Goal: Task Accomplishment & Management: Manage account settings

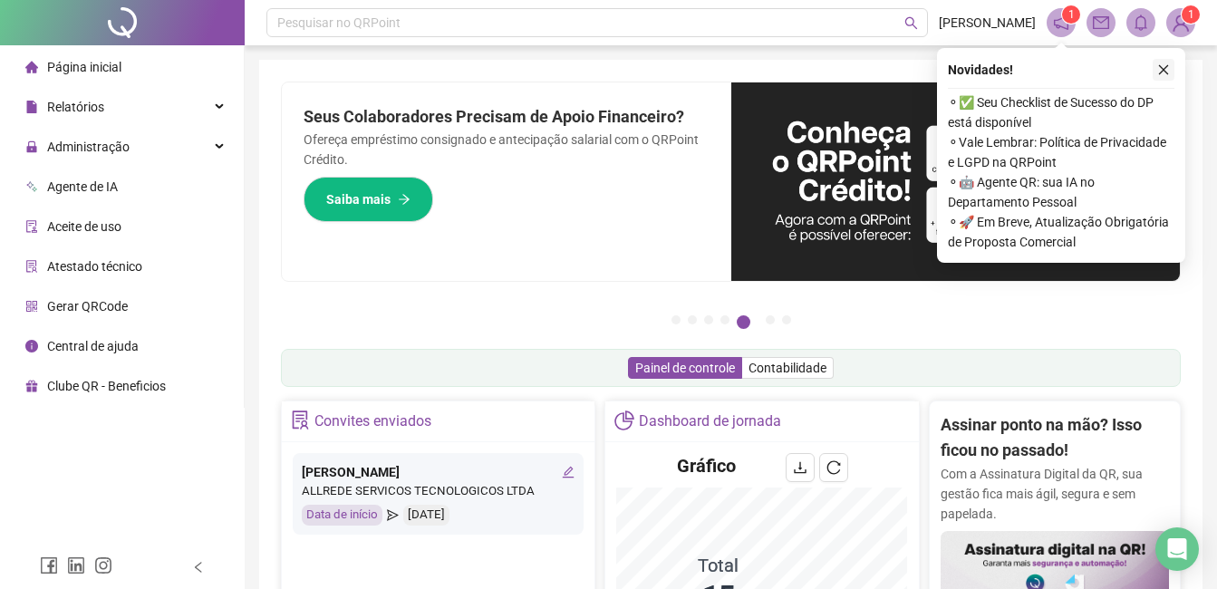
click at [1159, 67] on icon "close" at bounding box center [1164, 69] width 13 height 13
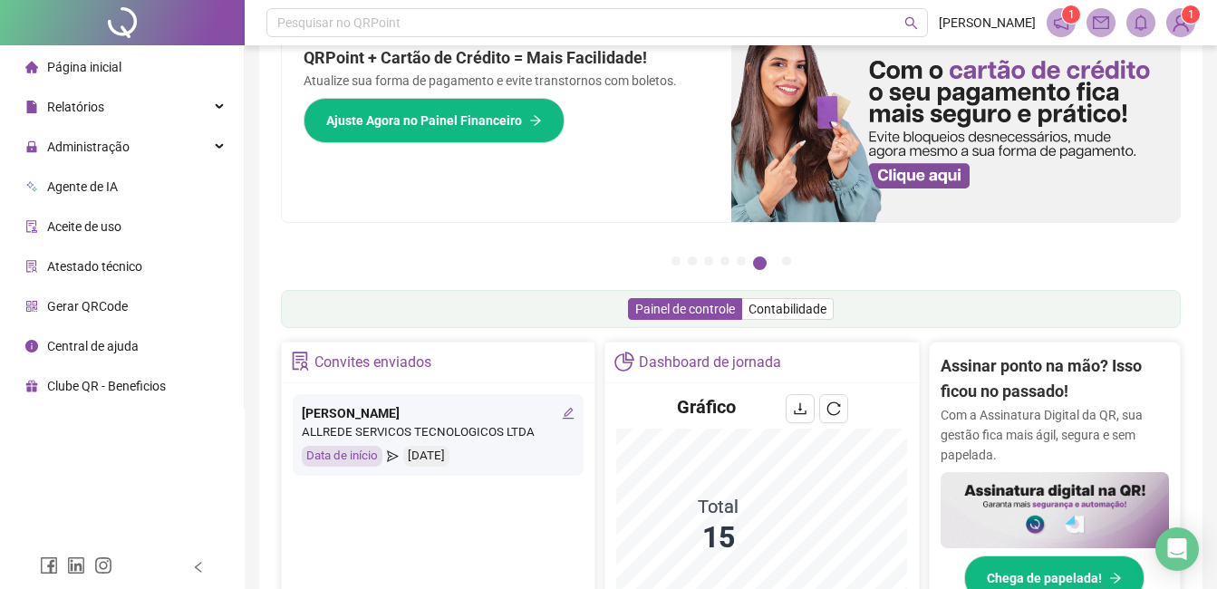
scroll to position [91, 0]
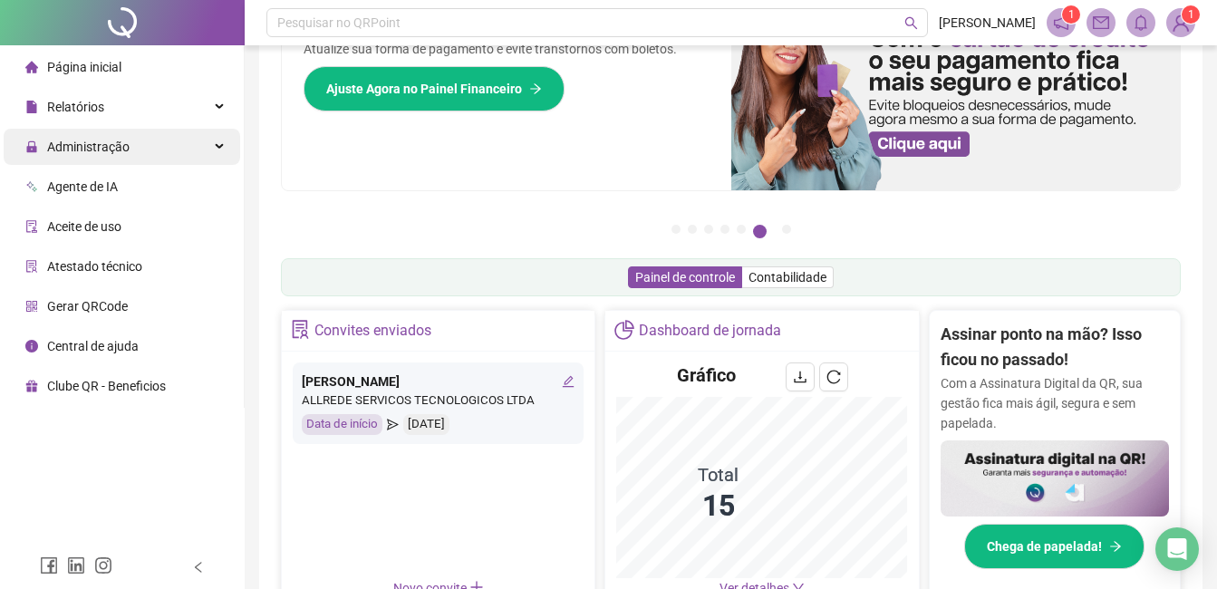
click at [62, 142] on span "Administração" at bounding box center [88, 147] width 82 height 15
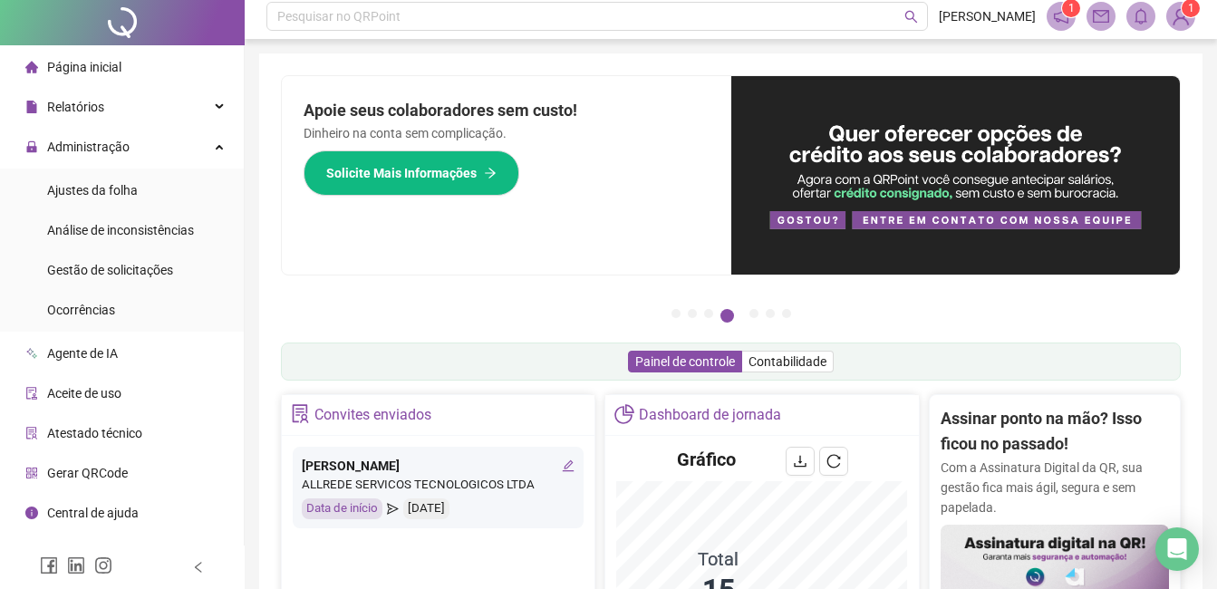
scroll to position [0, 0]
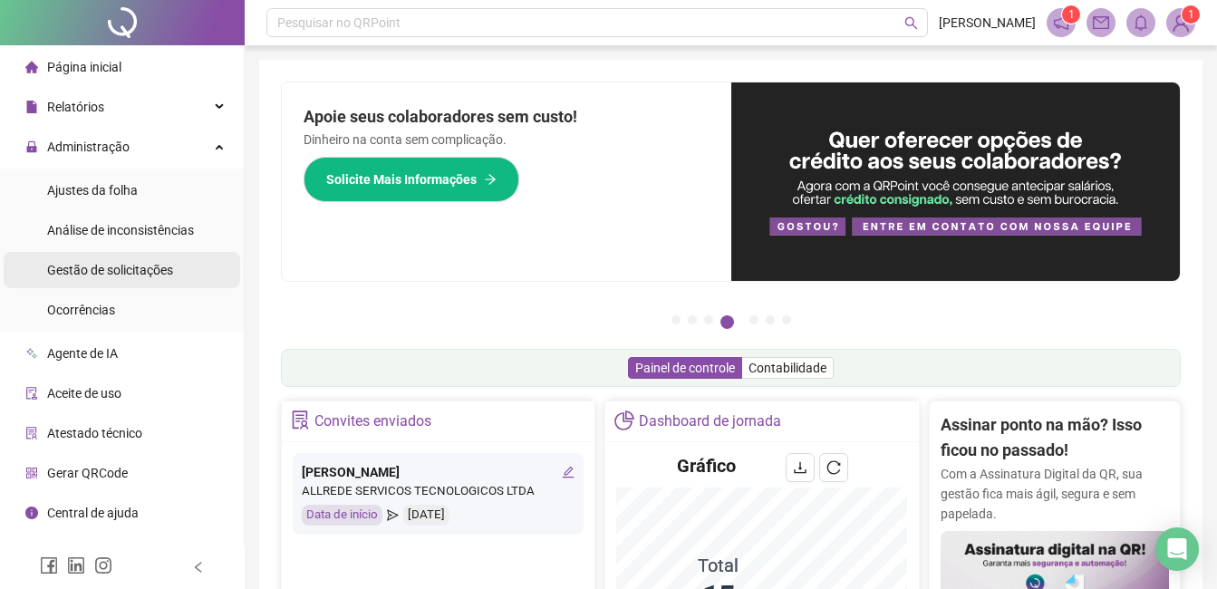
click at [131, 266] on span "Gestão de solicitações" at bounding box center [110, 270] width 126 height 15
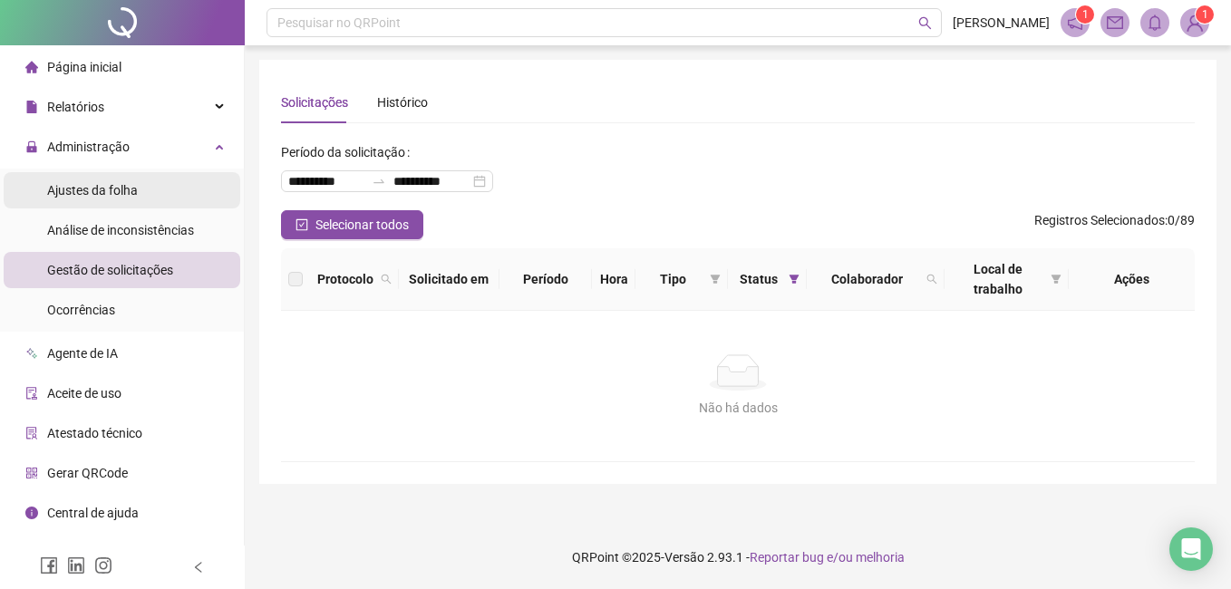
click at [123, 196] on span "Ajustes da folha" at bounding box center [92, 190] width 91 height 15
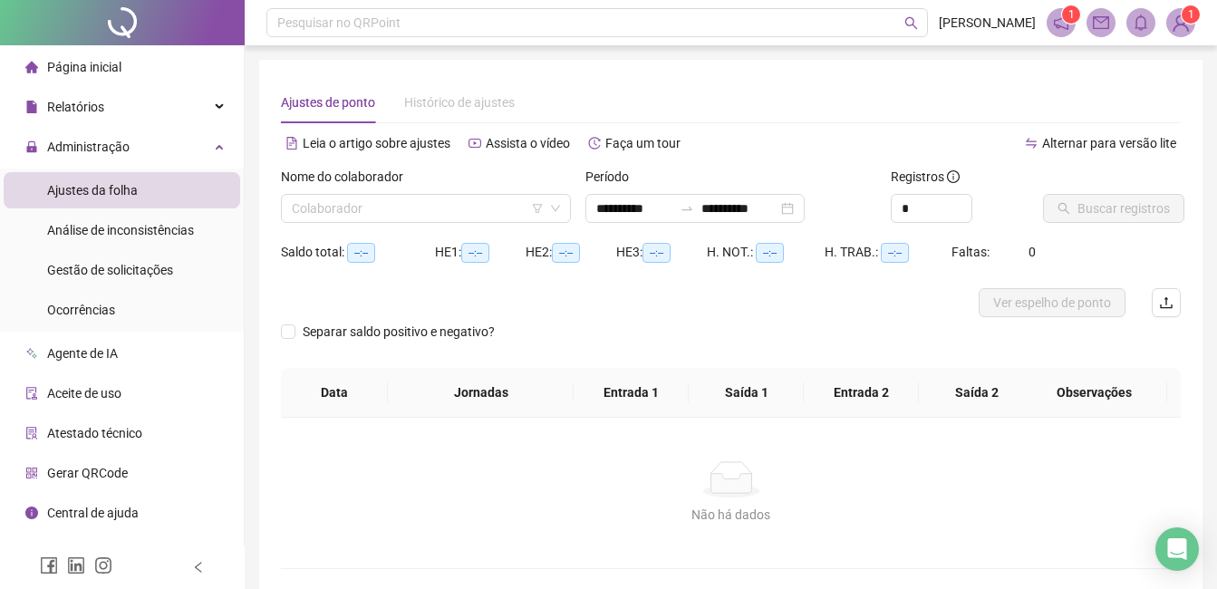
type input "**********"
click at [611, 205] on input "**********" at bounding box center [635, 209] width 76 height 20
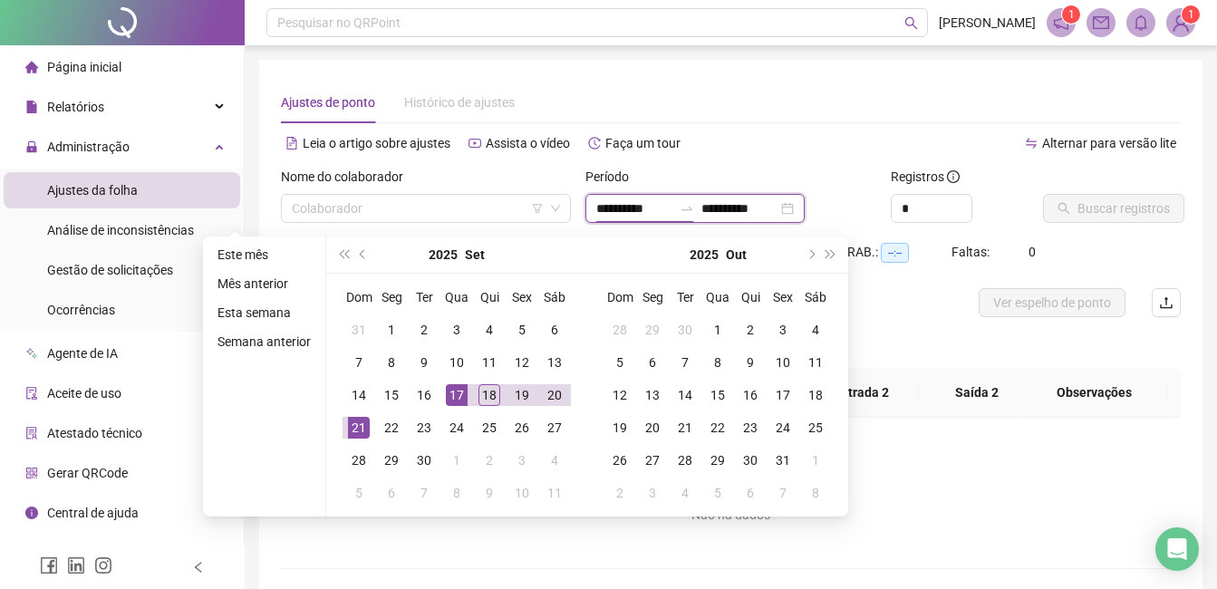
click at [631, 202] on input "**********" at bounding box center [635, 209] width 76 height 20
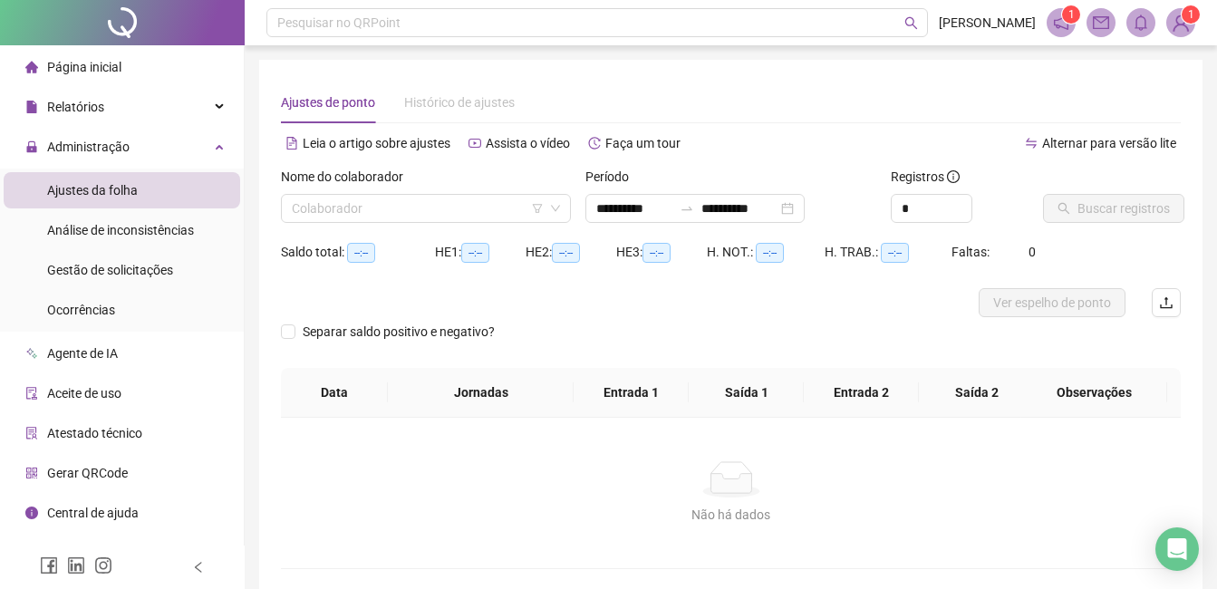
type input "**********"
click at [779, 238] on div "H. NOT.: --:--" at bounding box center [766, 252] width 118 height 29
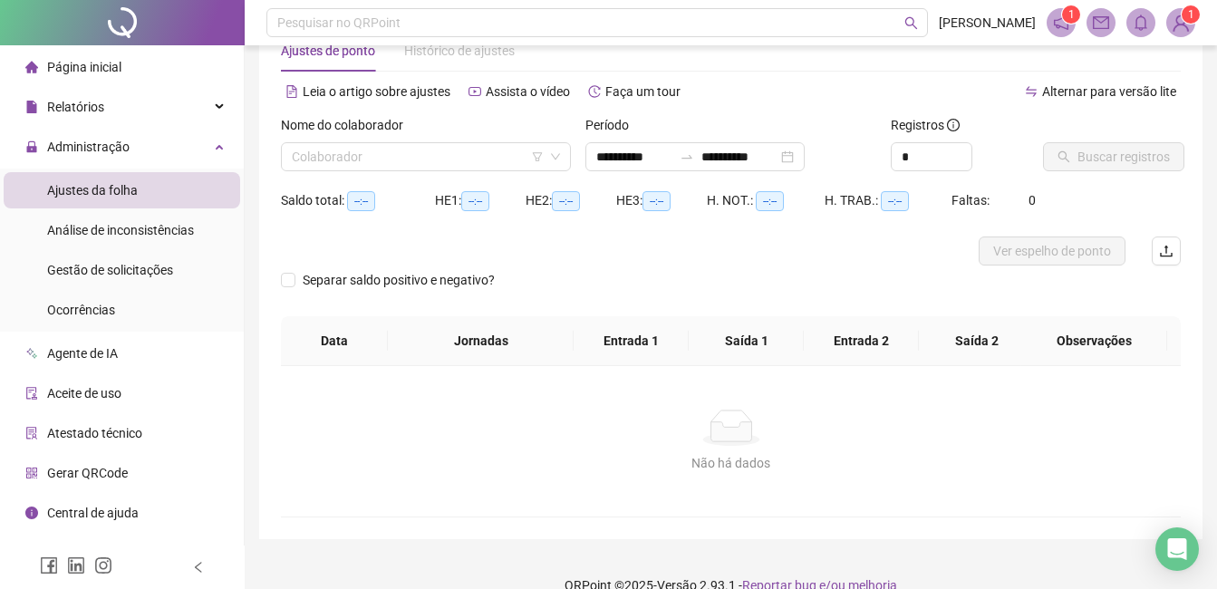
scroll to position [80, 0]
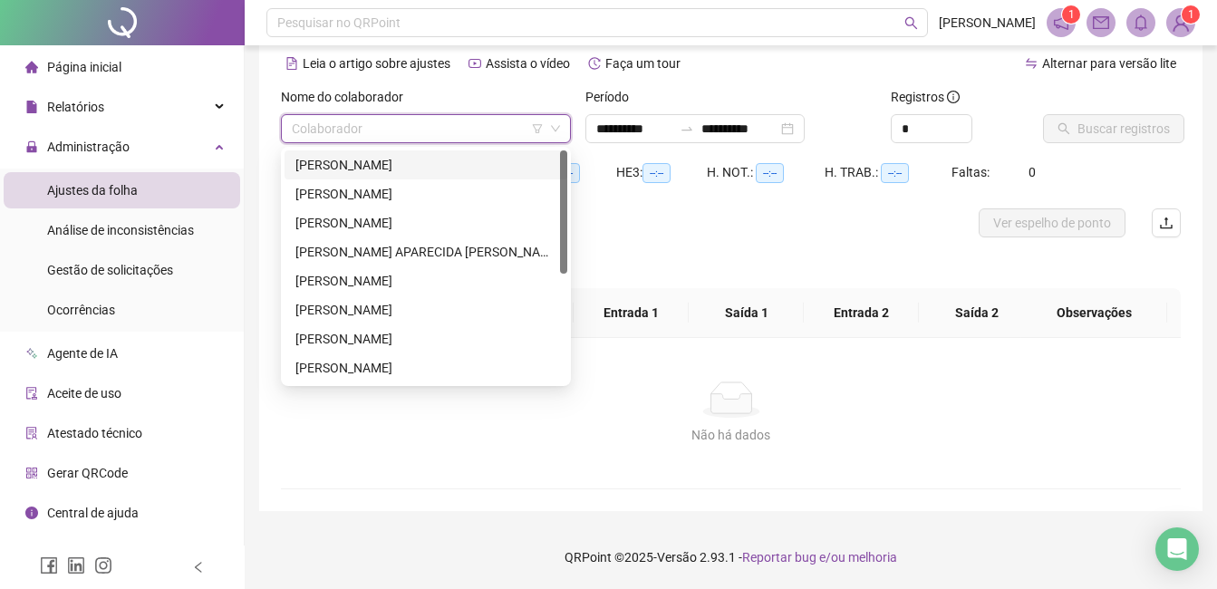
click at [431, 129] on input "search" at bounding box center [418, 128] width 252 height 27
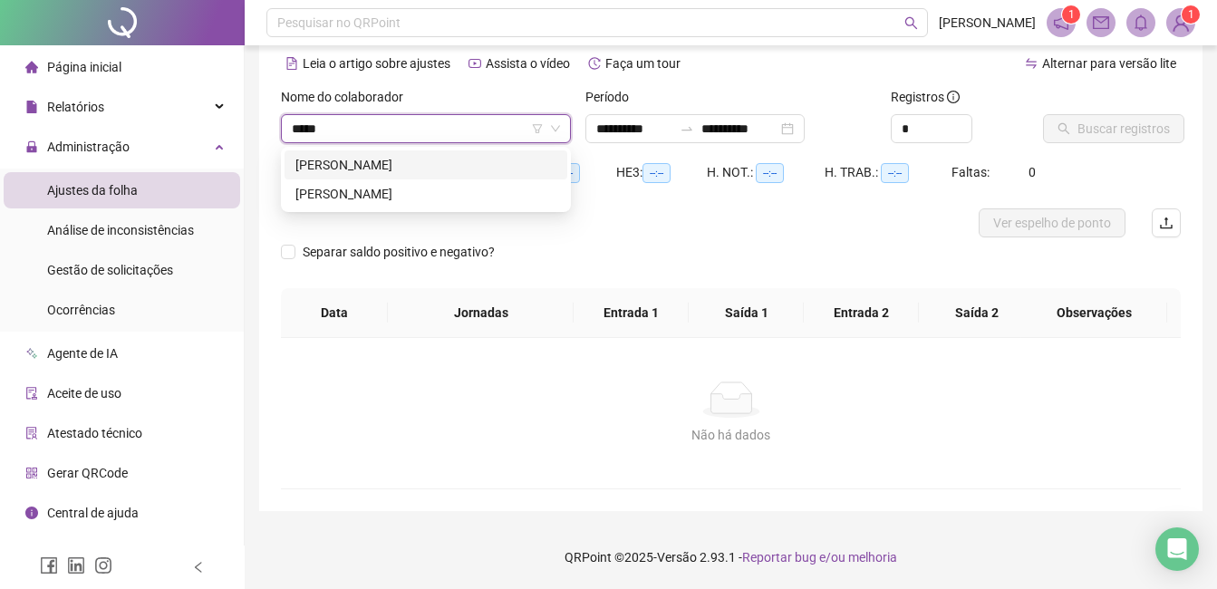
type input "******"
click at [445, 187] on div "[PERSON_NAME]" at bounding box center [426, 194] width 261 height 20
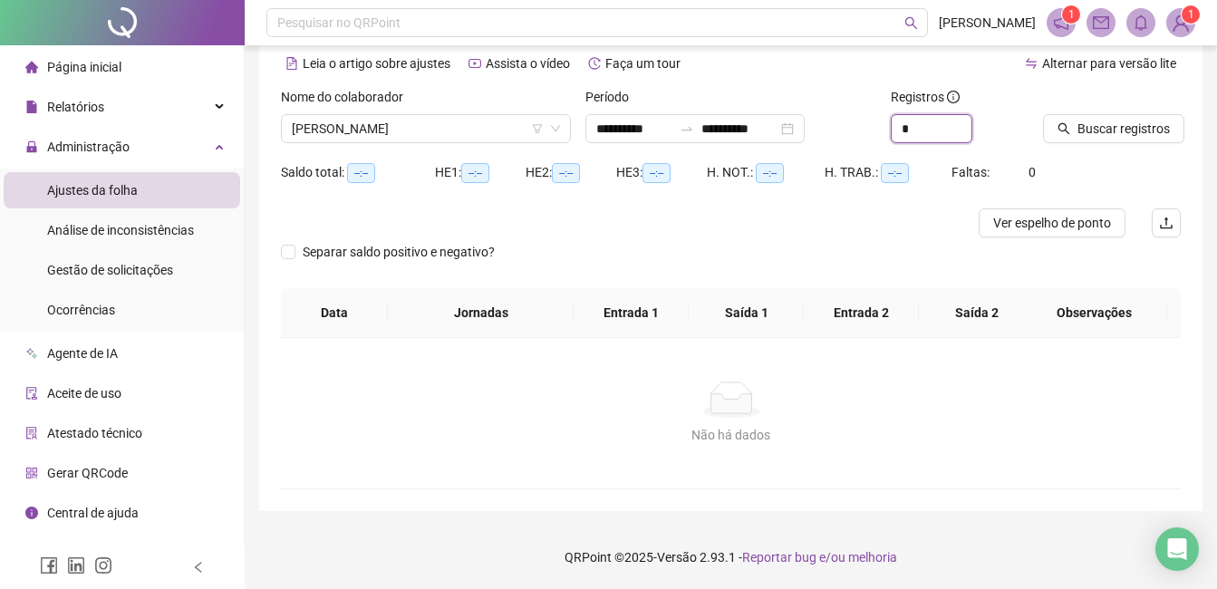
drag, startPoint x: 930, startPoint y: 127, endPoint x: 849, endPoint y: 134, distance: 81.9
click at [849, 134] on div "**********" at bounding box center [731, 122] width 915 height 71
type input "*"
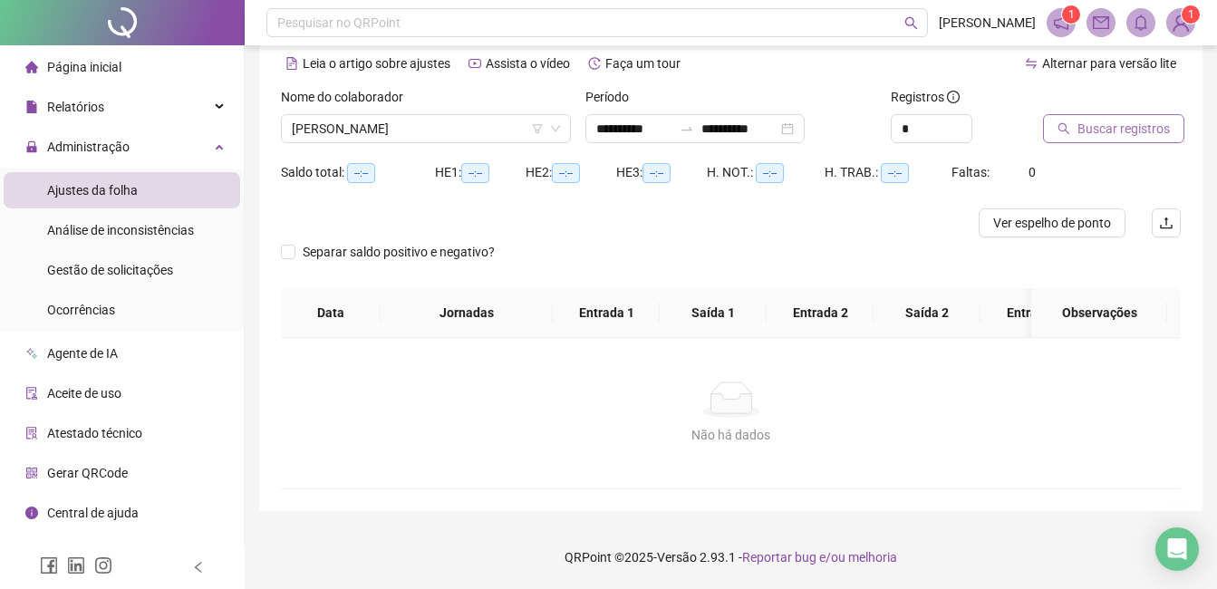
click at [1145, 129] on span "Buscar registros" at bounding box center [1124, 129] width 92 height 20
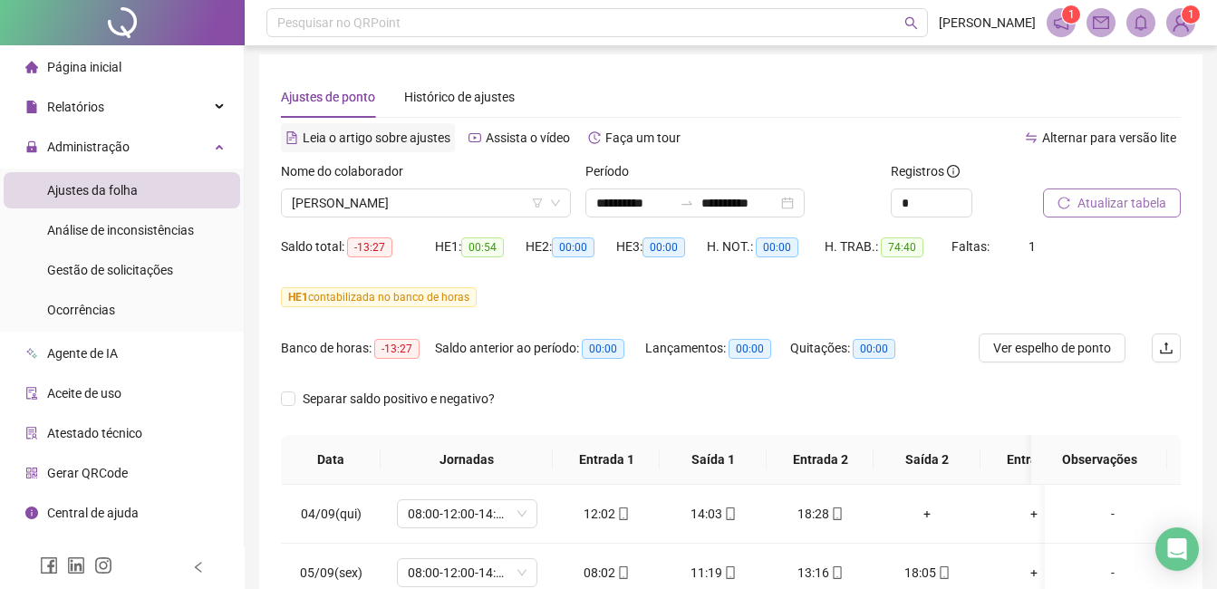
scroll to position [0, 0]
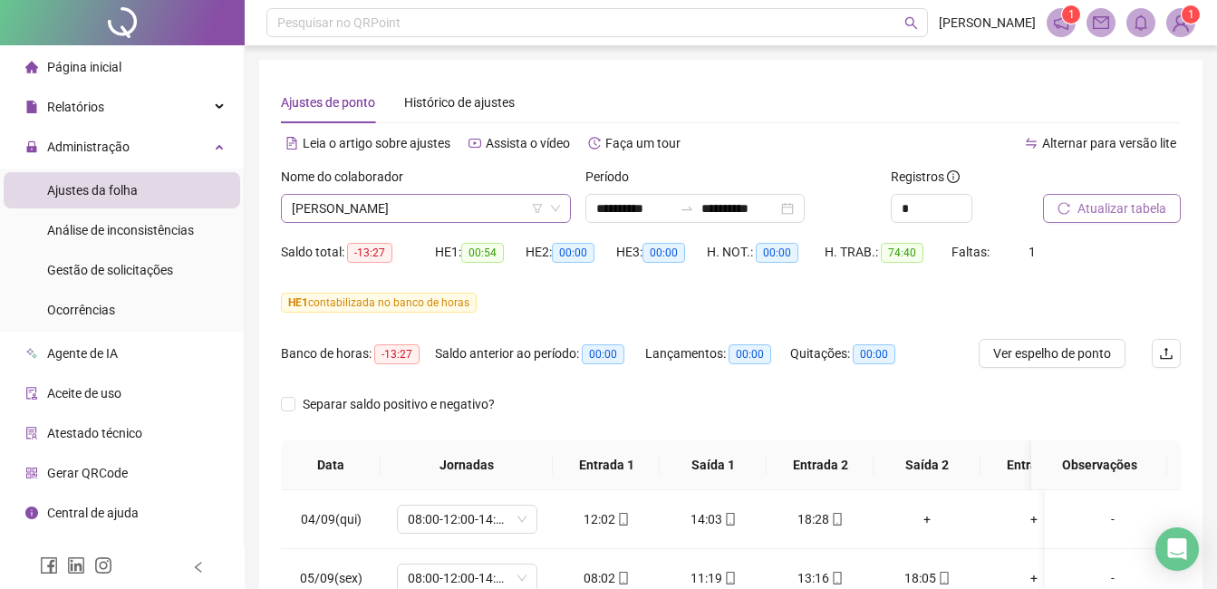
click at [513, 209] on span "[PERSON_NAME]" at bounding box center [426, 208] width 268 height 27
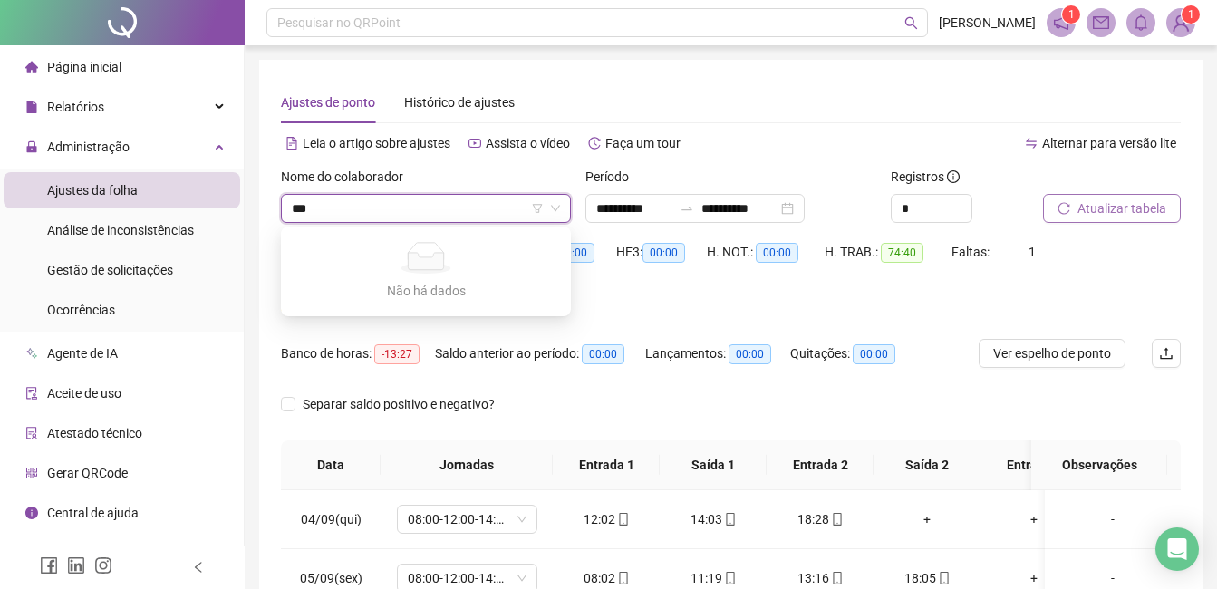
type input "**"
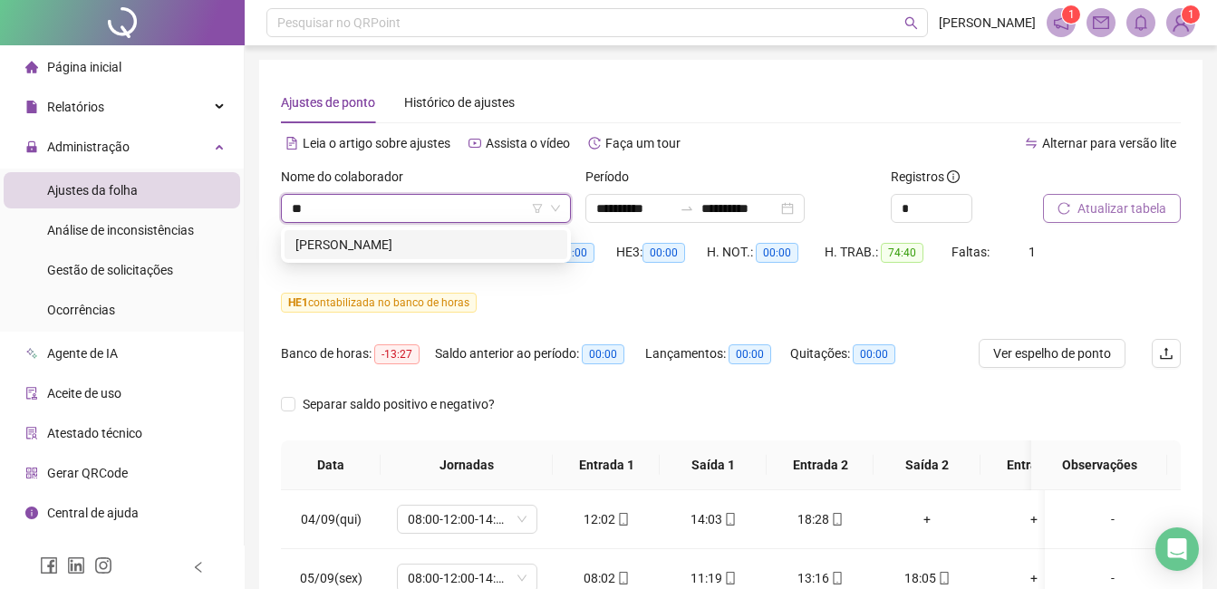
click at [464, 243] on div "[PERSON_NAME]" at bounding box center [426, 245] width 261 height 20
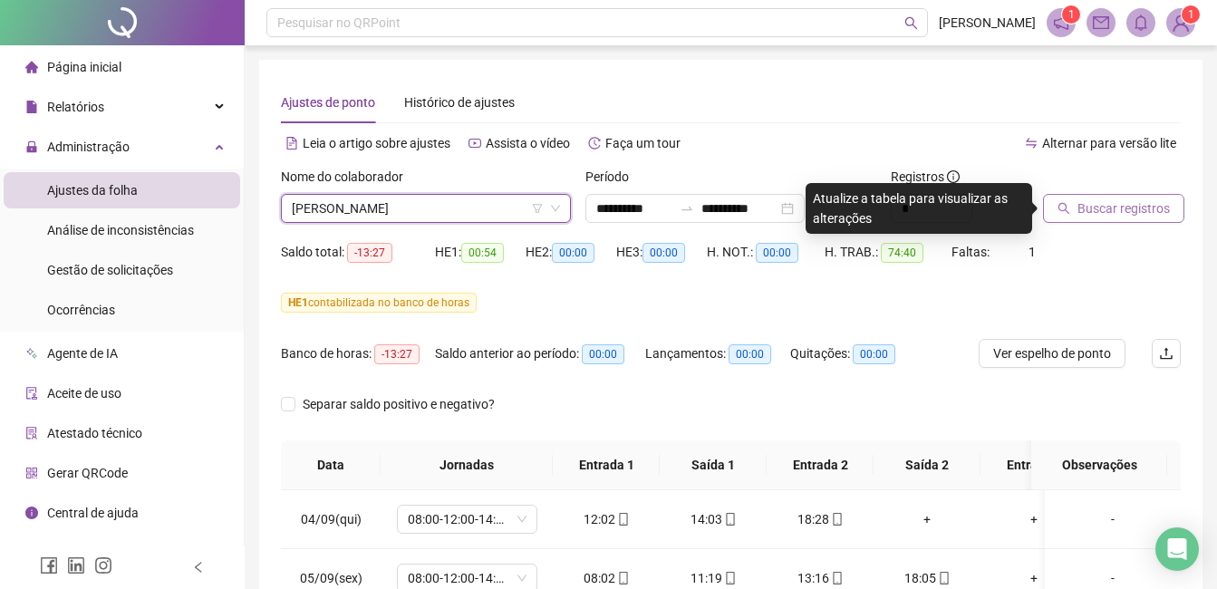
click at [1086, 209] on span "Buscar registros" at bounding box center [1124, 209] width 92 height 20
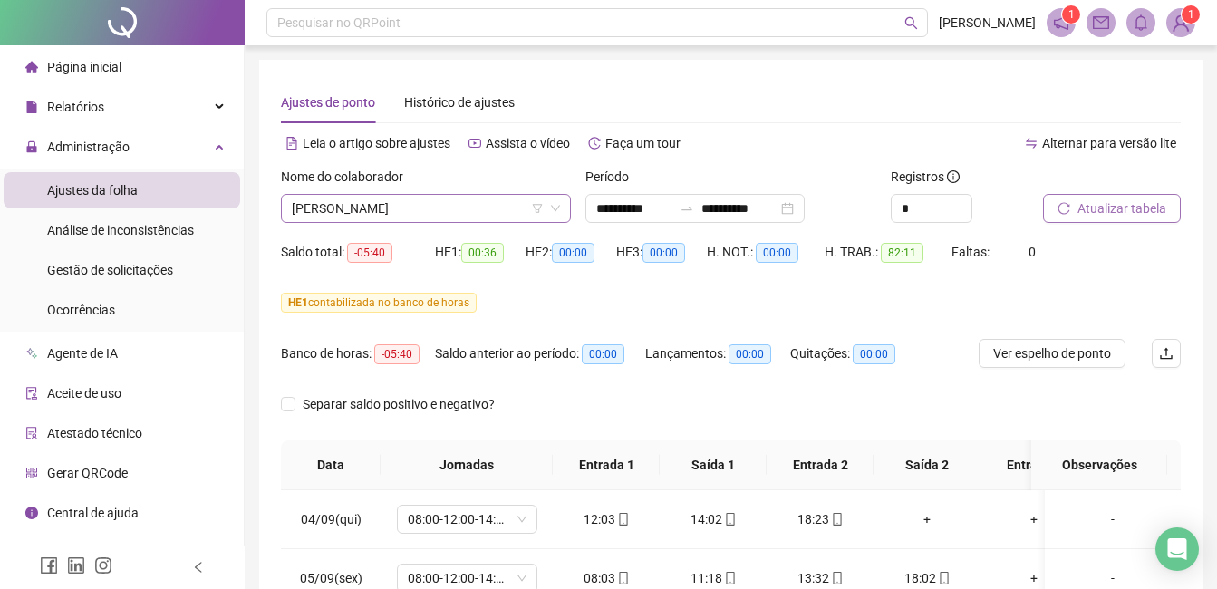
click at [496, 212] on span "[PERSON_NAME]" at bounding box center [426, 208] width 268 height 27
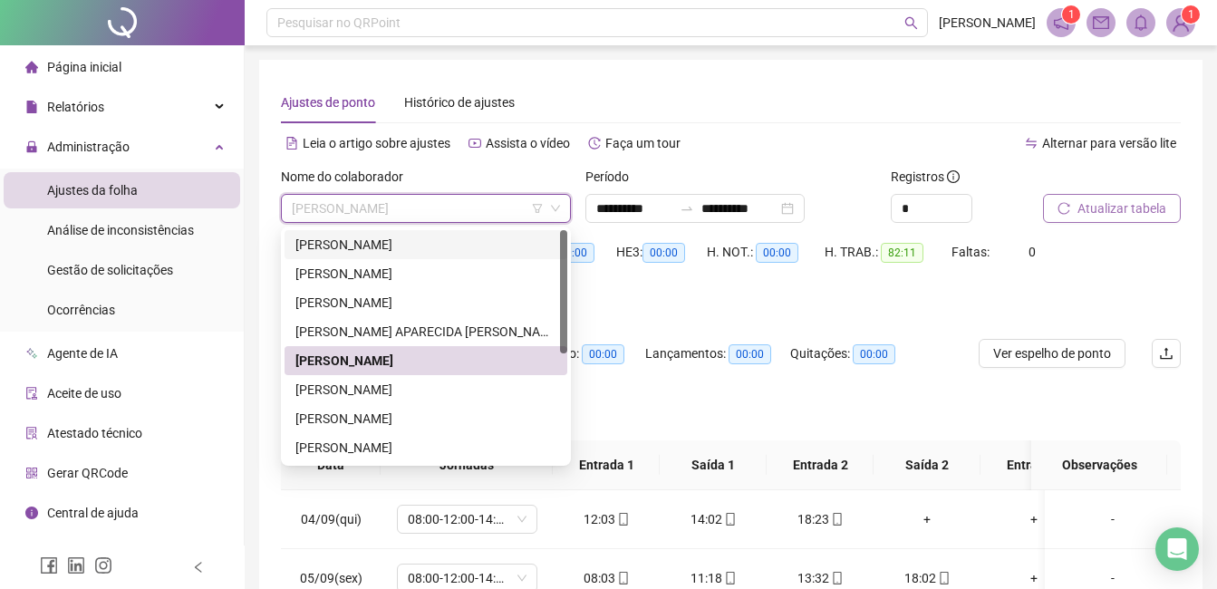
click at [462, 247] on div "[PERSON_NAME]" at bounding box center [426, 245] width 261 height 20
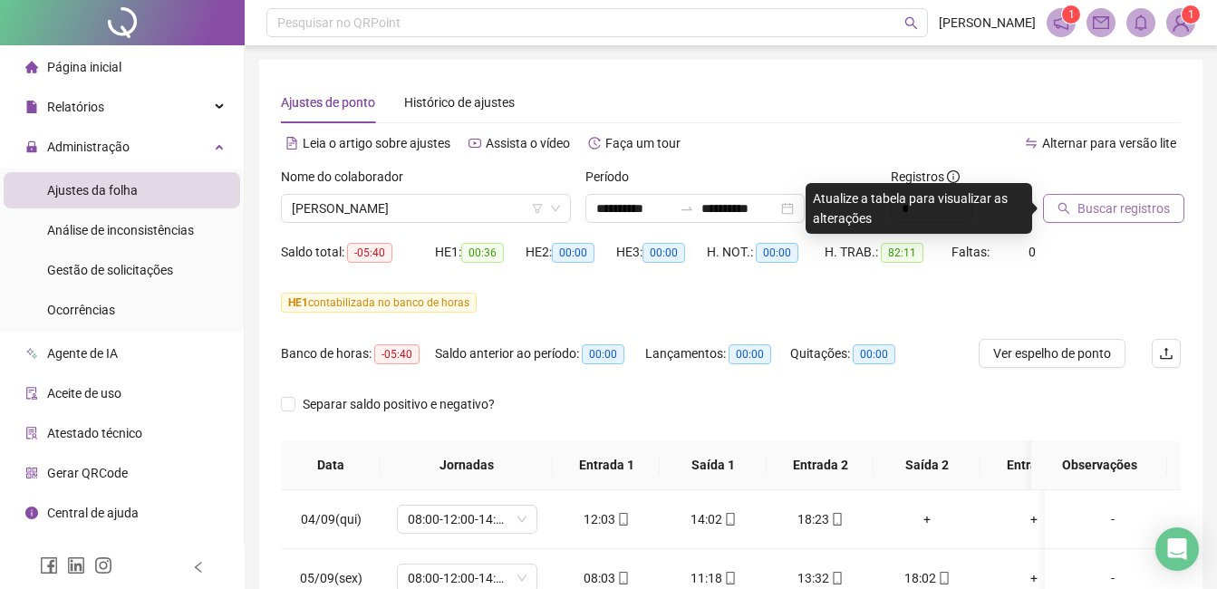
click at [1121, 215] on span "Buscar registros" at bounding box center [1124, 209] width 92 height 20
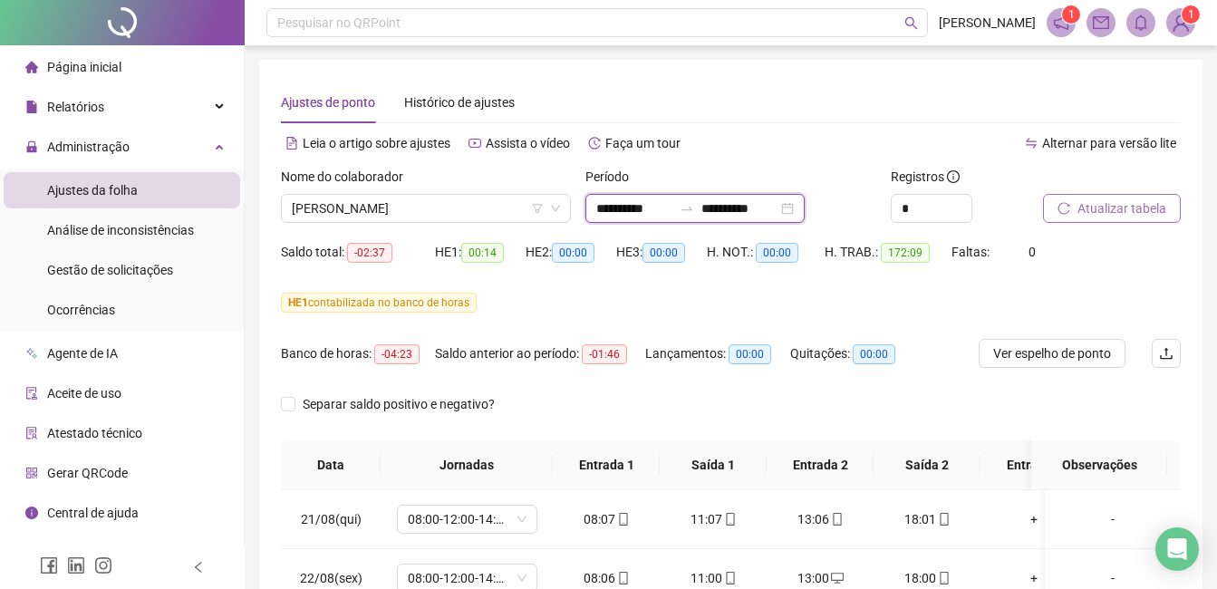
click at [628, 209] on input "**********" at bounding box center [635, 209] width 76 height 20
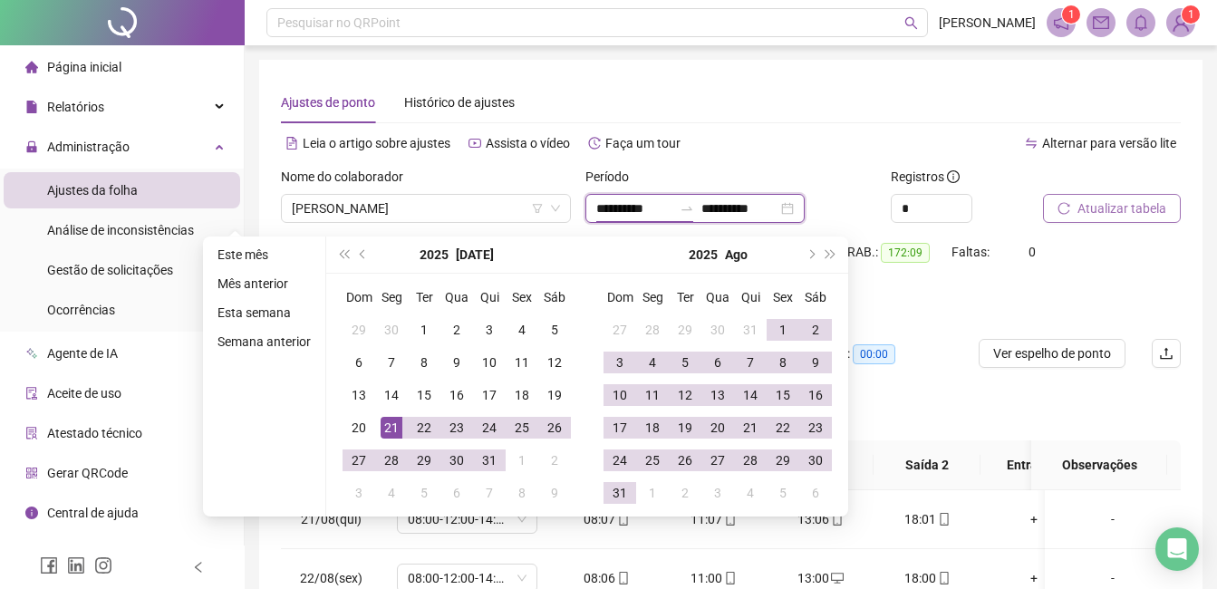
type input "**********"
click at [735, 209] on input "**********" at bounding box center [740, 209] width 76 height 20
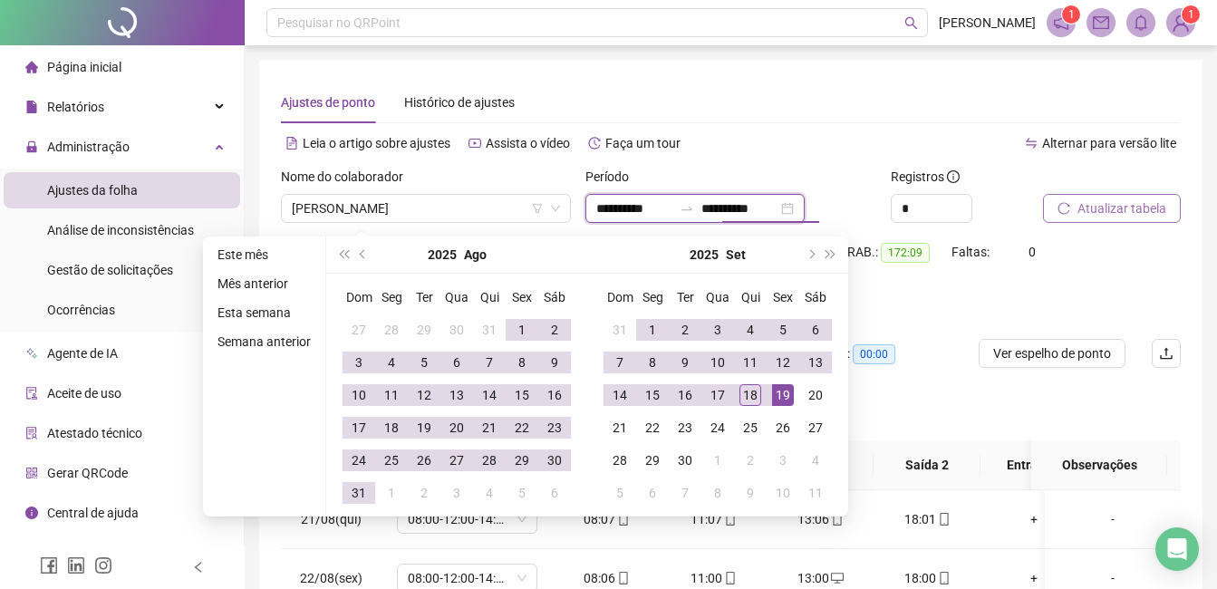
click at [757, 211] on input "**********" at bounding box center [740, 209] width 76 height 20
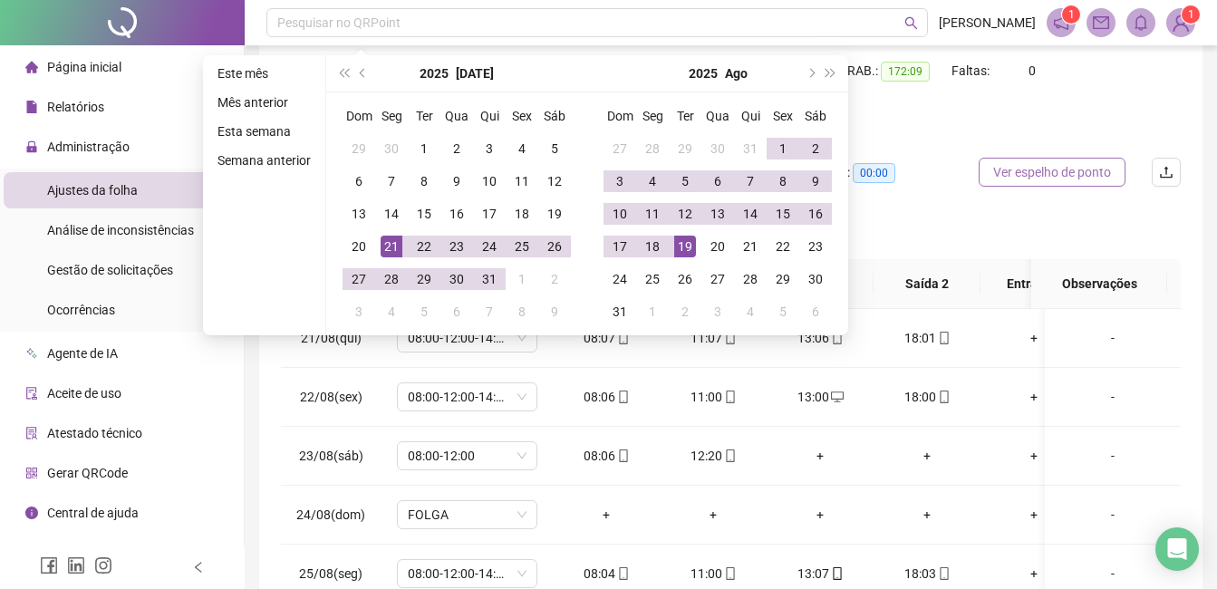
scroll to position [91, 0]
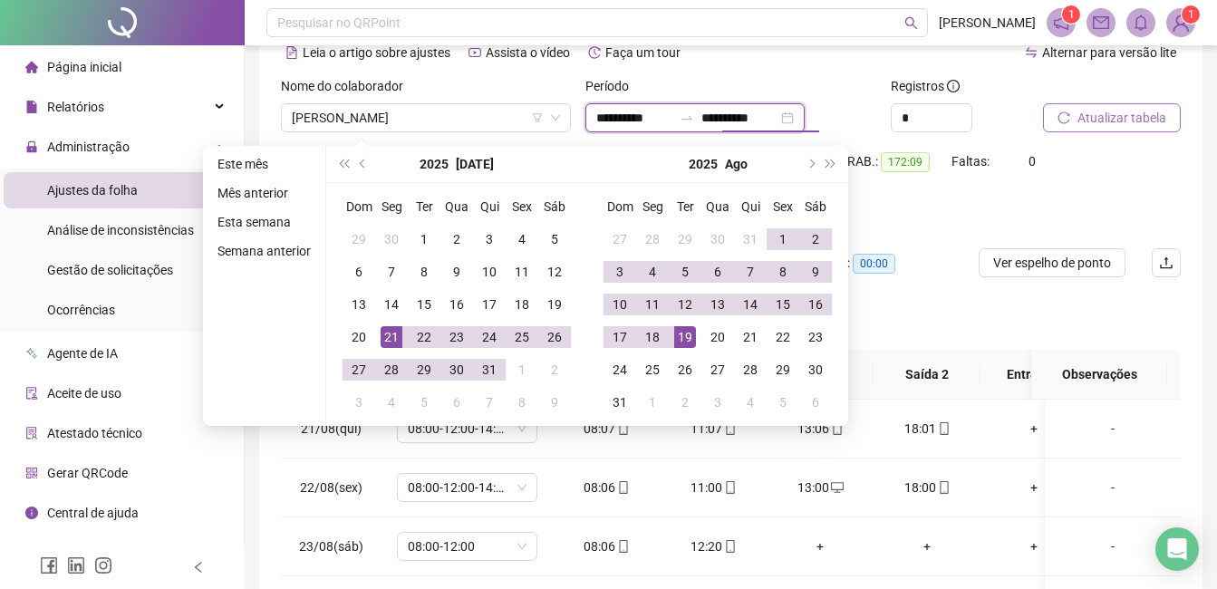
type input "**********"
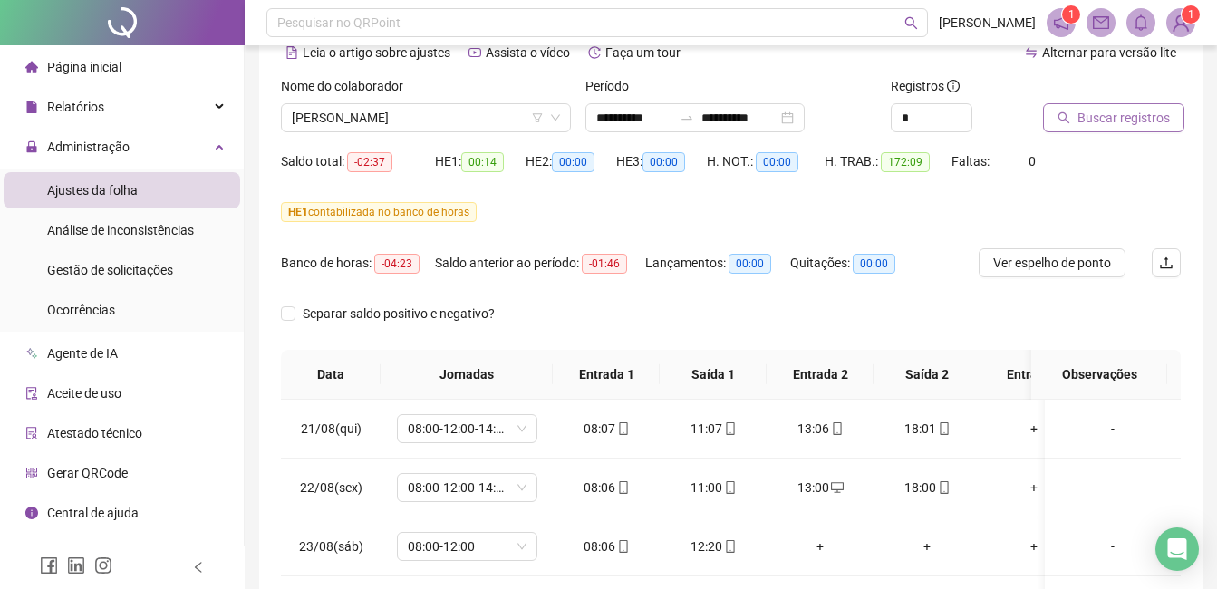
click at [1120, 120] on span "Buscar registros" at bounding box center [1124, 118] width 92 height 20
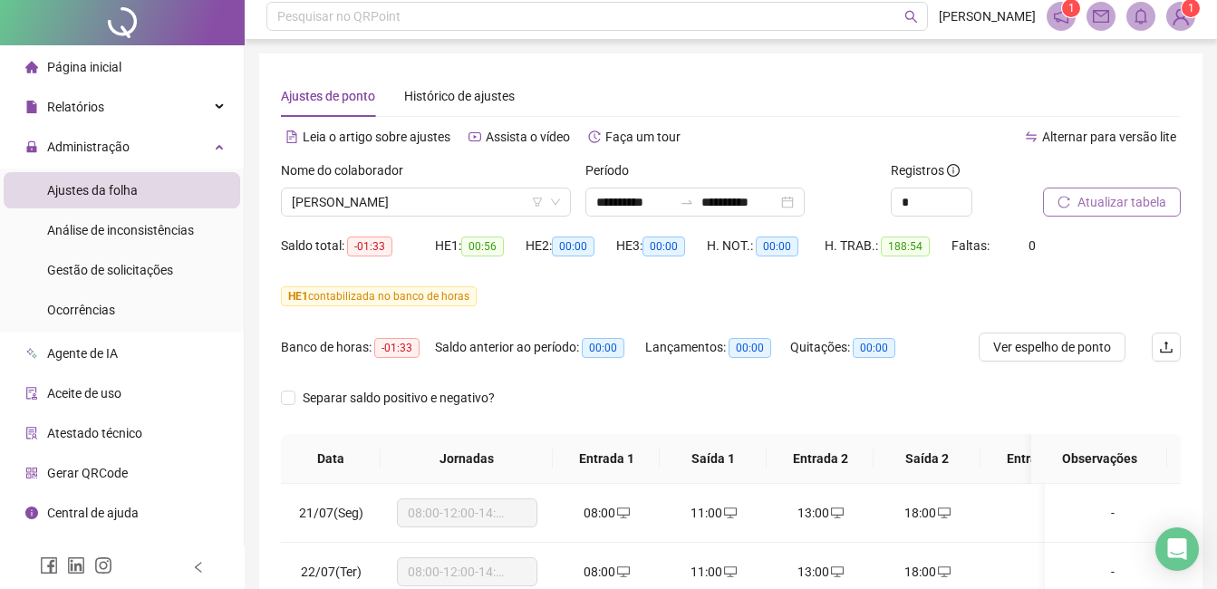
scroll to position [0, 0]
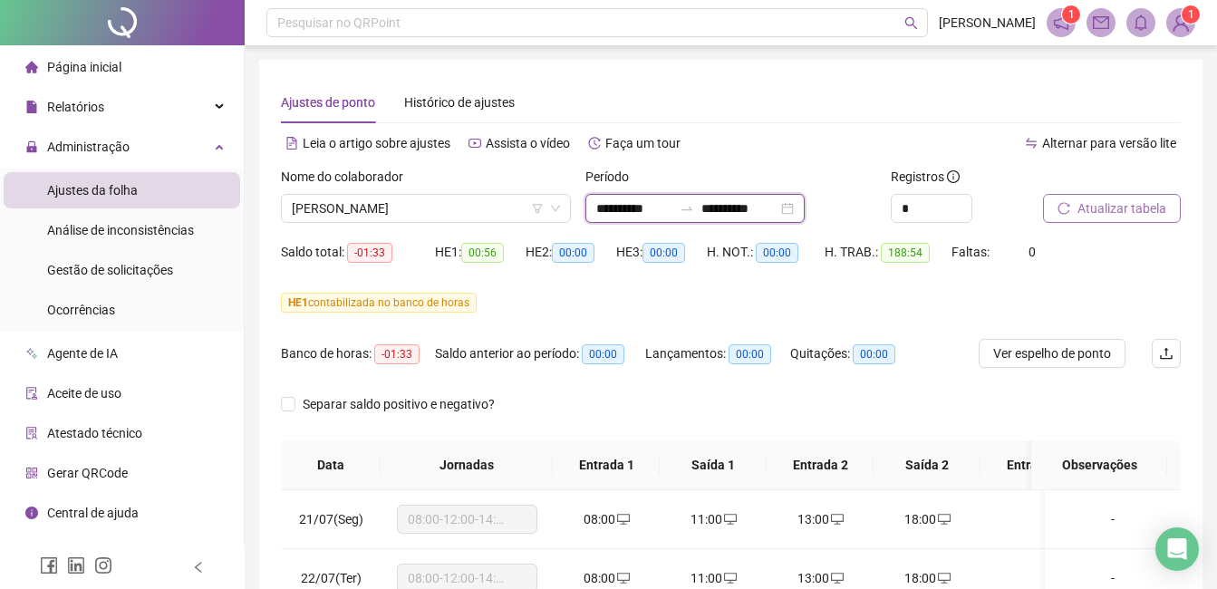
click at [629, 208] on input "**********" at bounding box center [635, 209] width 76 height 20
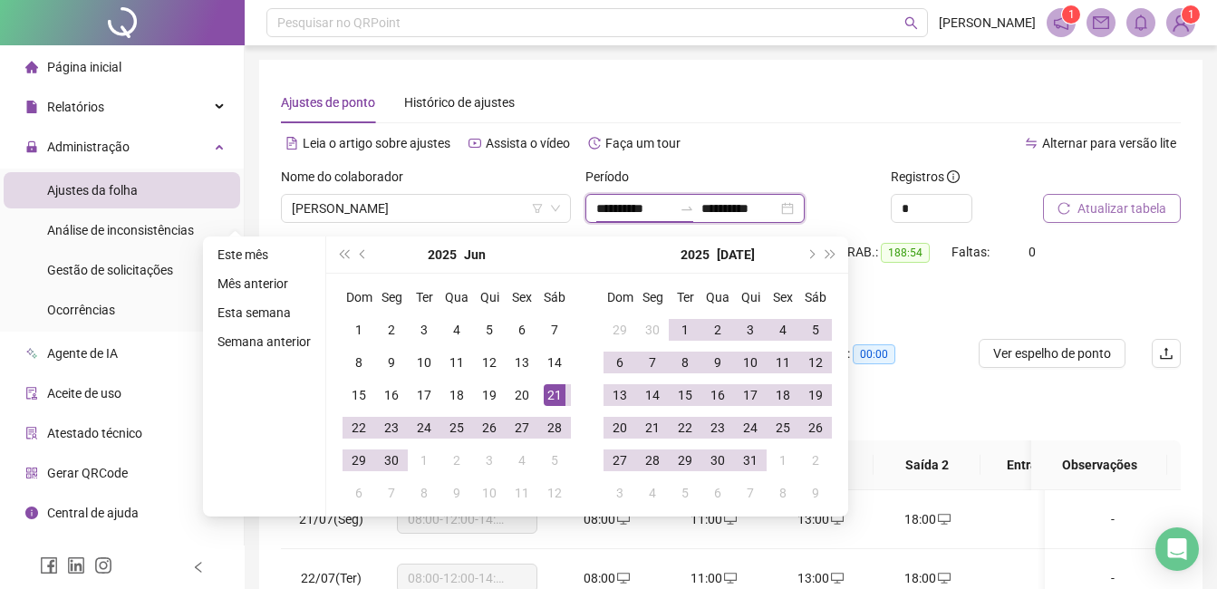
type input "**********"
click at [755, 209] on input "**********" at bounding box center [740, 209] width 76 height 20
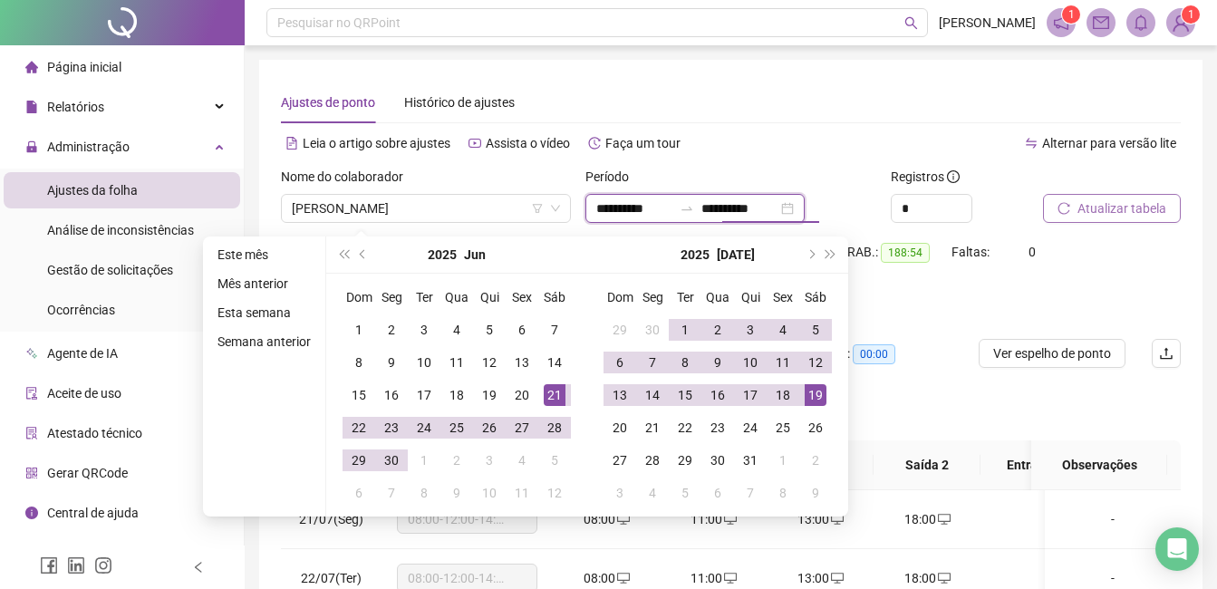
type input "**********"
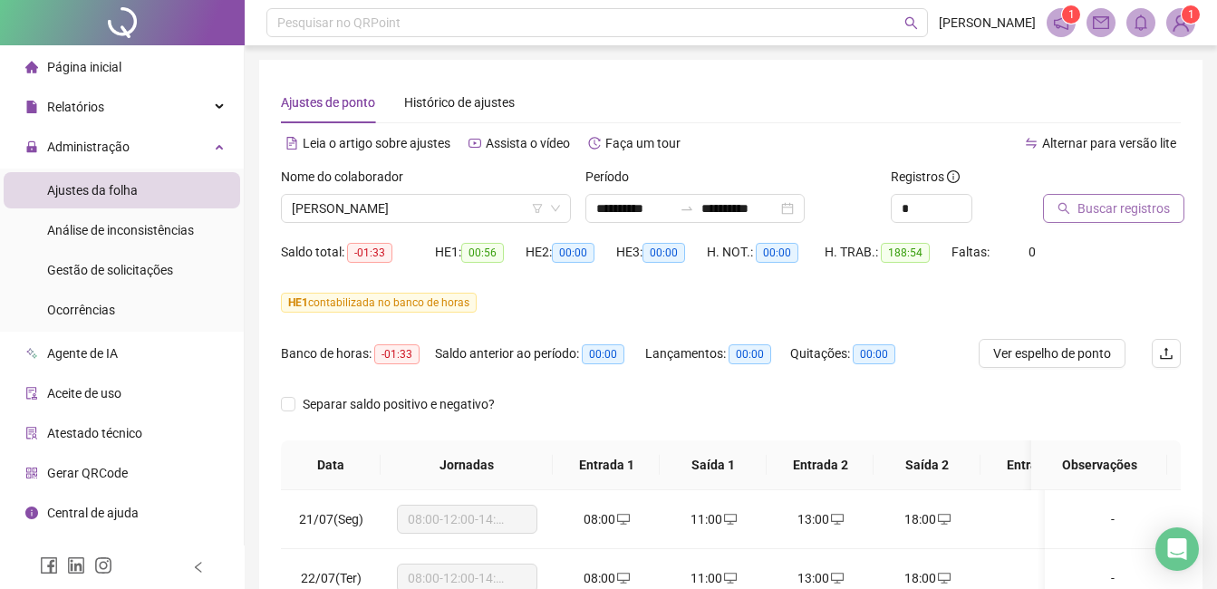
click at [1095, 203] on span "Buscar registros" at bounding box center [1124, 209] width 92 height 20
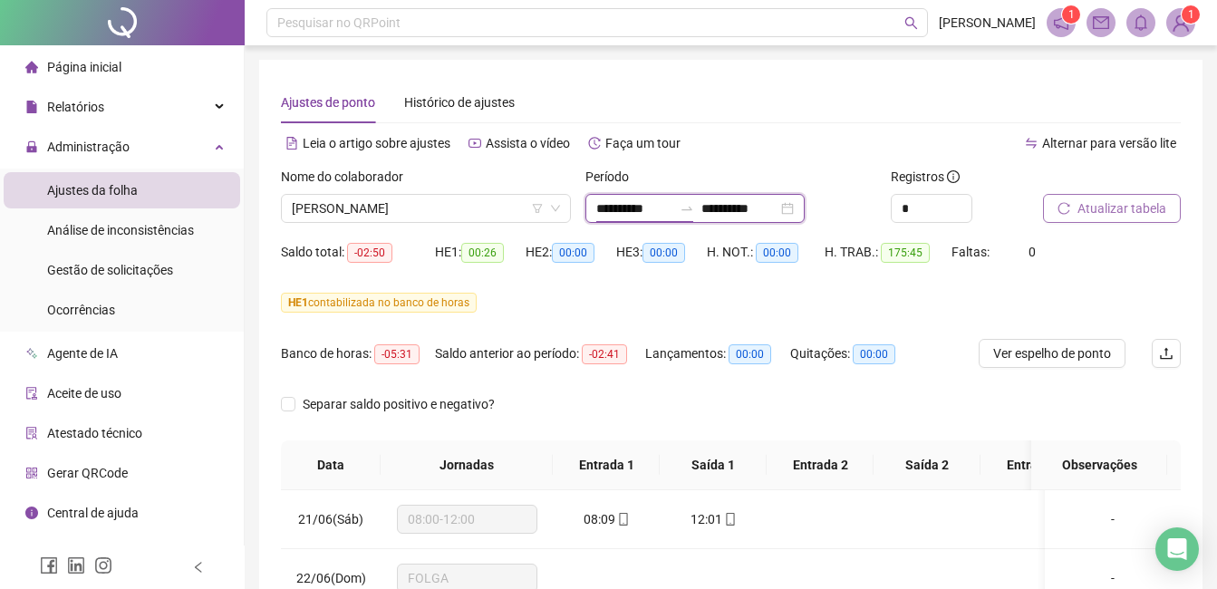
click at [628, 207] on input "**********" at bounding box center [635, 209] width 76 height 20
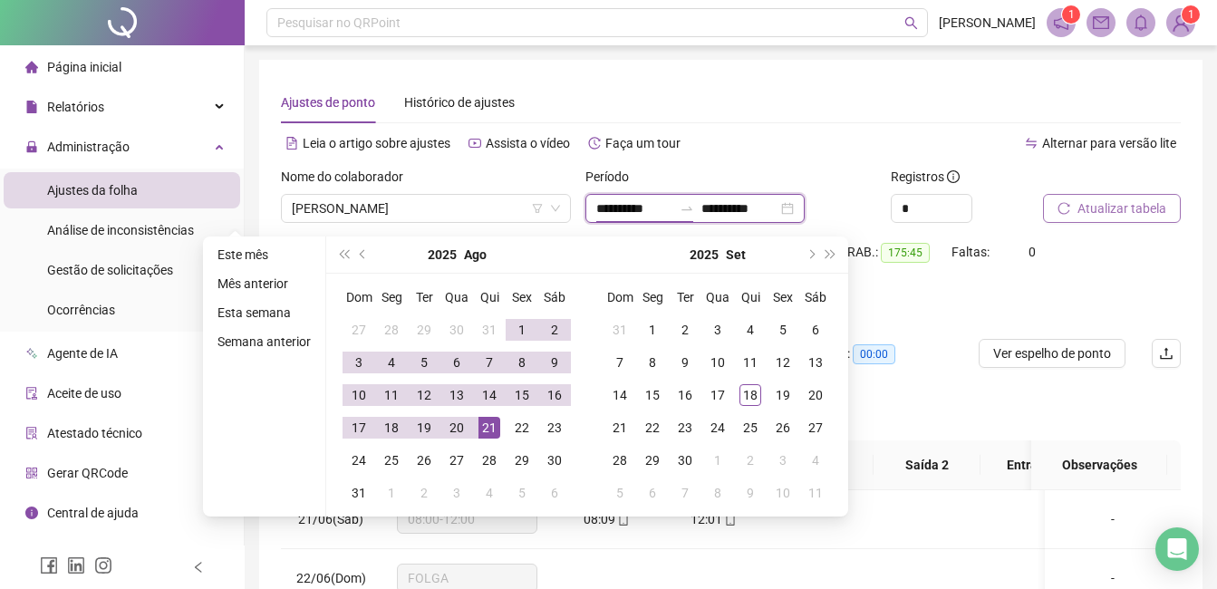
type input "**********"
click at [732, 214] on input "**********" at bounding box center [740, 209] width 76 height 20
click at [736, 215] on input "**********" at bounding box center [740, 209] width 76 height 20
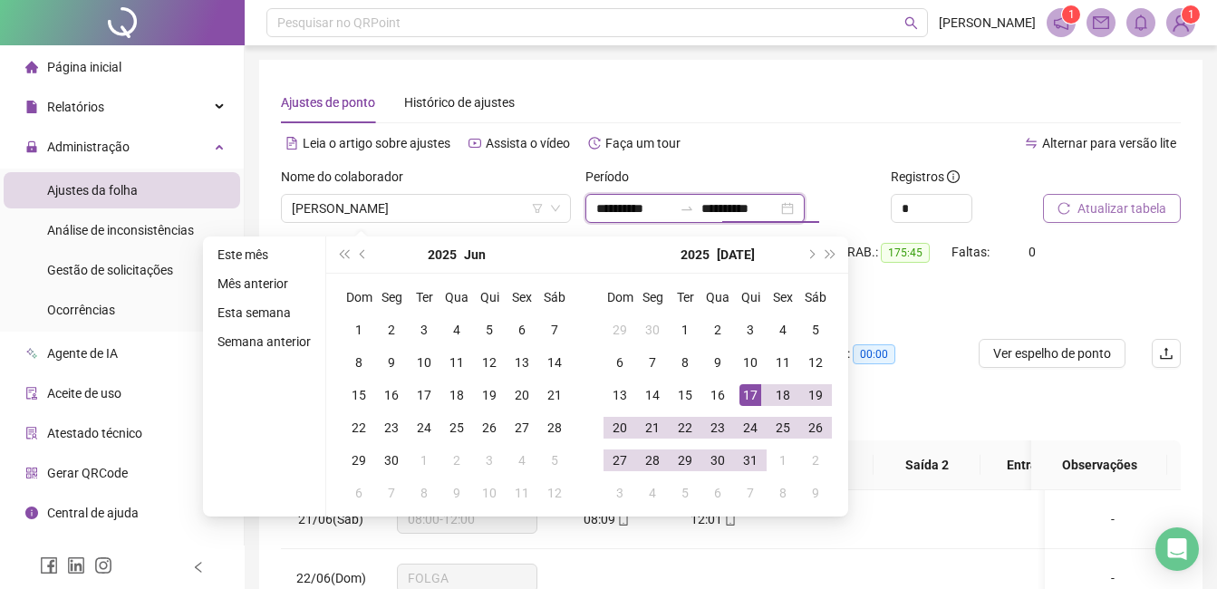
click at [752, 213] on input "**********" at bounding box center [740, 209] width 76 height 20
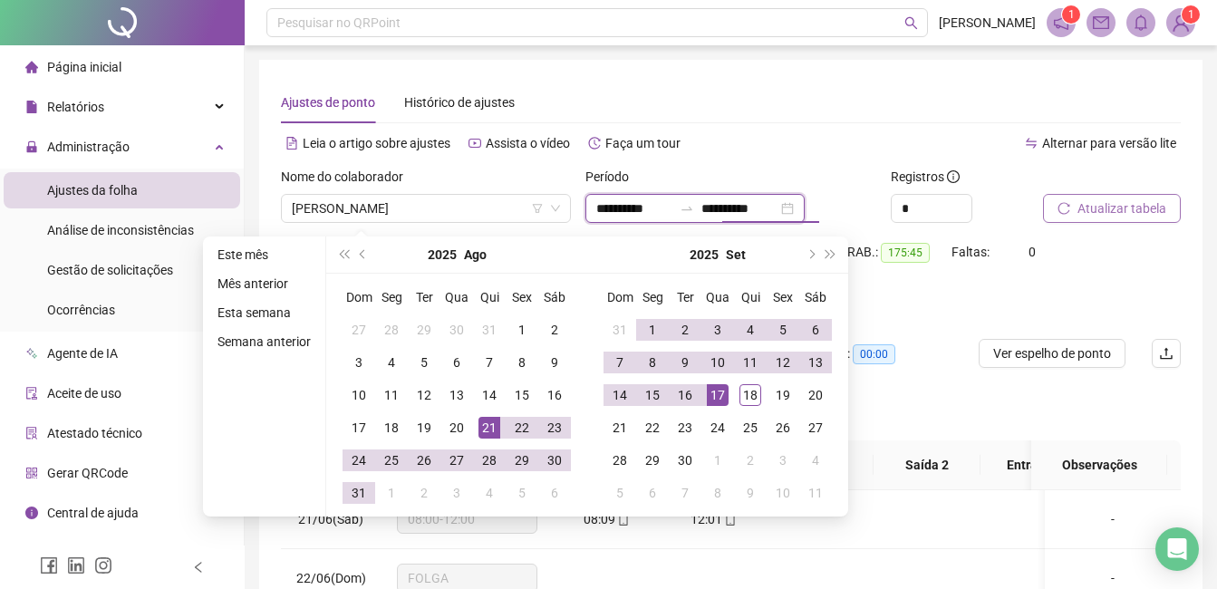
type input "**********"
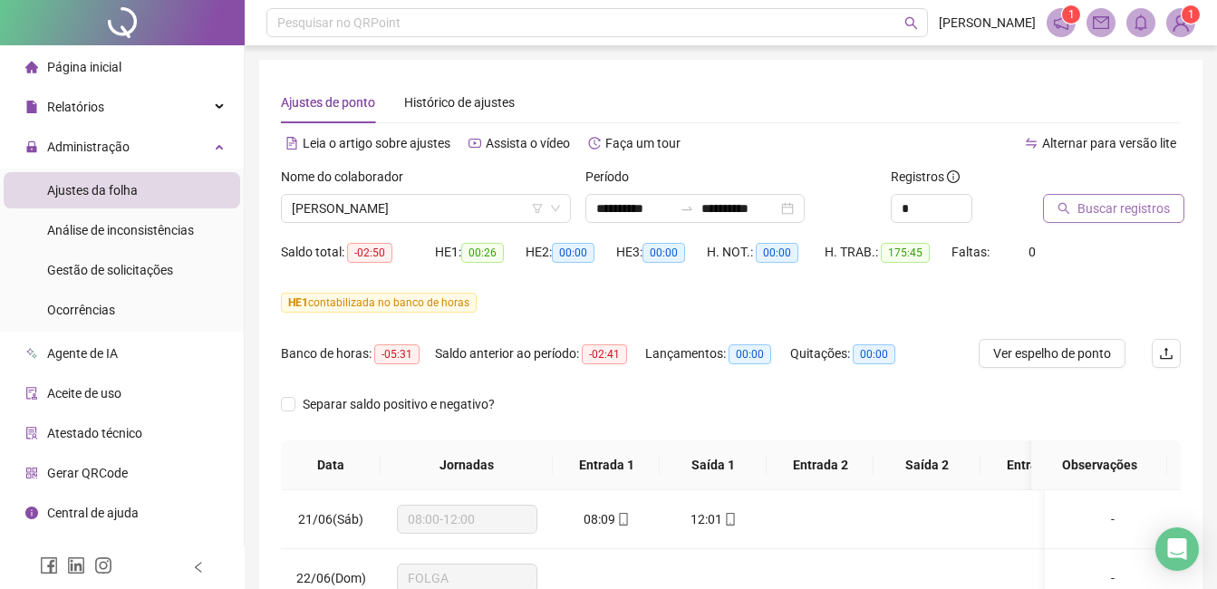
click at [1102, 209] on span "Buscar registros" at bounding box center [1124, 209] width 92 height 20
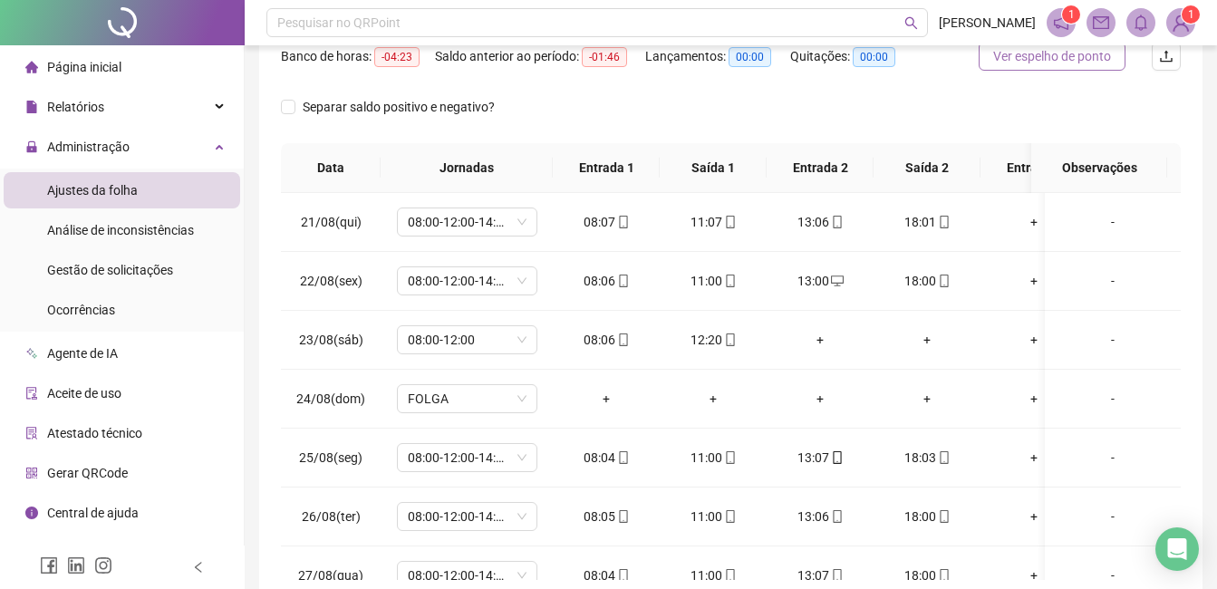
click at [1064, 67] on button "Ver espelho de ponto" at bounding box center [1052, 56] width 147 height 29
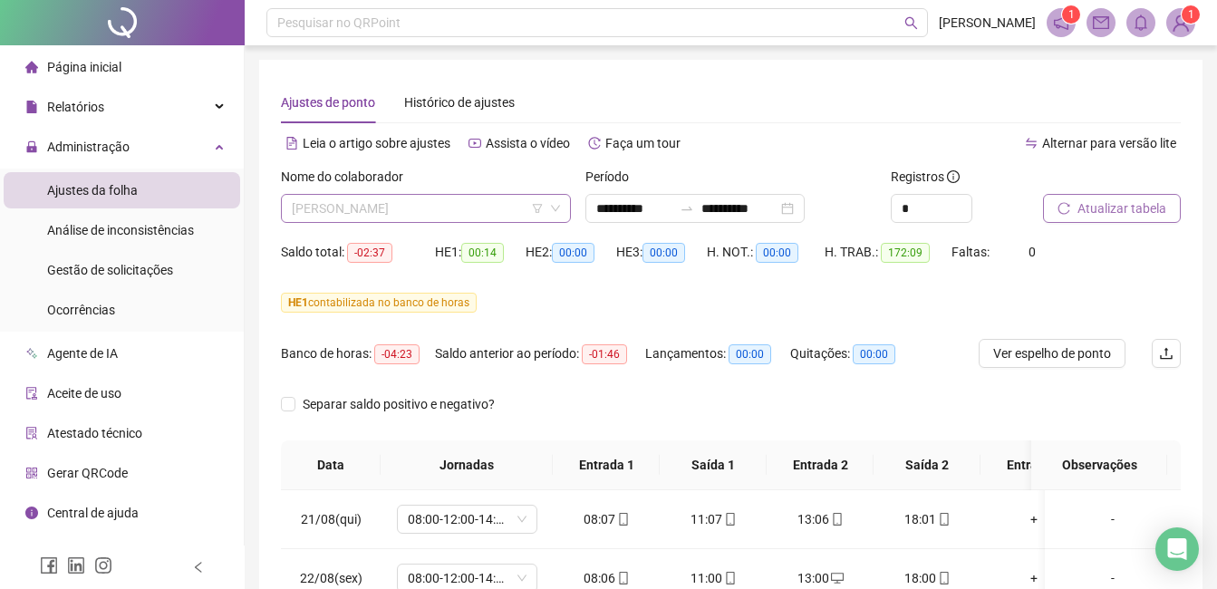
click at [497, 199] on span "[PERSON_NAME]" at bounding box center [426, 208] width 268 height 27
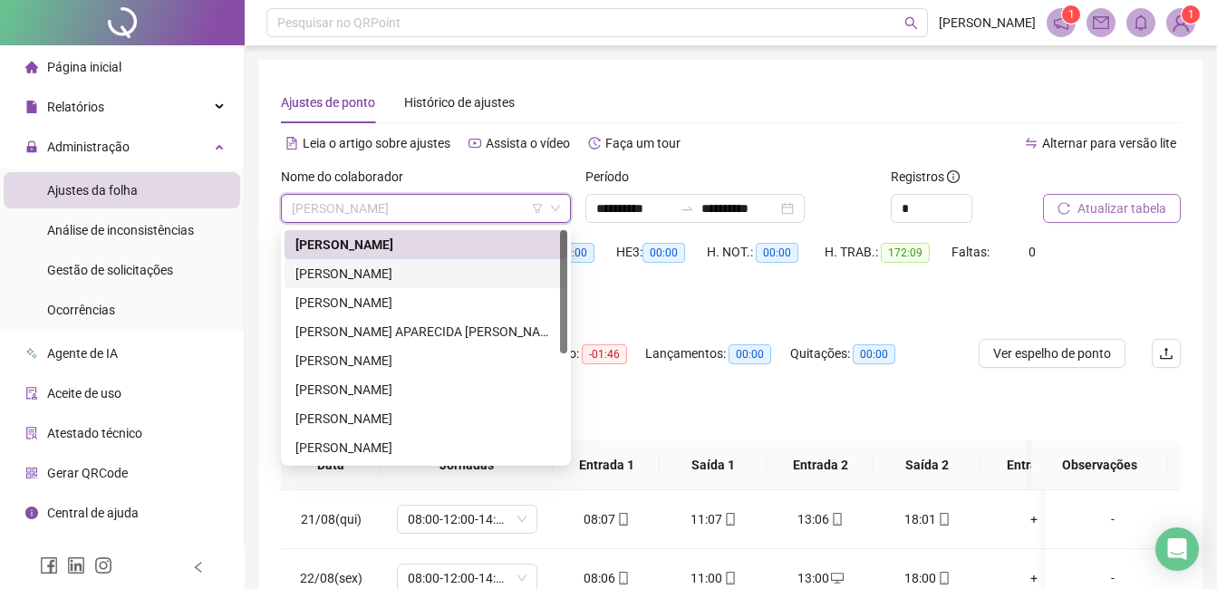
click at [499, 270] on div "[PERSON_NAME]" at bounding box center [426, 274] width 261 height 20
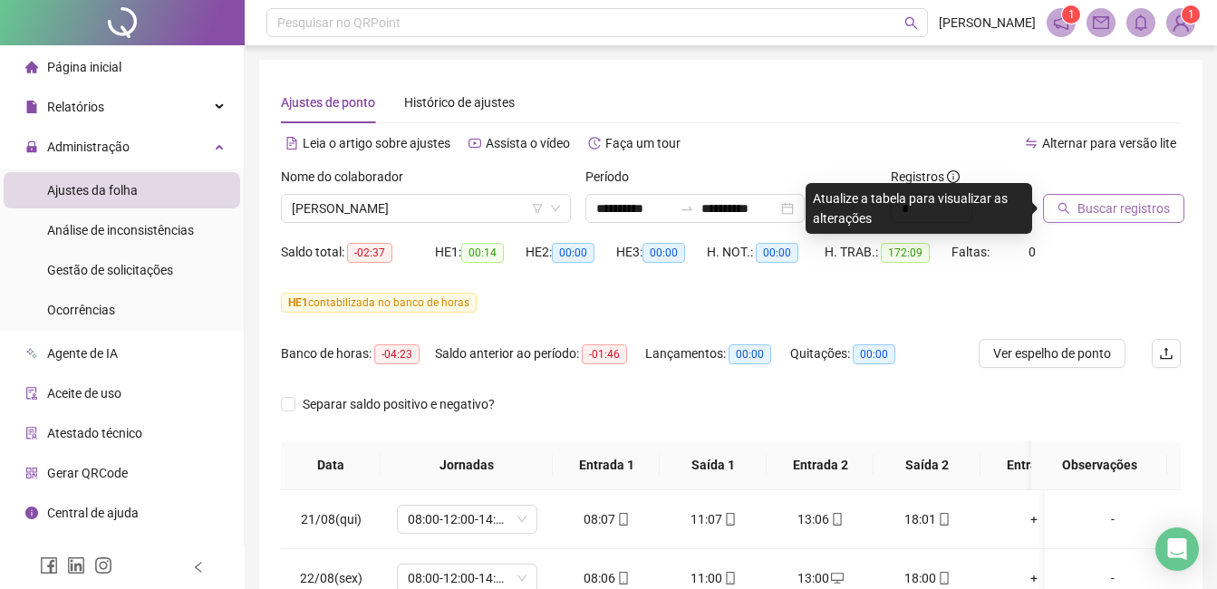
click at [1131, 215] on span "Buscar registros" at bounding box center [1124, 209] width 92 height 20
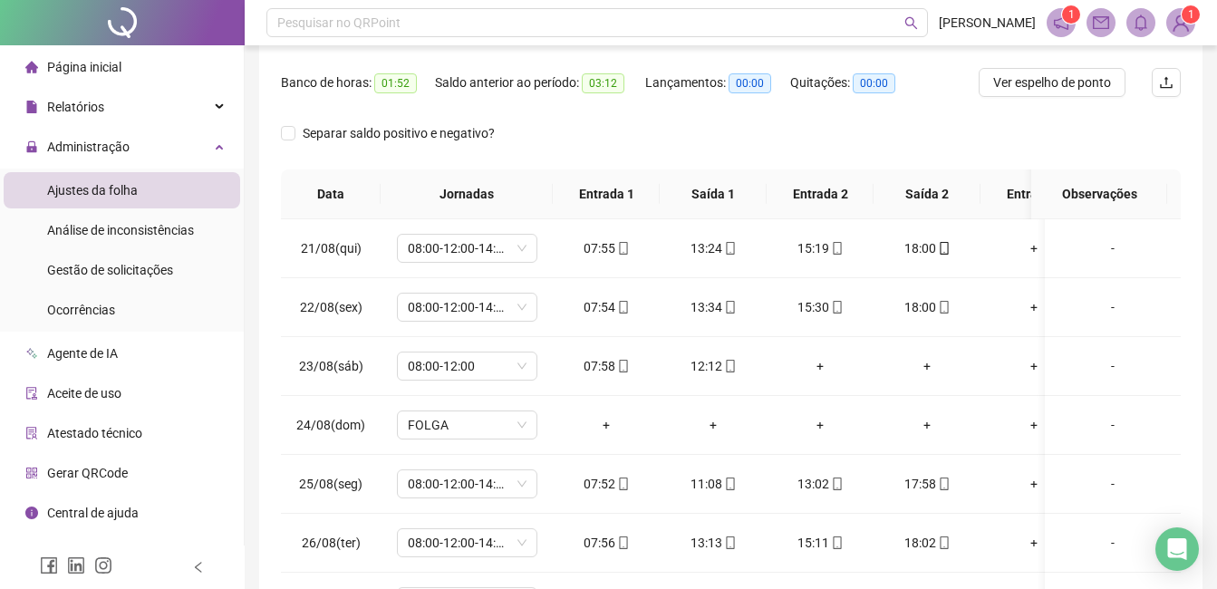
scroll to position [272, 0]
click at [1048, 86] on span "Ver espelho de ponto" at bounding box center [1053, 82] width 118 height 20
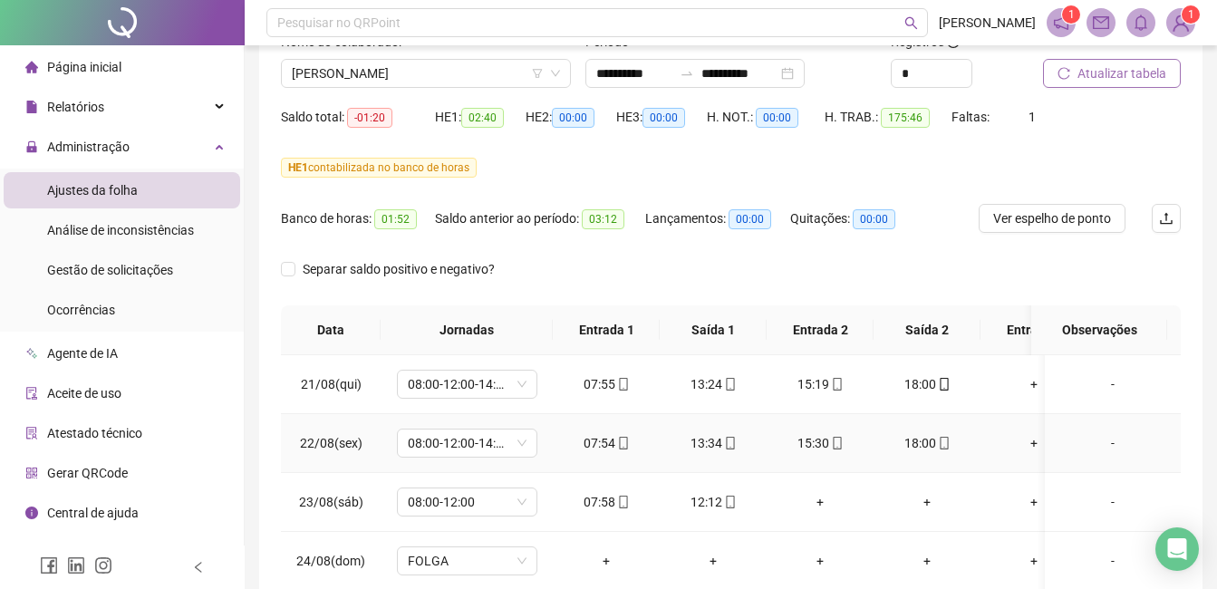
scroll to position [0, 0]
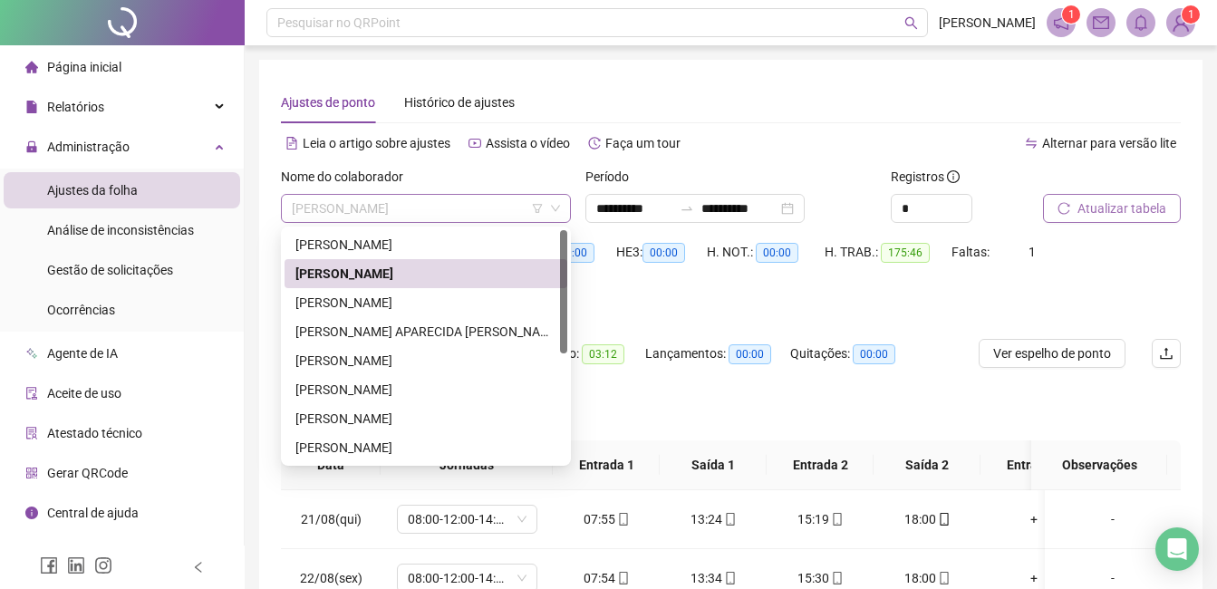
click at [517, 209] on span "[PERSON_NAME]" at bounding box center [426, 208] width 268 height 27
click at [439, 303] on div "[PERSON_NAME]" at bounding box center [426, 303] width 261 height 20
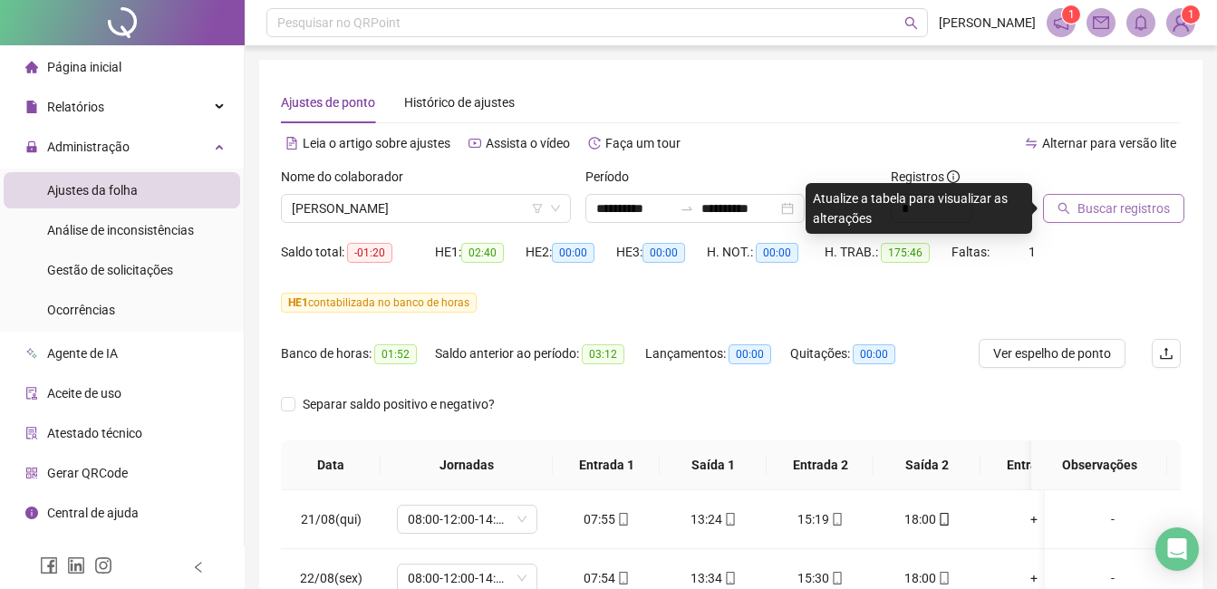
click at [1083, 252] on div "Saldo total: -01:20 HE 1: 02:40 HE 2: 00:00 HE 3: 00:00 H. NOT.: 00:00 H. TRAB.…" at bounding box center [731, 263] width 900 height 51
click at [759, 312] on div "HE 1 contabilizada no banco de horas" at bounding box center [731, 303] width 900 height 20
click at [991, 128] on div "**********" at bounding box center [731, 480] width 900 height 796
drag, startPoint x: 958, startPoint y: 128, endPoint x: 933, endPoint y: 124, distance: 25.6
click at [957, 128] on div "**********" at bounding box center [731, 480] width 900 height 796
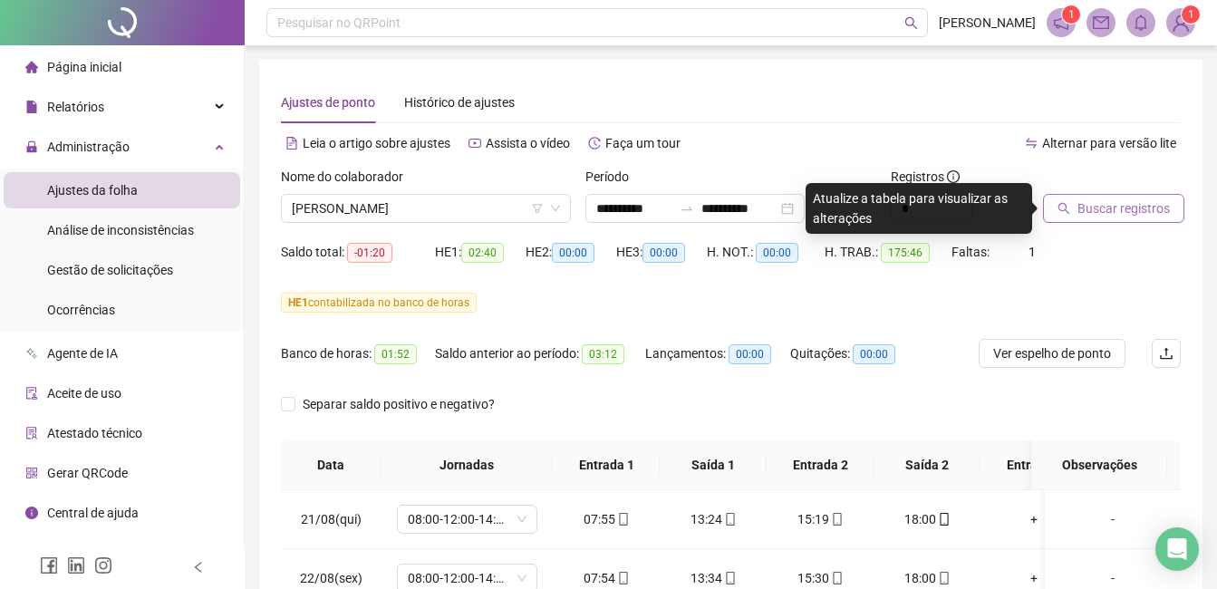
click at [1132, 275] on div "Saldo total: -01:20 HE 1: 02:40 HE 2: 00:00 HE 3: 00:00 H. NOT.: 00:00 H. TRAB.…" at bounding box center [731, 263] width 900 height 51
click at [1088, 209] on span "Buscar registros" at bounding box center [1124, 209] width 92 height 20
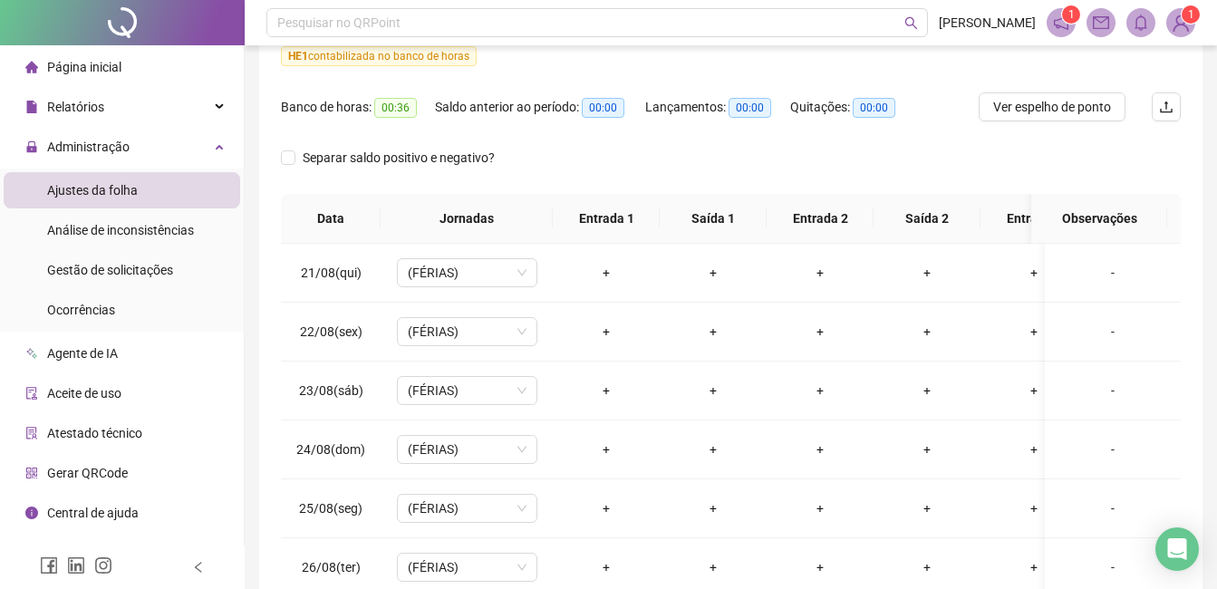
scroll to position [272, 0]
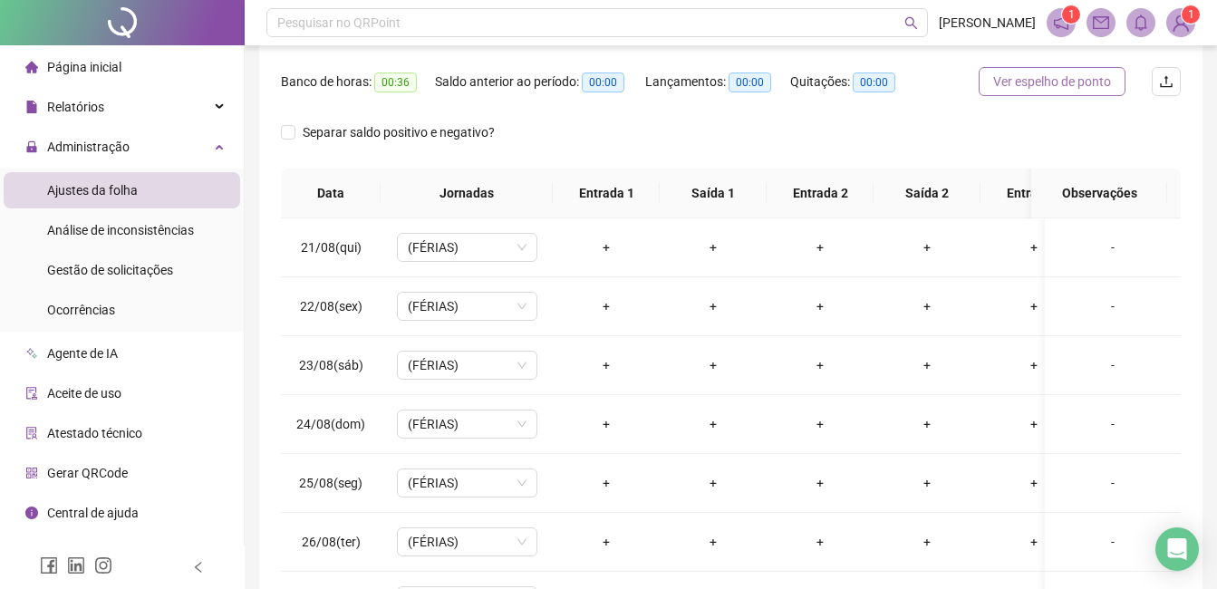
click at [1042, 92] on button "Ver espelho de ponto" at bounding box center [1052, 81] width 147 height 29
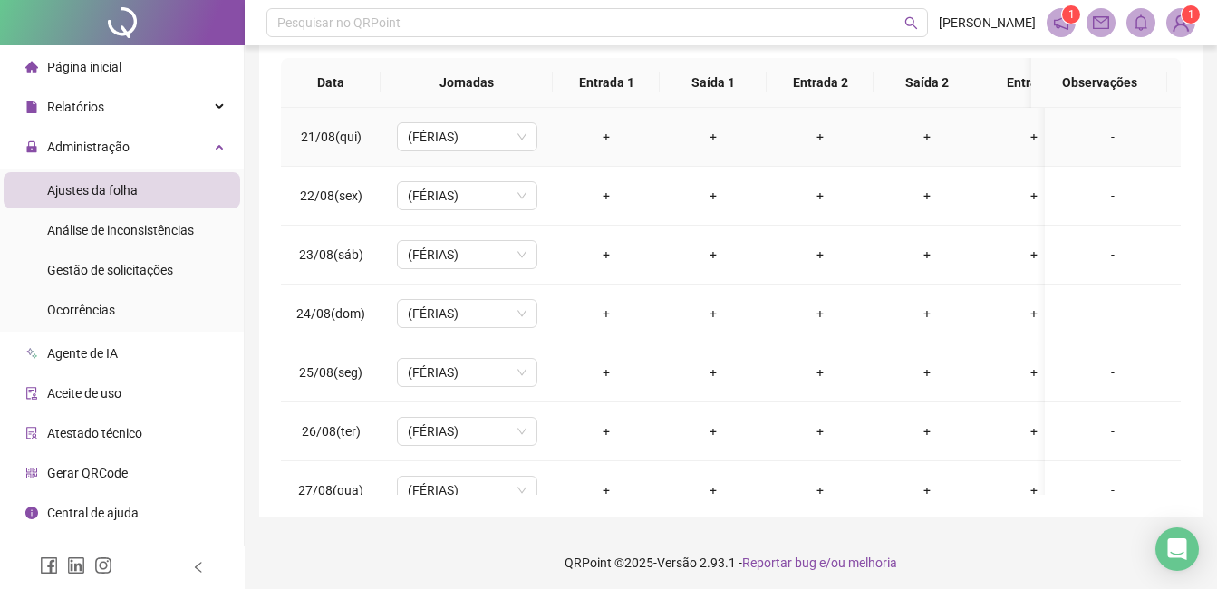
scroll to position [0, 0]
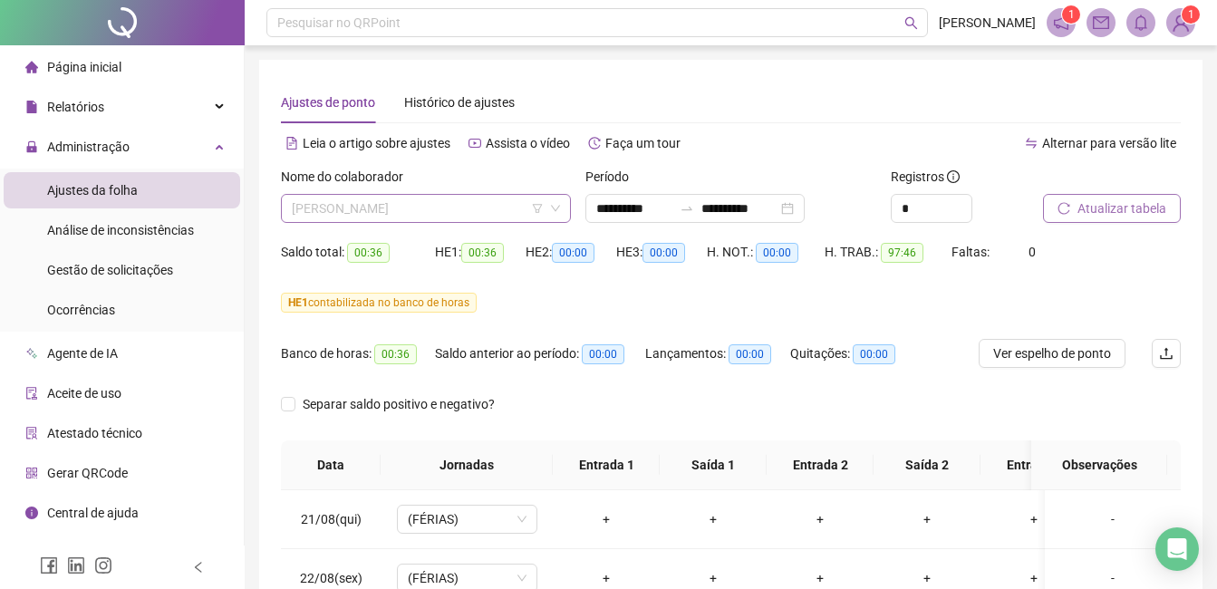
click at [478, 204] on span "[PERSON_NAME]" at bounding box center [426, 208] width 268 height 27
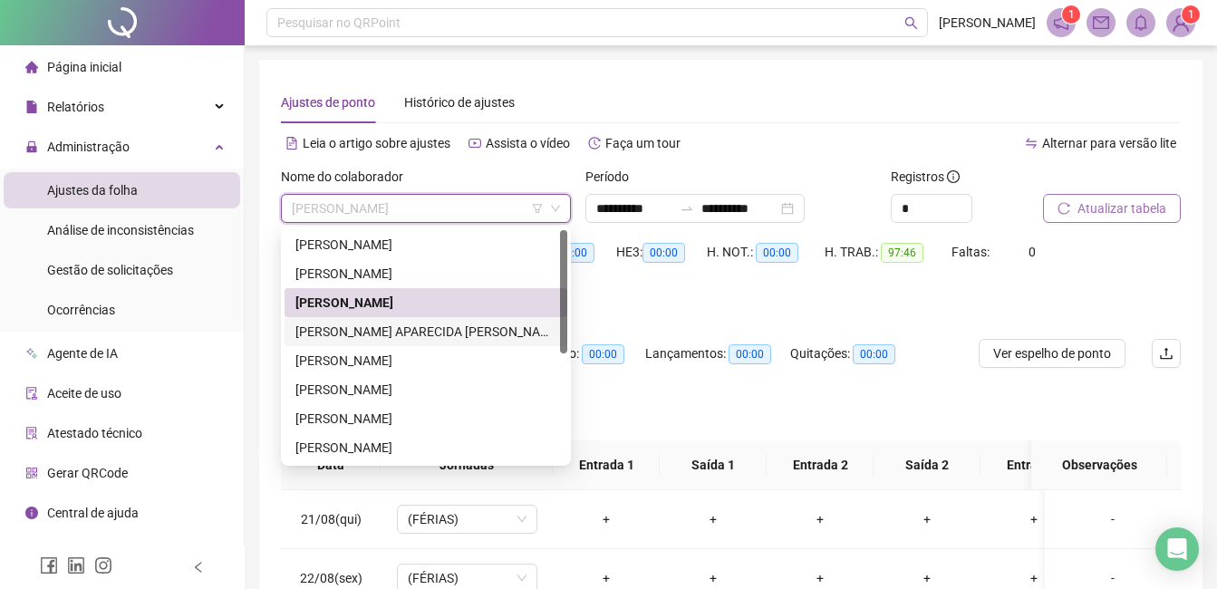
click at [439, 334] on div "[PERSON_NAME] APARECIDA [PERSON_NAME]" at bounding box center [426, 332] width 261 height 20
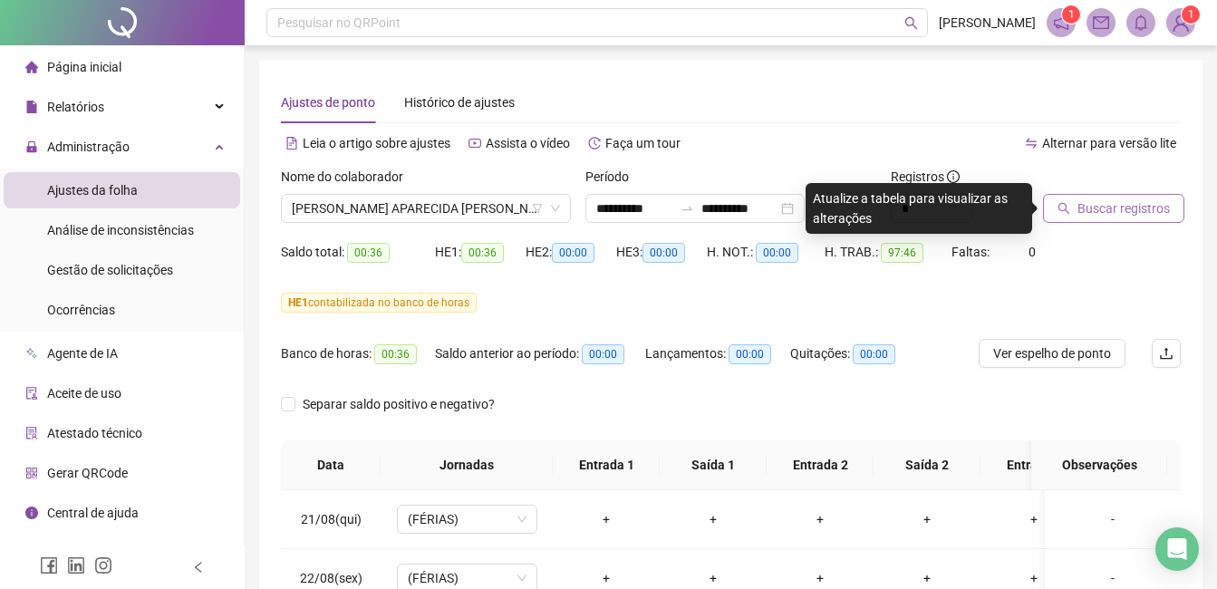
click at [1091, 213] on span "Buscar registros" at bounding box center [1124, 209] width 92 height 20
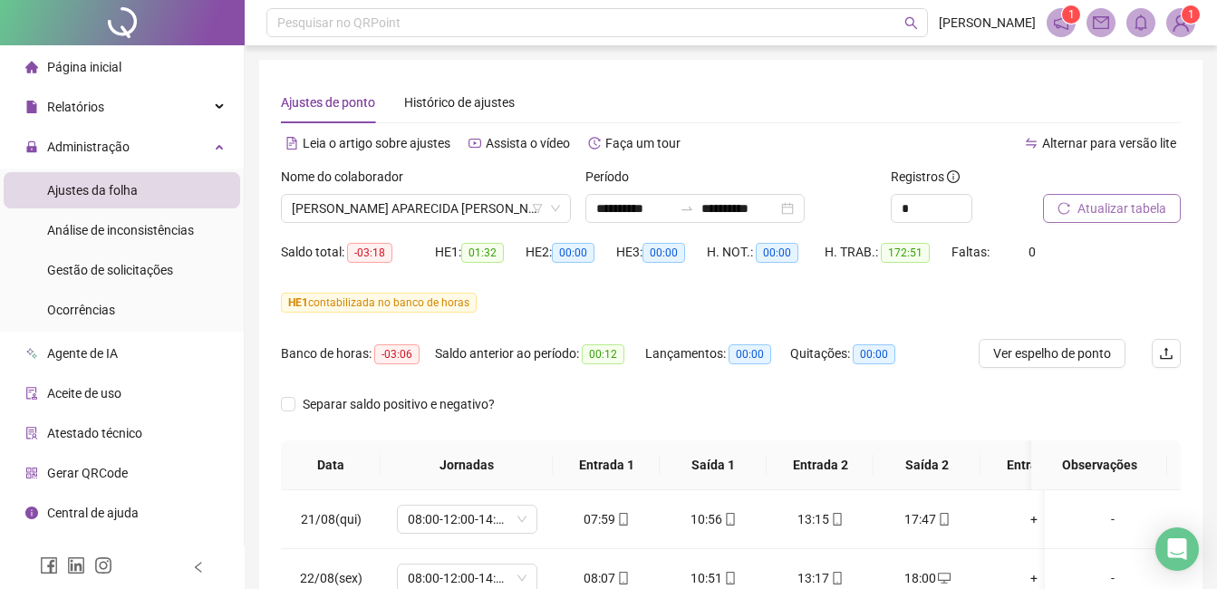
click at [1120, 213] on span "Atualizar tabela" at bounding box center [1122, 209] width 89 height 20
click at [1096, 205] on span "Atualizar tabela" at bounding box center [1122, 209] width 89 height 20
click at [1080, 354] on span "Ver espelho de ponto" at bounding box center [1053, 354] width 118 height 20
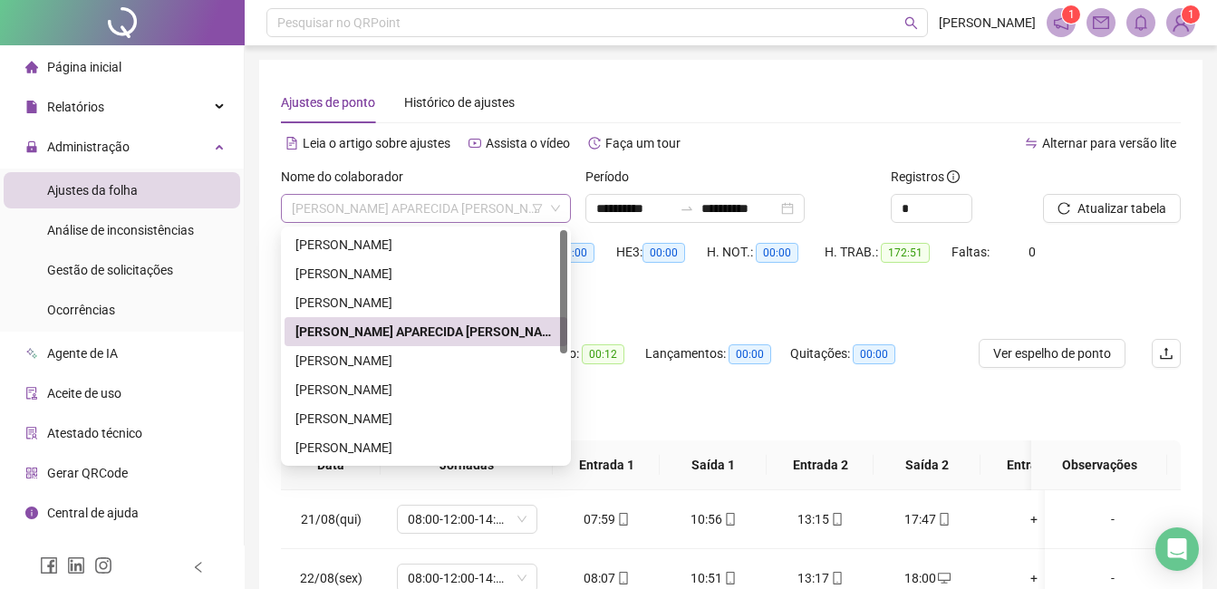
click at [521, 208] on span "[PERSON_NAME] APARECIDA [PERSON_NAME]" at bounding box center [426, 208] width 268 height 27
click at [382, 359] on div "[PERSON_NAME]" at bounding box center [426, 361] width 261 height 20
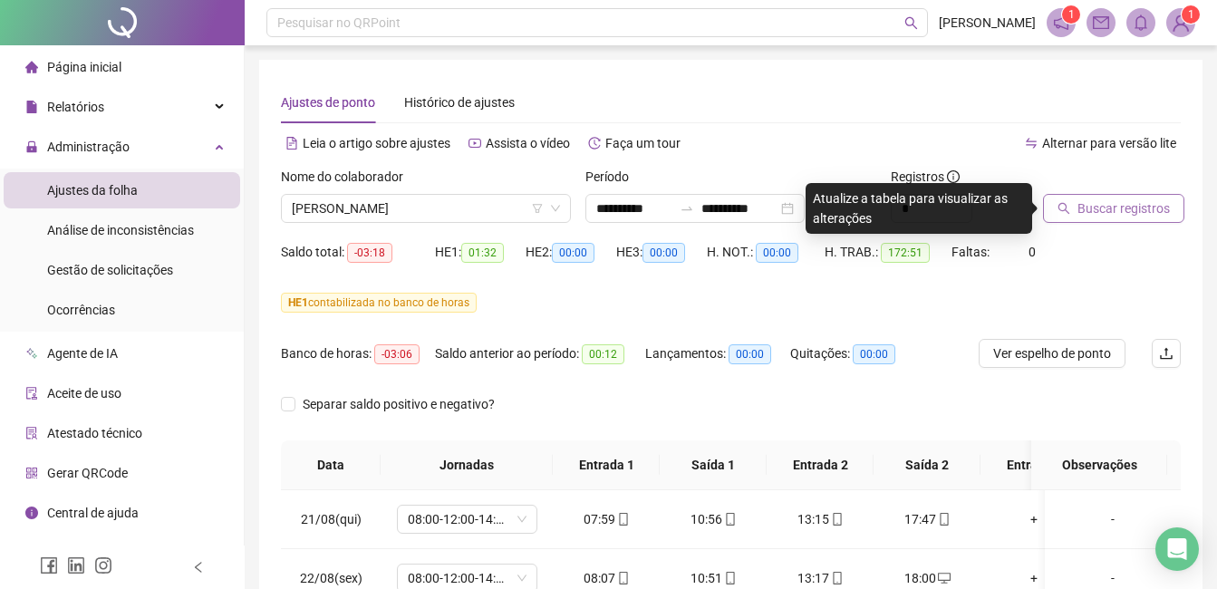
click at [1119, 204] on span "Buscar registros" at bounding box center [1124, 209] width 92 height 20
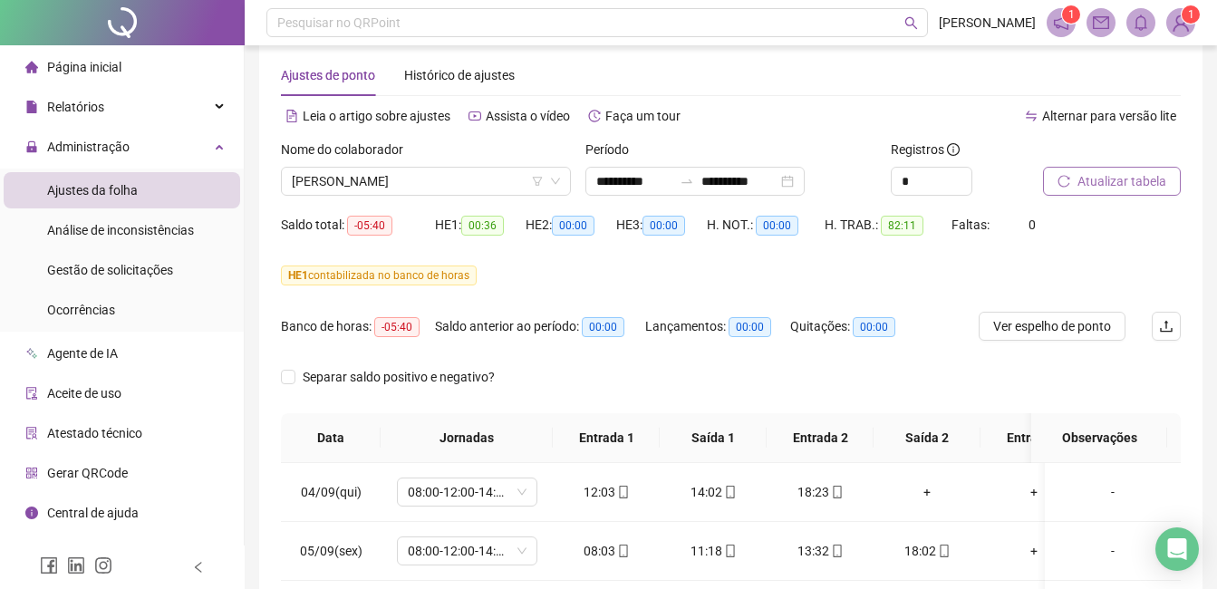
scroll to position [25, 0]
click at [488, 198] on div "Nome do colaborador [PERSON_NAME]" at bounding box center [426, 176] width 305 height 71
click at [479, 180] on span "[PERSON_NAME]" at bounding box center [426, 183] width 268 height 27
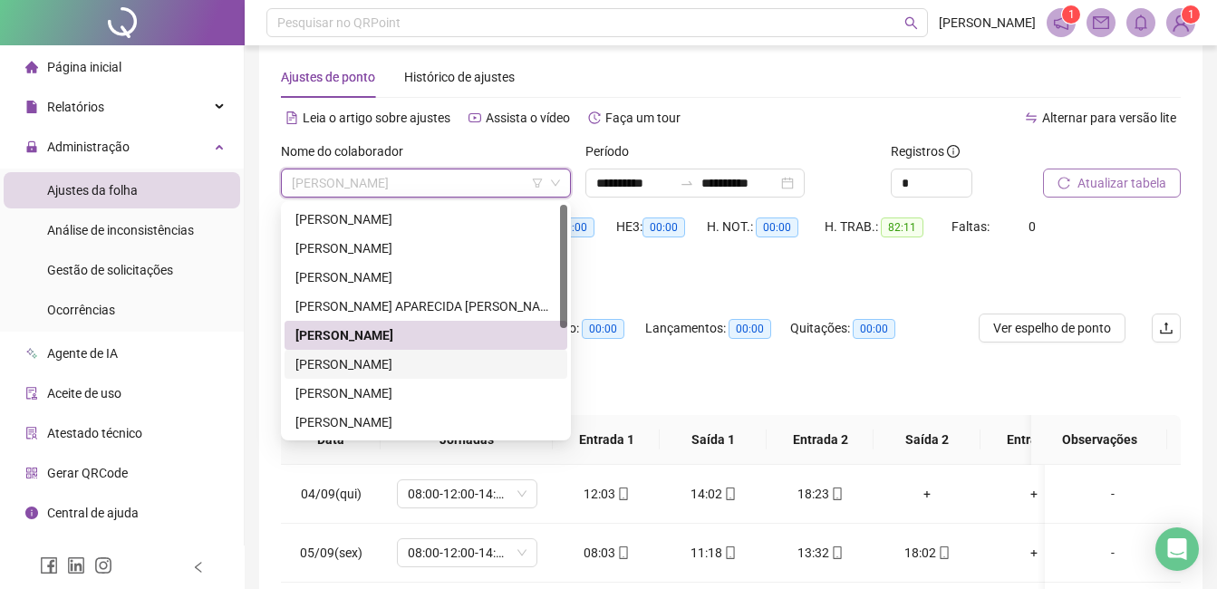
click at [421, 360] on div "[PERSON_NAME]" at bounding box center [426, 364] width 261 height 20
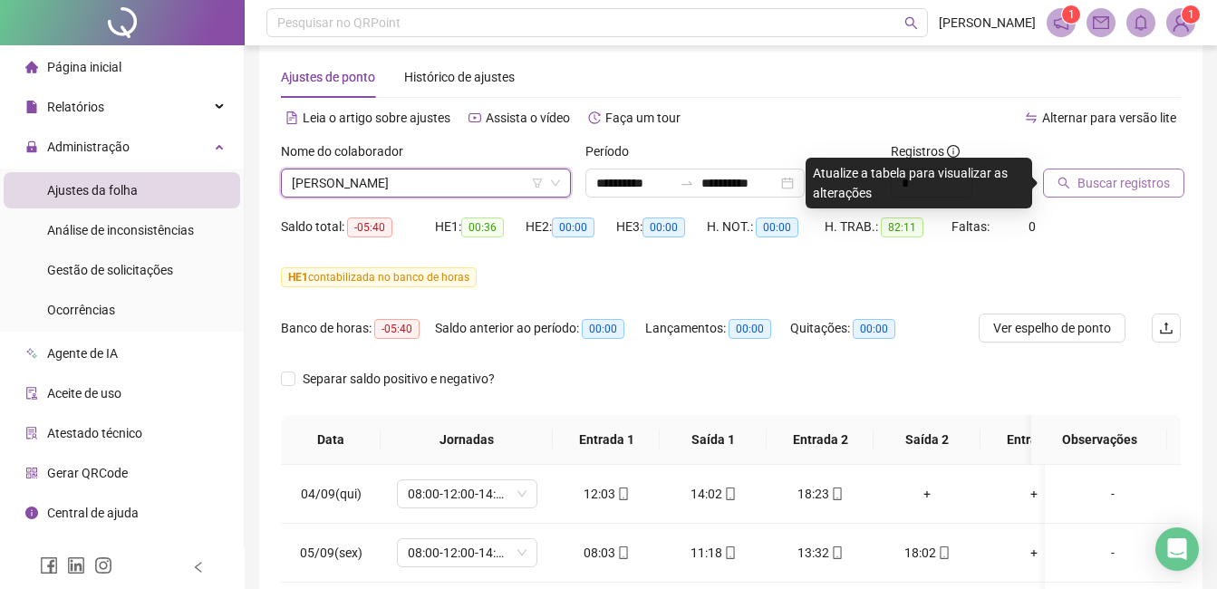
click at [1070, 184] on icon "search" at bounding box center [1064, 183] width 13 height 13
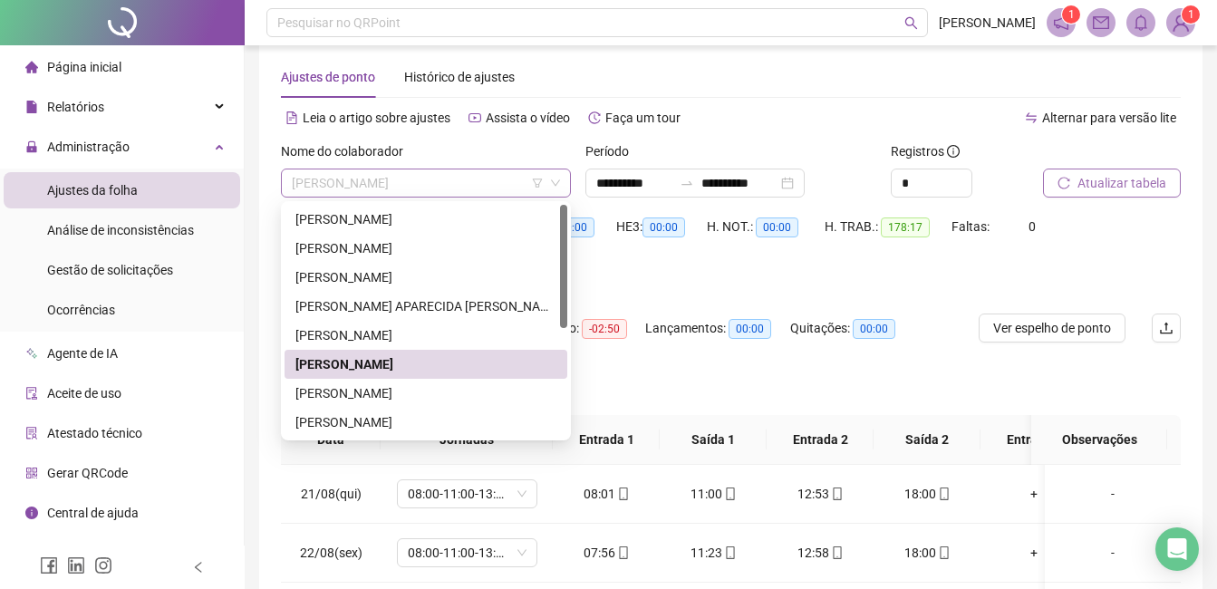
click at [472, 179] on span "[PERSON_NAME]" at bounding box center [426, 183] width 268 height 27
click at [414, 395] on div "[PERSON_NAME]" at bounding box center [426, 393] width 261 height 20
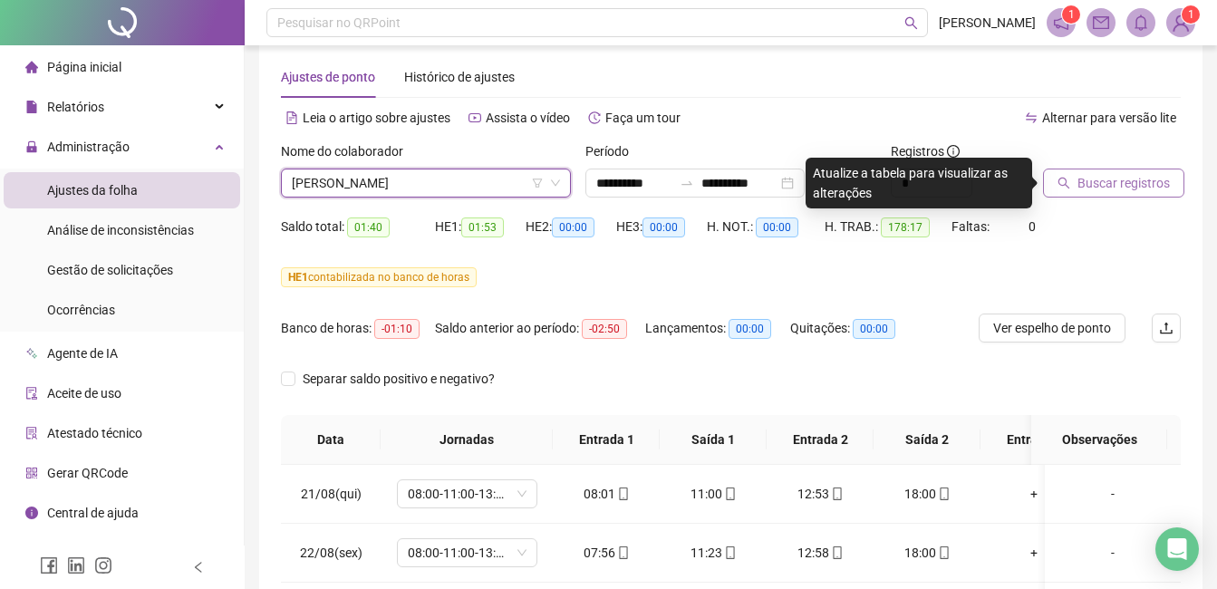
click at [1115, 189] on span "Buscar registros" at bounding box center [1124, 183] width 92 height 20
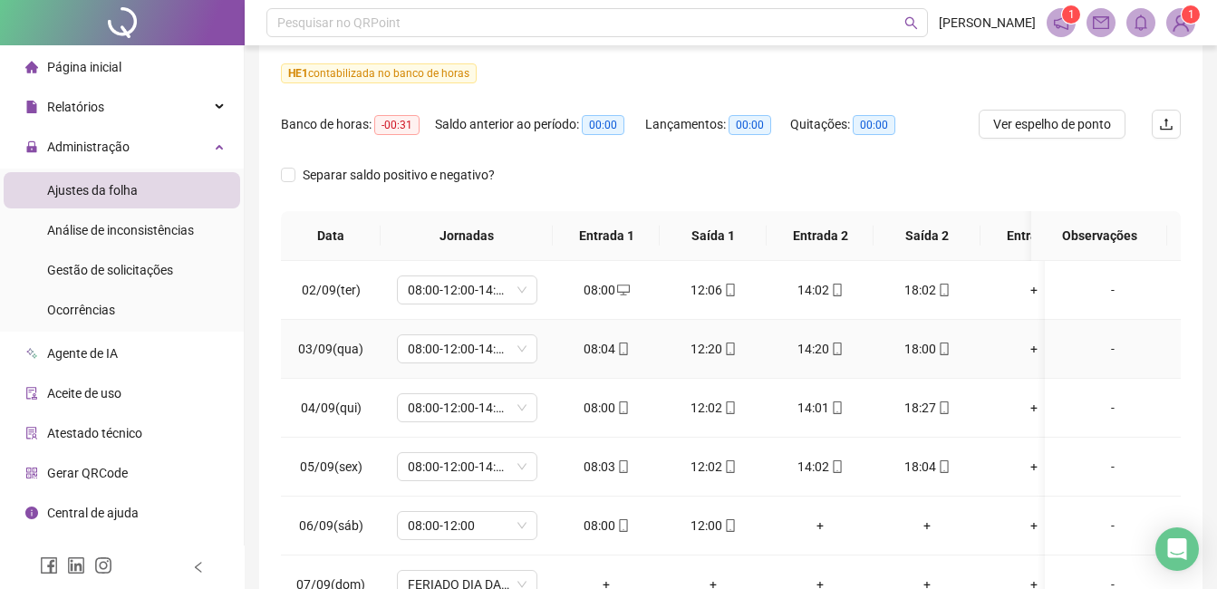
scroll to position [0, 0]
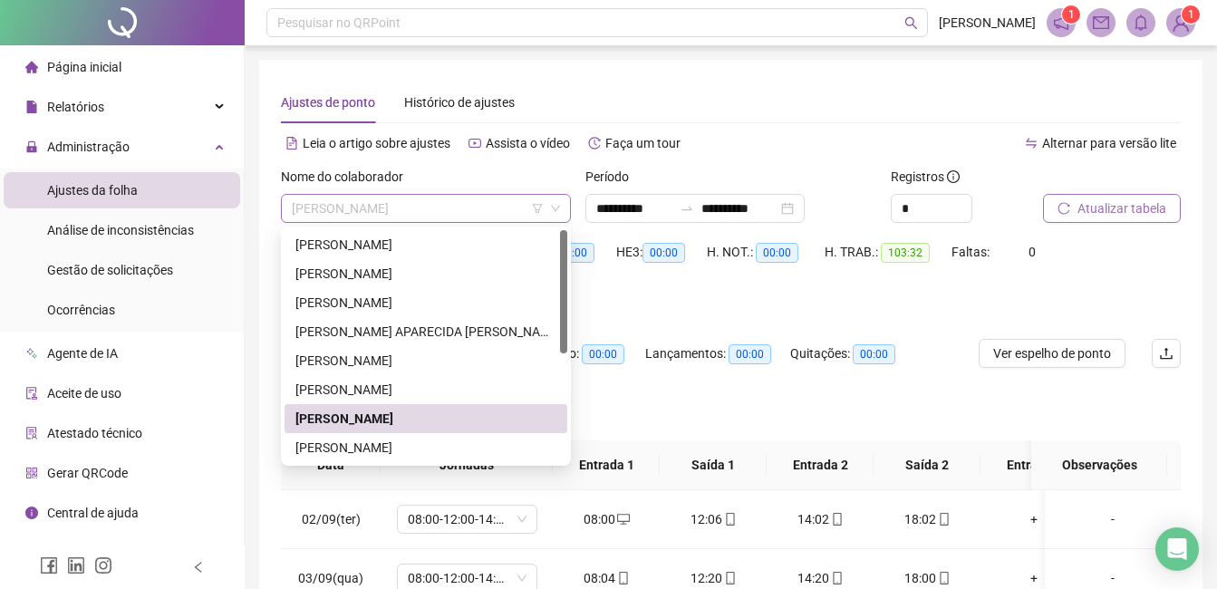
click at [498, 210] on span "[PERSON_NAME]" at bounding box center [426, 208] width 268 height 27
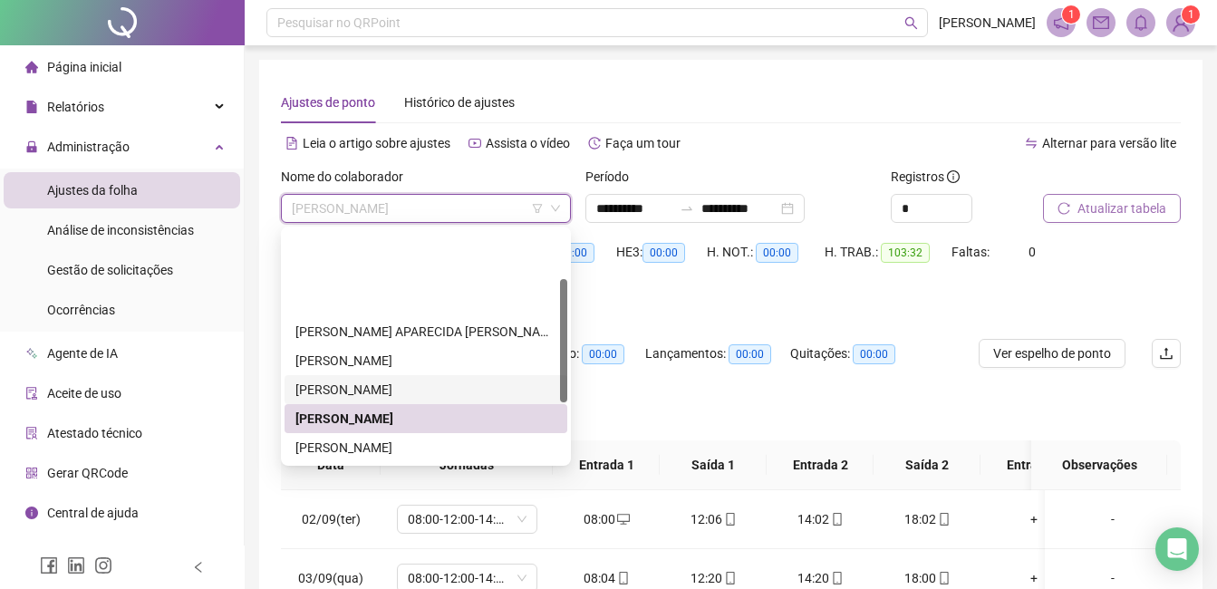
scroll to position [91, 0]
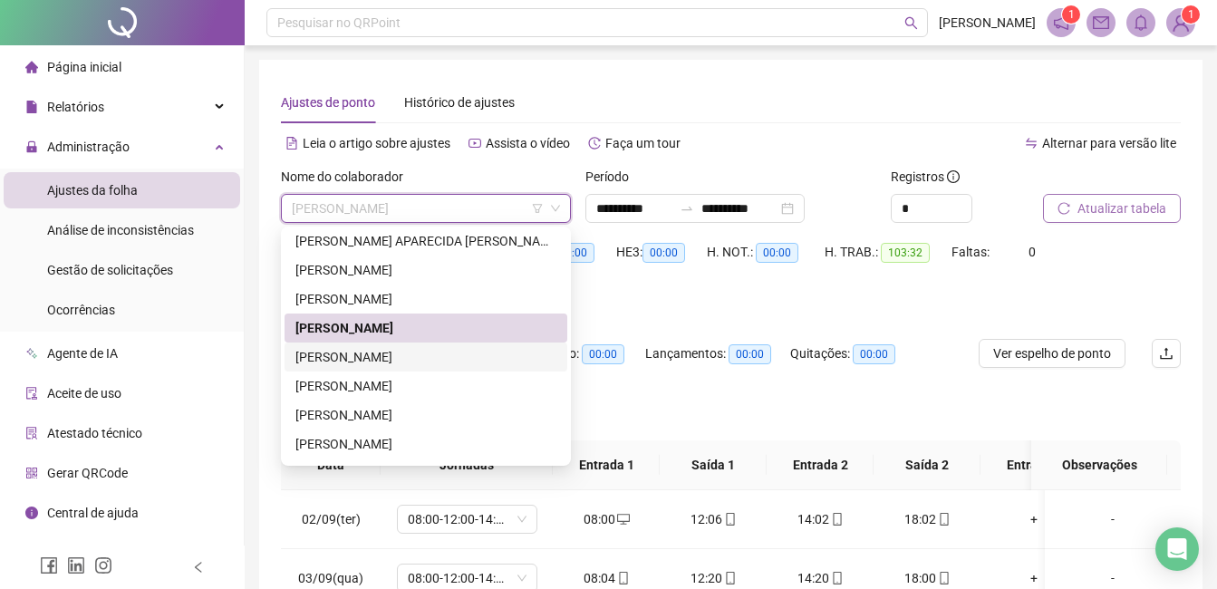
click at [455, 362] on div "[PERSON_NAME]" at bounding box center [426, 357] width 261 height 20
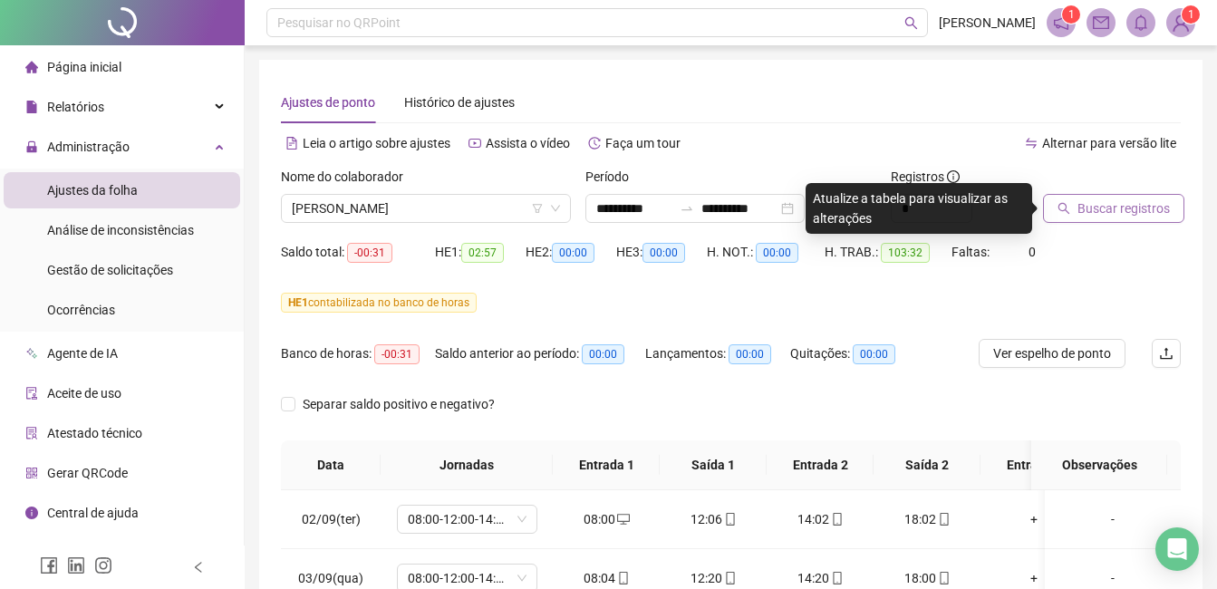
click at [1098, 208] on span "Buscar registros" at bounding box center [1124, 209] width 92 height 20
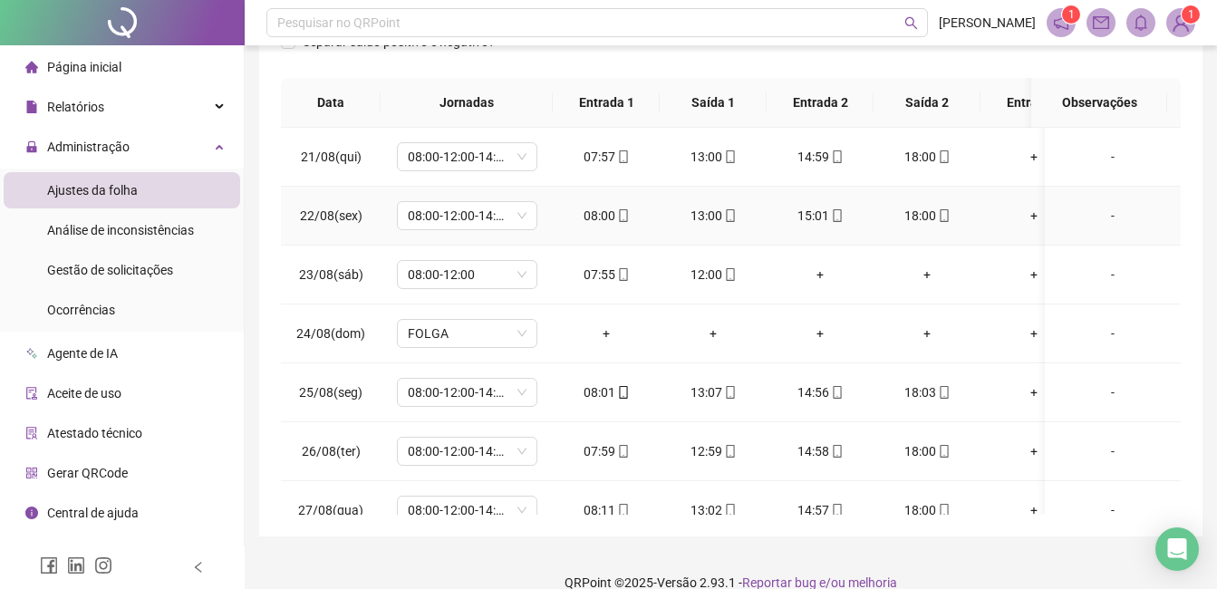
scroll to position [0, 0]
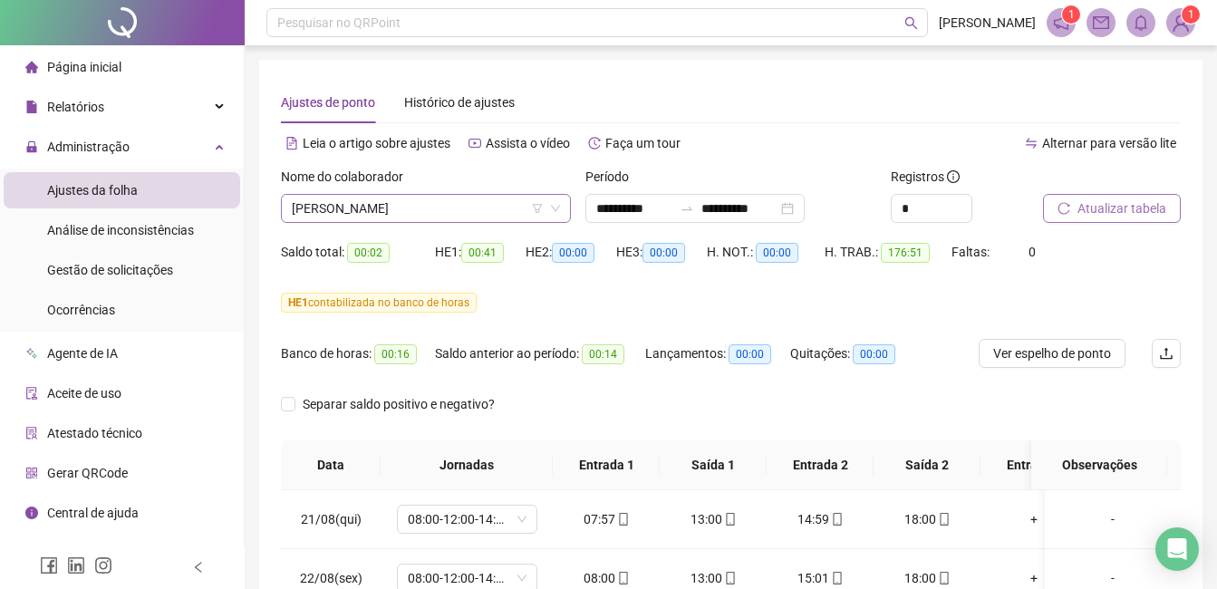
click at [516, 211] on span "[PERSON_NAME]" at bounding box center [426, 208] width 268 height 27
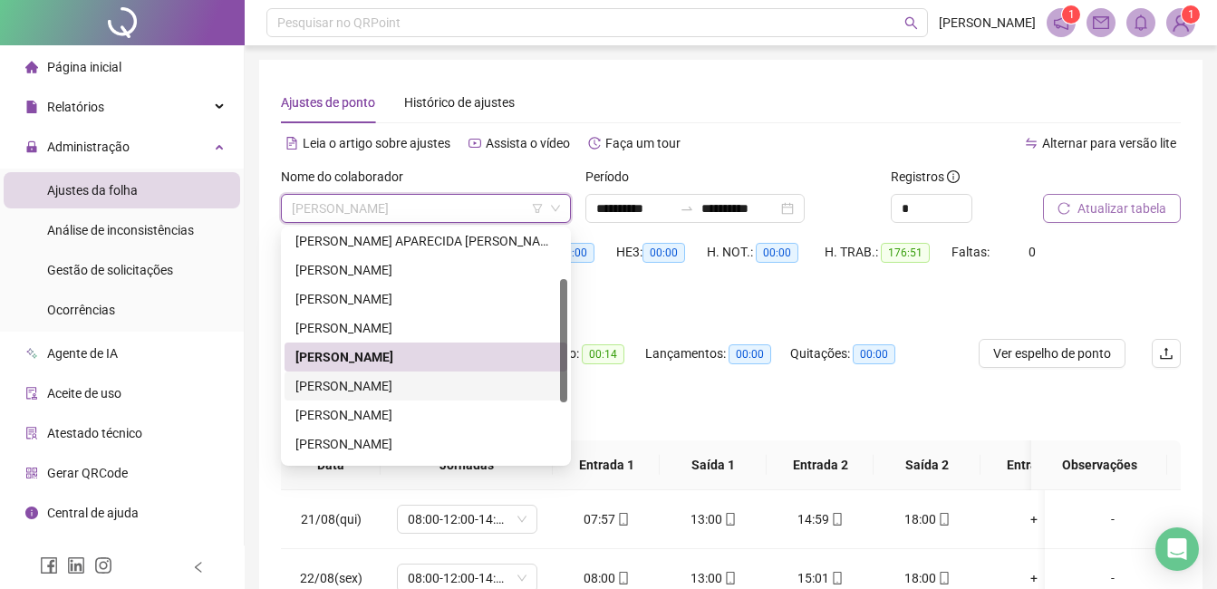
click at [441, 383] on div "[PERSON_NAME]" at bounding box center [426, 386] width 261 height 20
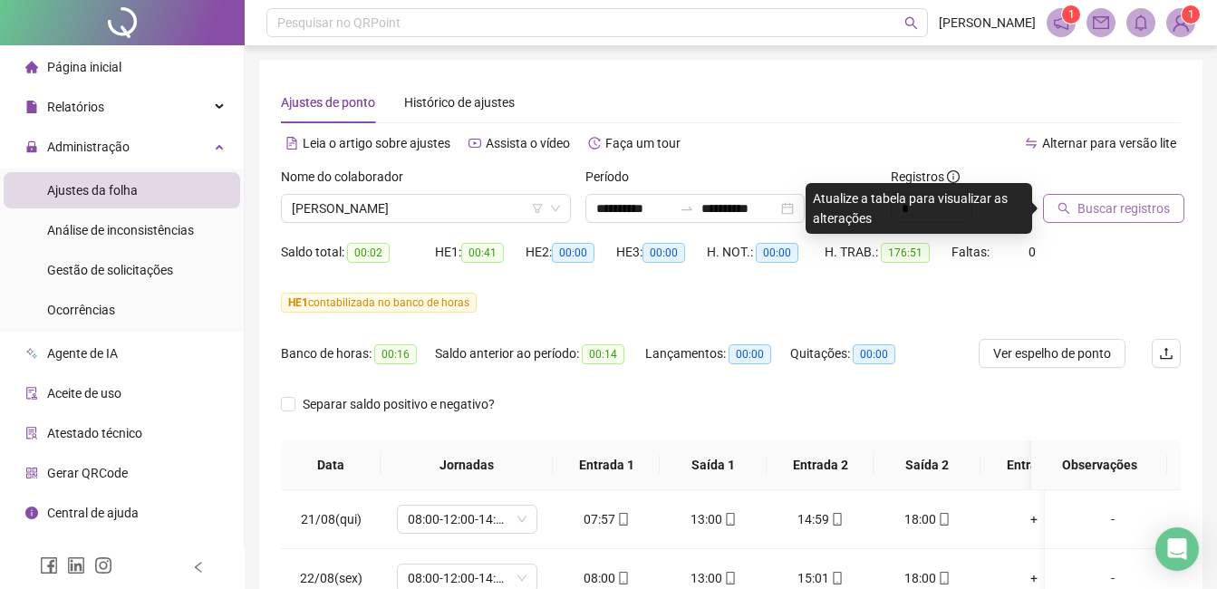
click at [1130, 215] on span "Buscar registros" at bounding box center [1124, 209] width 92 height 20
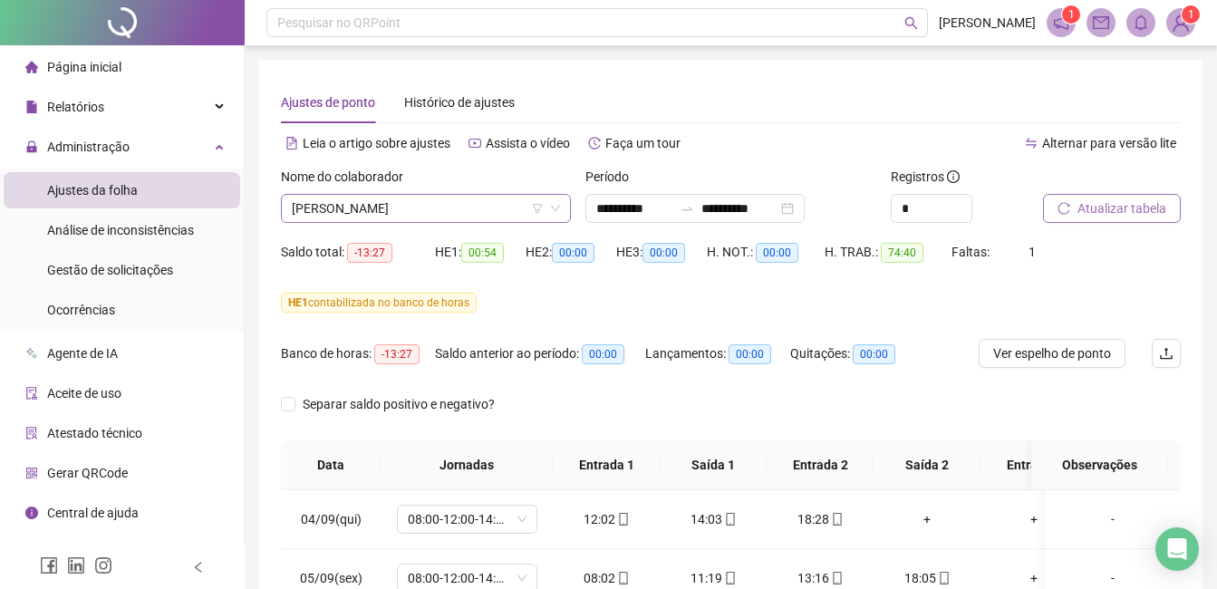
click at [531, 213] on span "[PERSON_NAME]" at bounding box center [426, 208] width 268 height 27
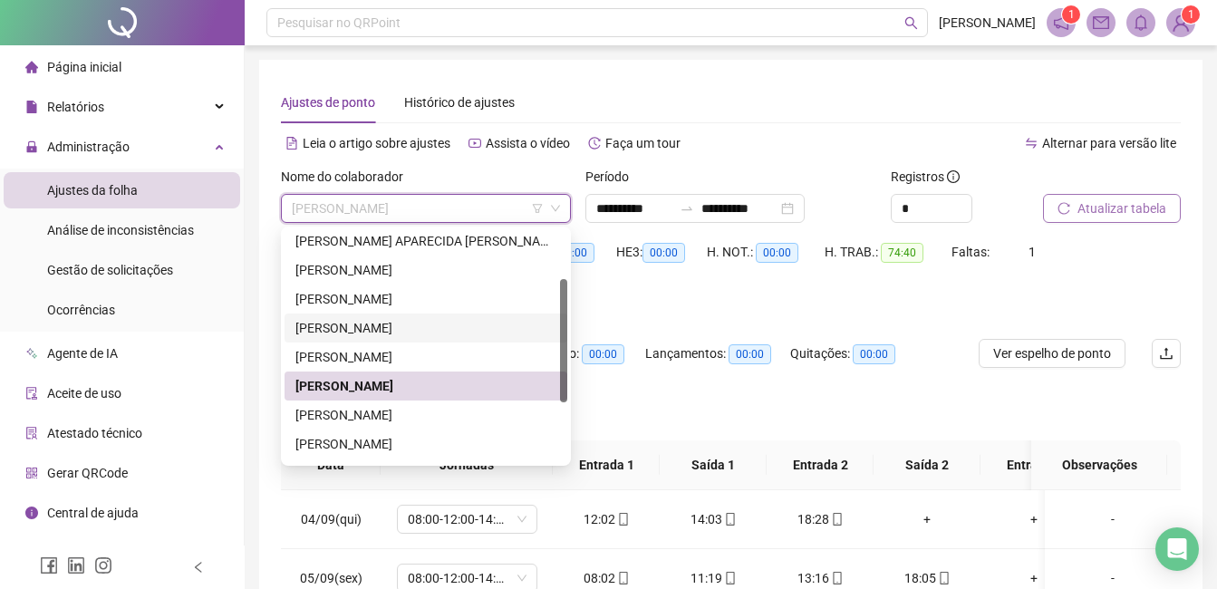
scroll to position [203, 0]
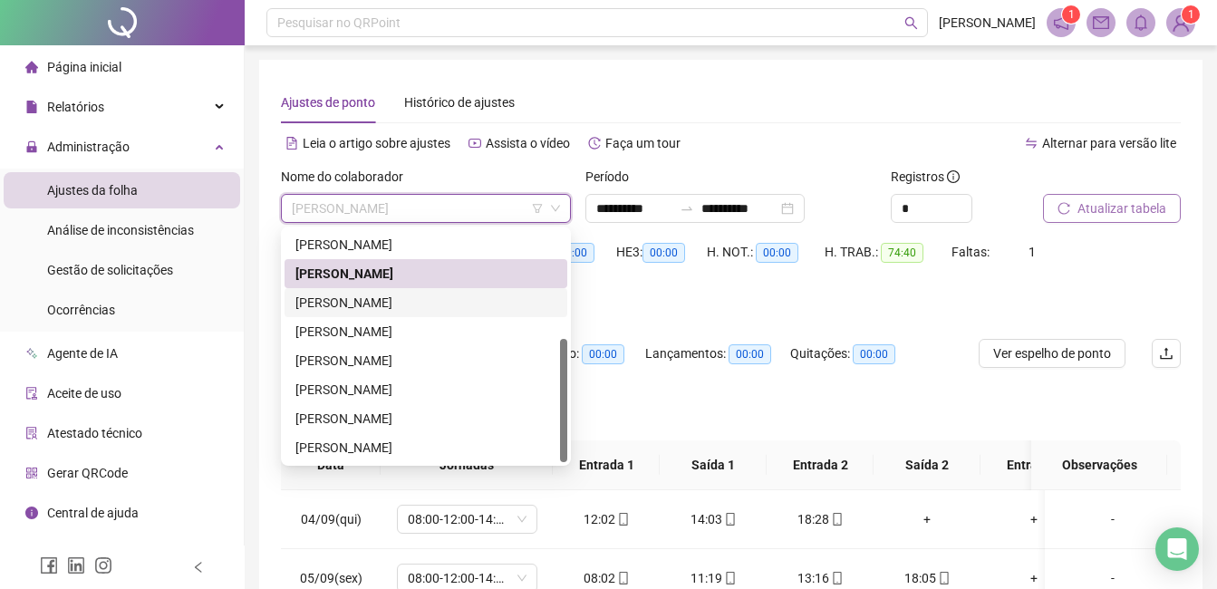
click at [494, 303] on div "[PERSON_NAME]" at bounding box center [426, 303] width 261 height 20
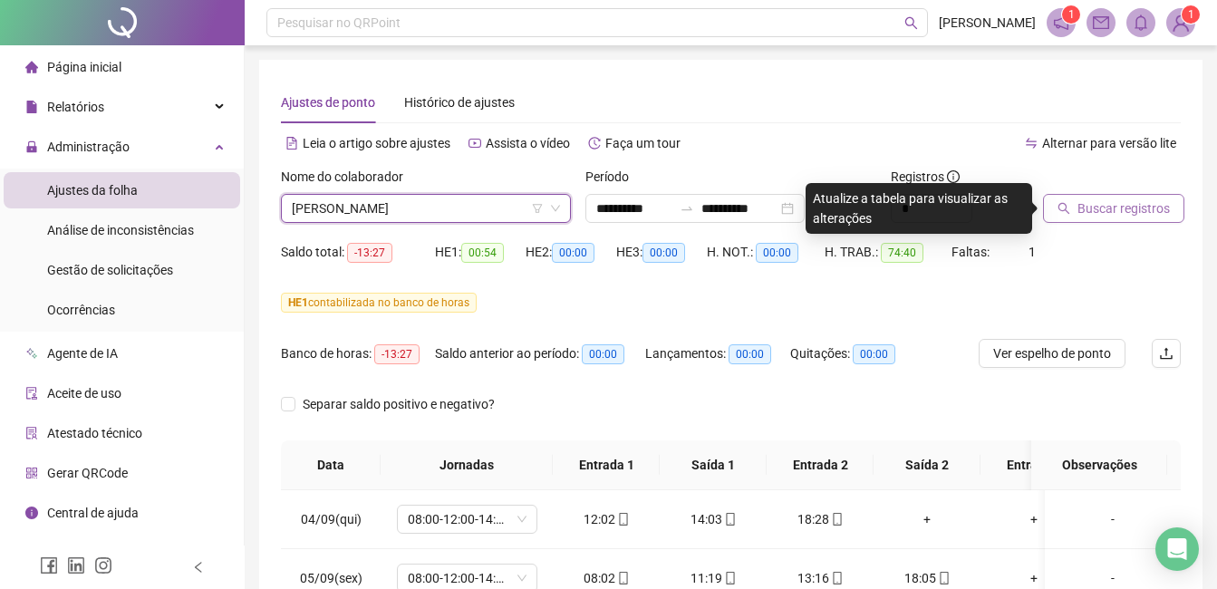
click at [1088, 209] on span "Buscar registros" at bounding box center [1124, 209] width 92 height 20
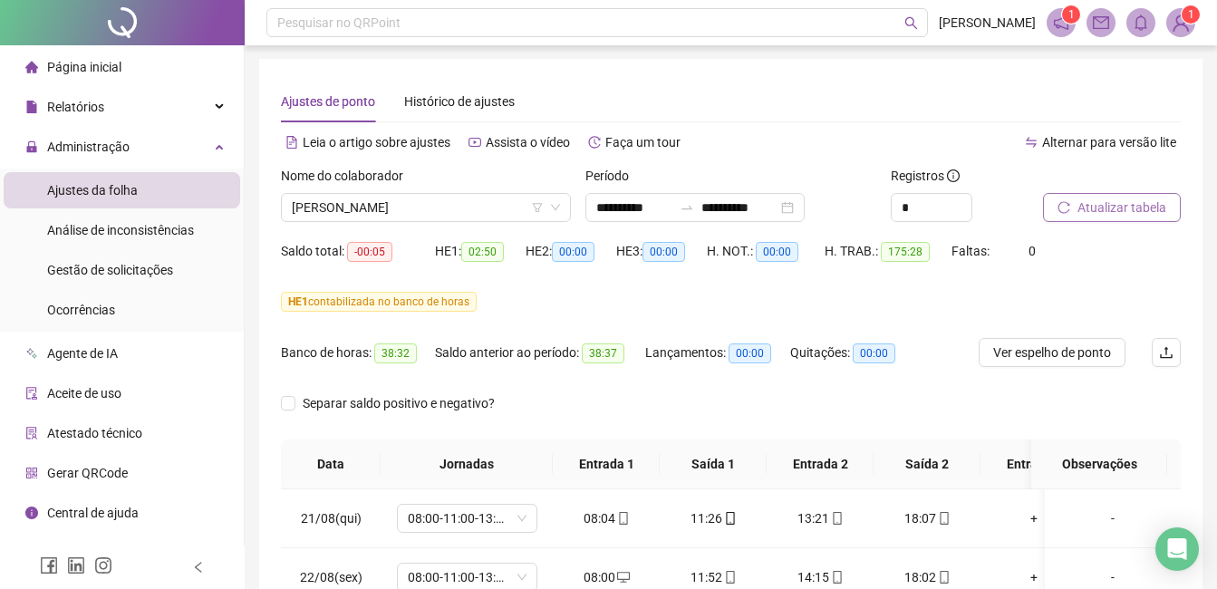
scroll to position [0, 0]
click at [519, 213] on span "[PERSON_NAME]" at bounding box center [426, 208] width 268 height 27
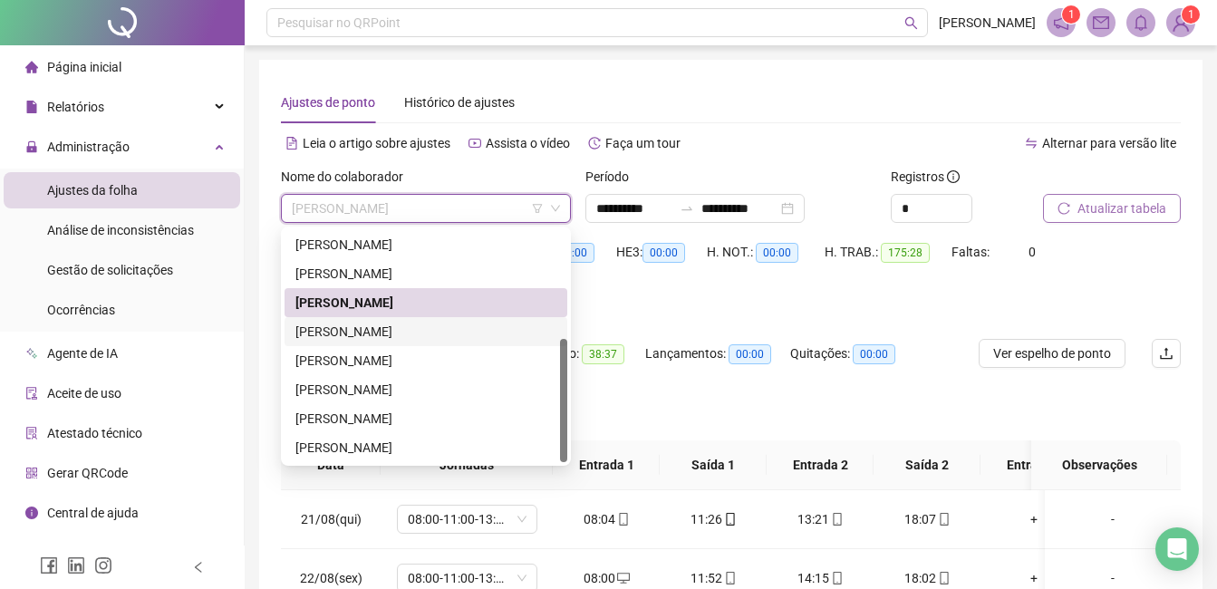
click at [461, 326] on div "[PERSON_NAME]" at bounding box center [426, 332] width 261 height 20
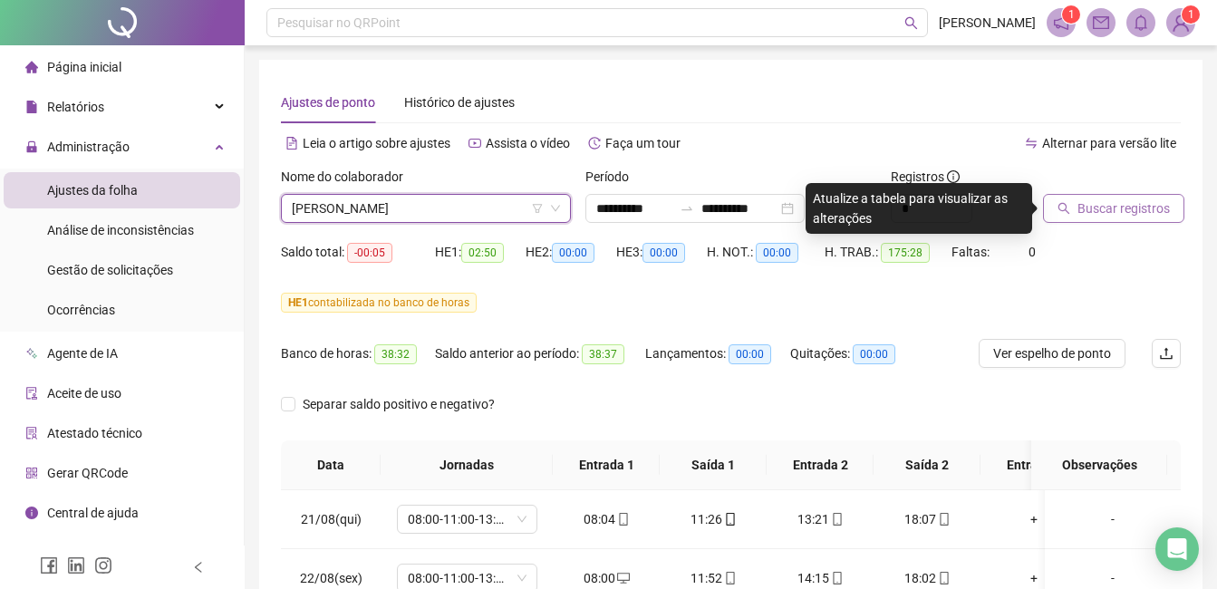
click at [1094, 206] on span "Buscar registros" at bounding box center [1124, 209] width 92 height 20
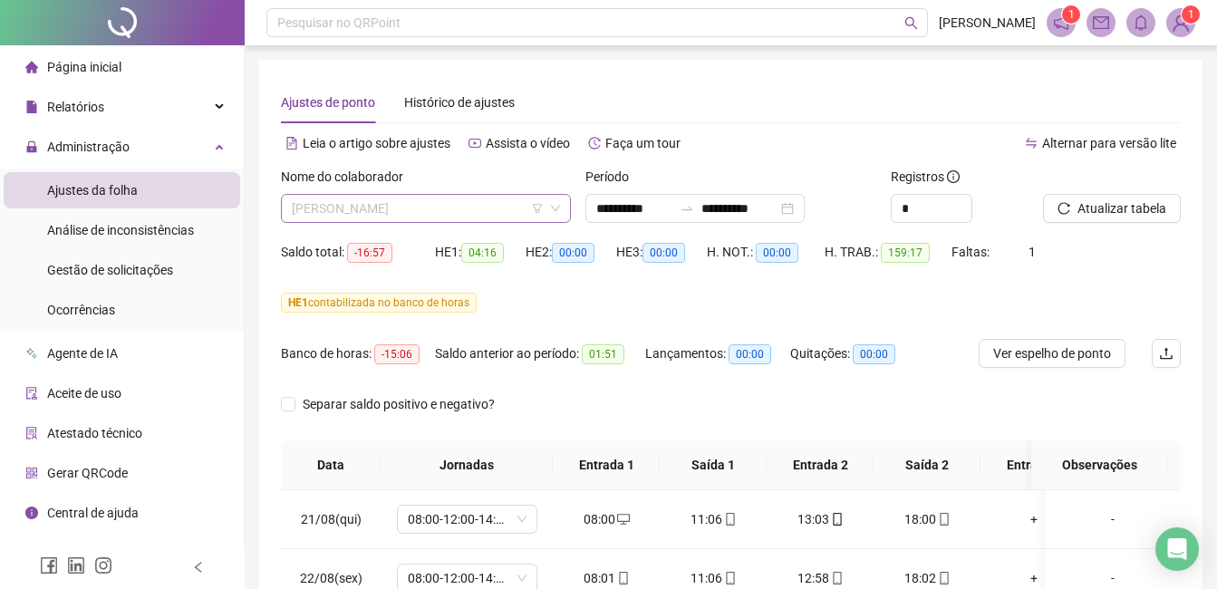
click at [510, 207] on span "[PERSON_NAME]" at bounding box center [426, 208] width 268 height 27
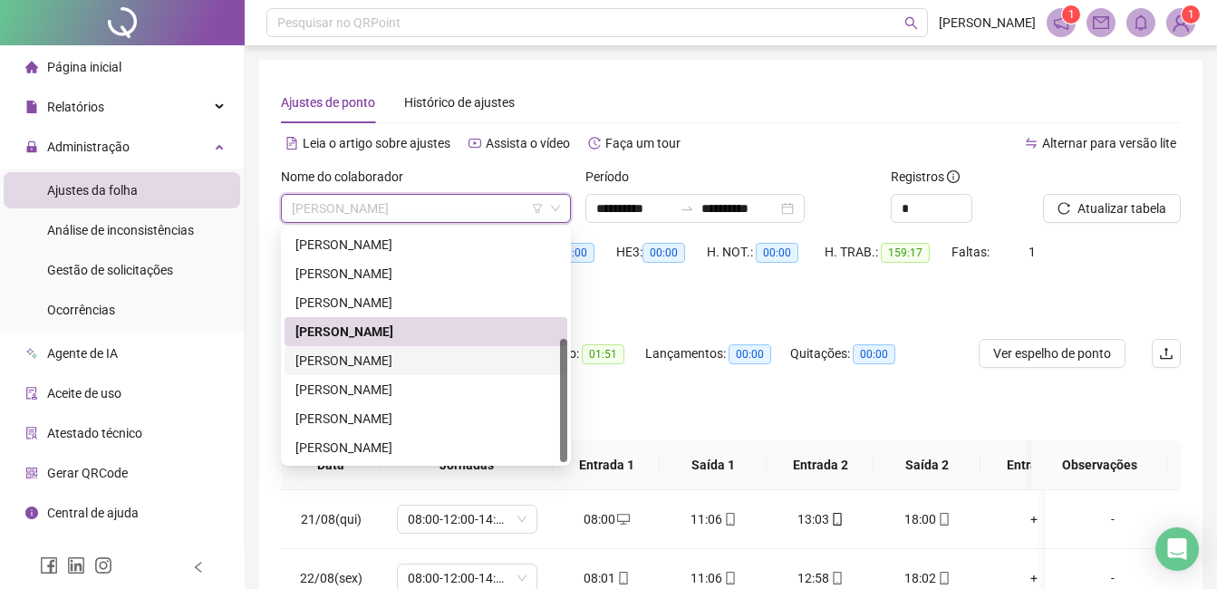
click at [438, 358] on div "[PERSON_NAME]" at bounding box center [426, 361] width 261 height 20
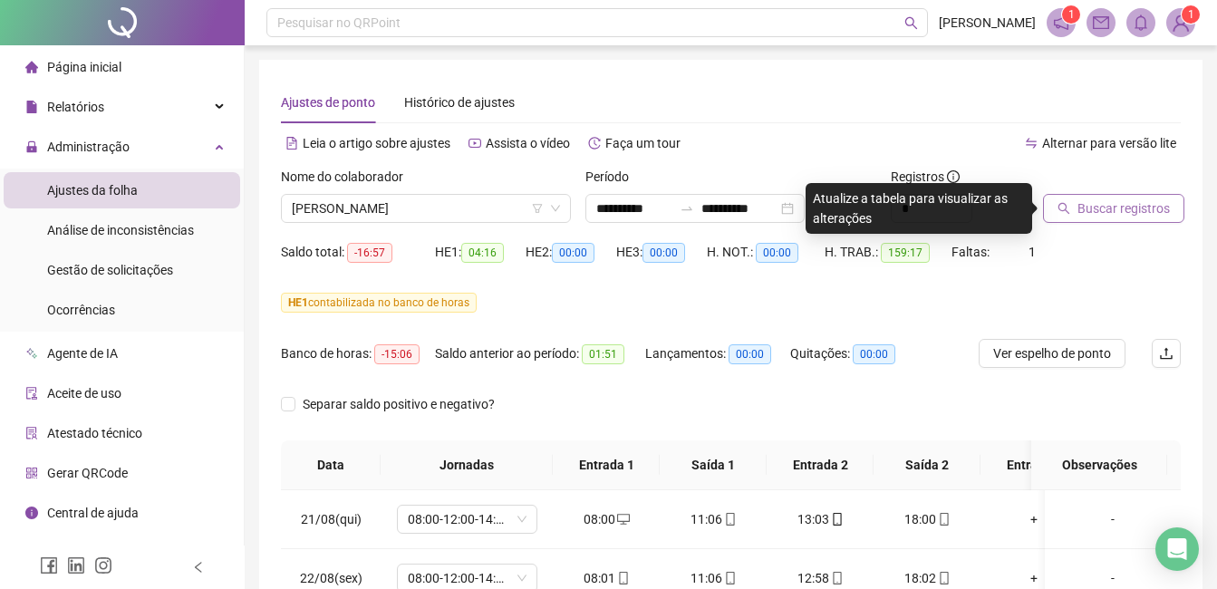
click at [1121, 209] on span "Buscar registros" at bounding box center [1124, 209] width 92 height 20
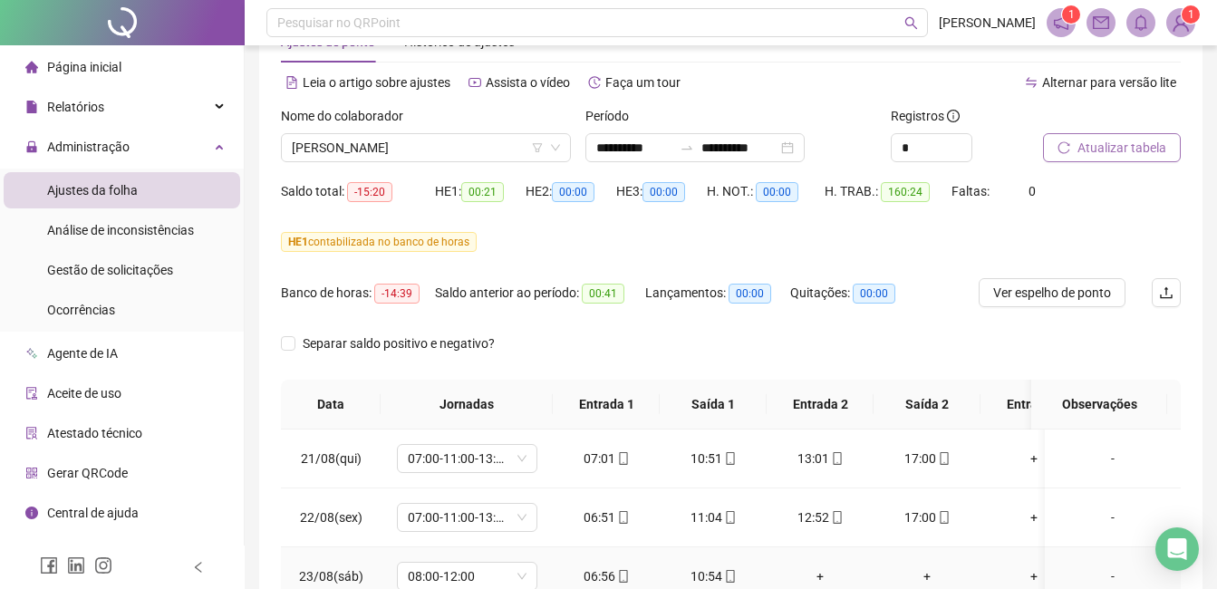
scroll to position [25, 0]
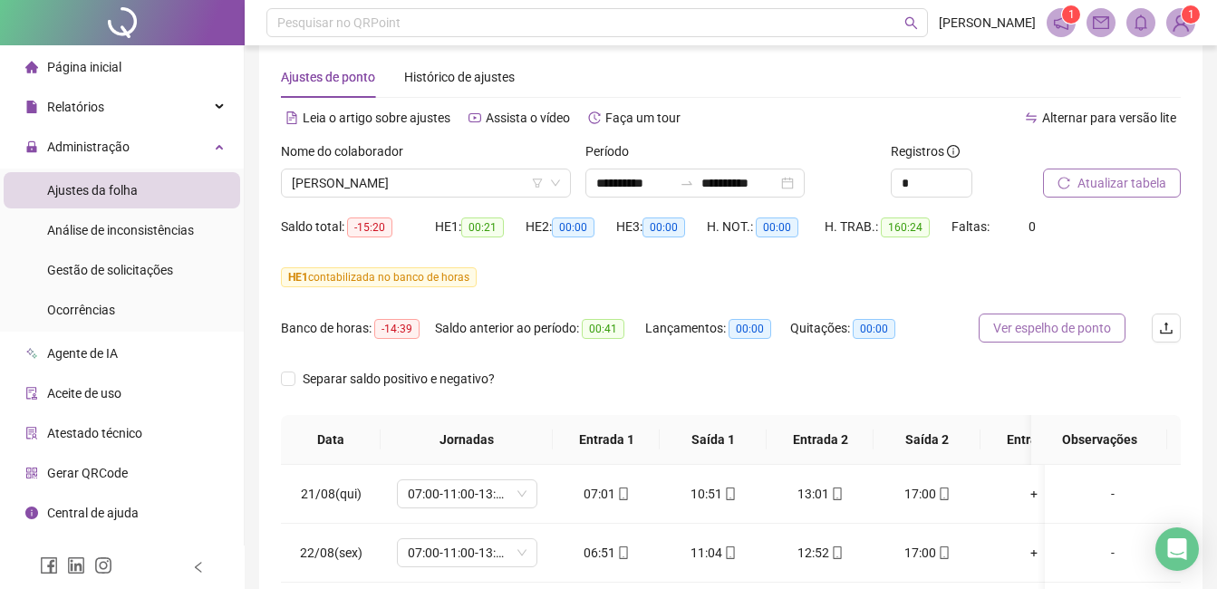
click at [1065, 325] on span "Ver espelho de ponto" at bounding box center [1053, 328] width 118 height 20
click at [493, 189] on span "[PERSON_NAME]" at bounding box center [426, 183] width 268 height 27
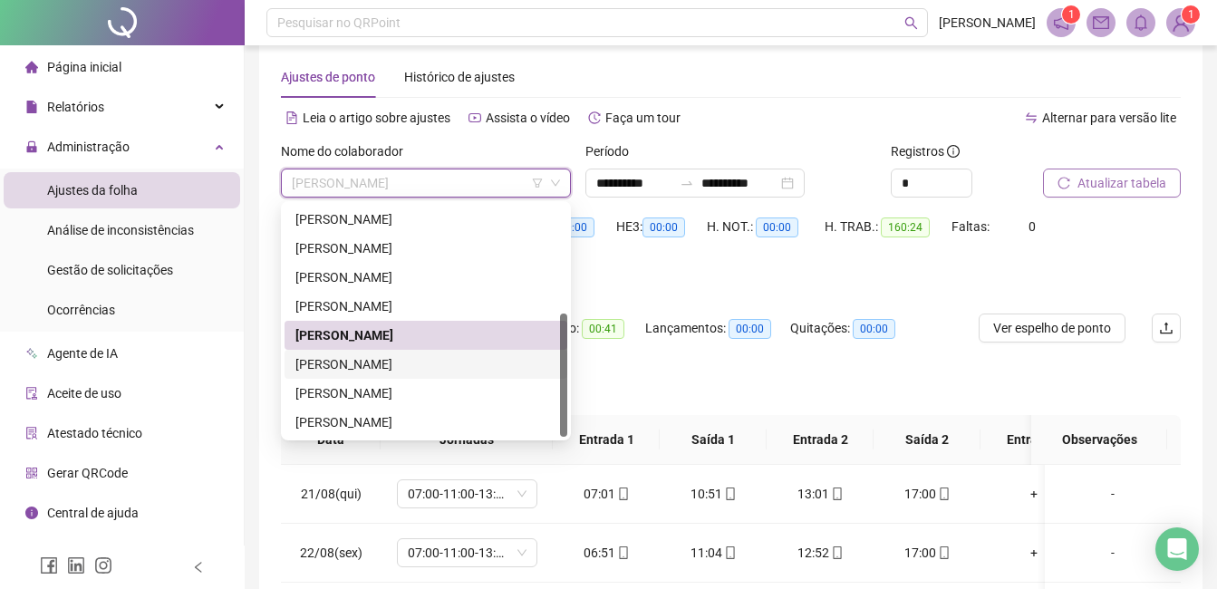
click at [452, 371] on div "[PERSON_NAME]" at bounding box center [426, 364] width 261 height 20
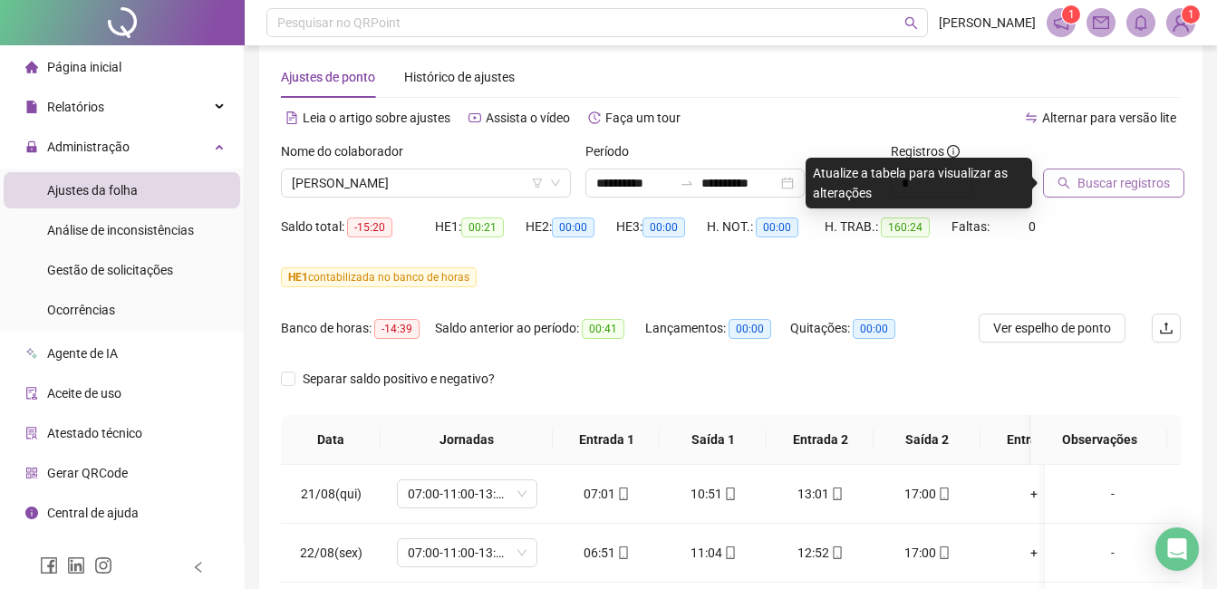
click at [1108, 180] on span "Buscar registros" at bounding box center [1124, 183] width 92 height 20
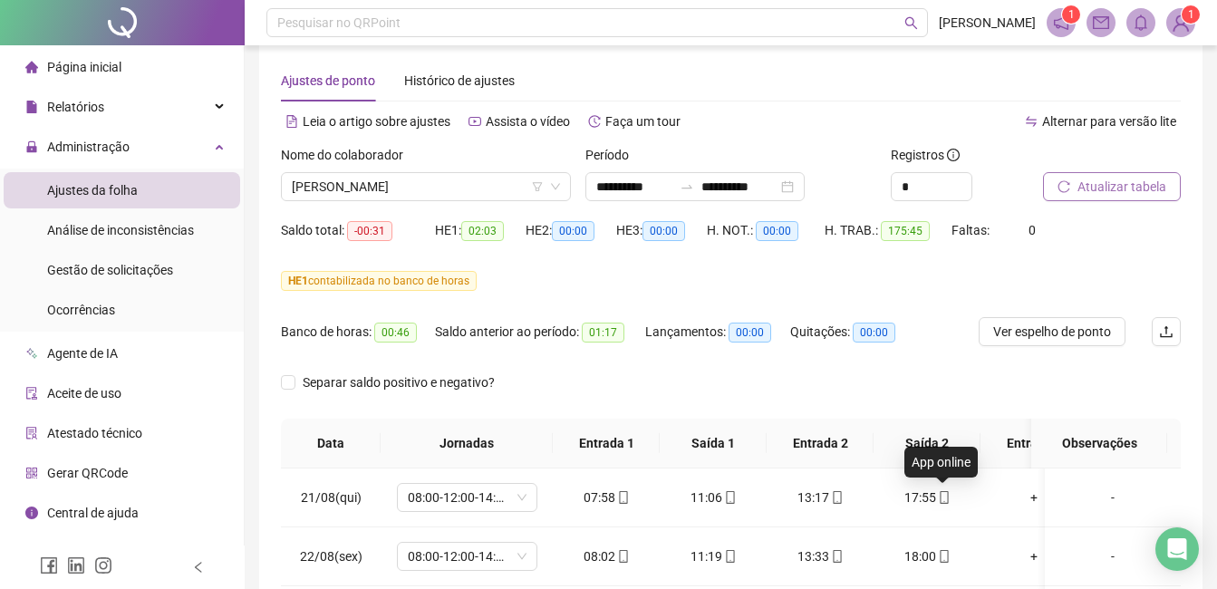
scroll to position [0, 0]
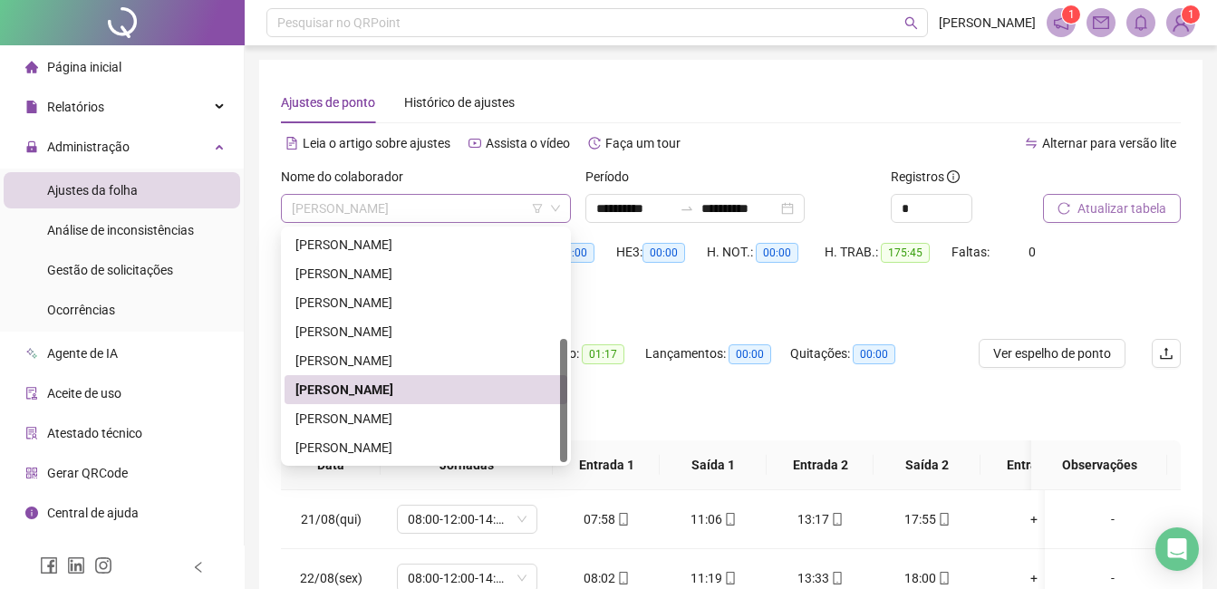
click at [498, 209] on span "[PERSON_NAME]" at bounding box center [426, 208] width 268 height 27
click at [448, 423] on div "[PERSON_NAME]" at bounding box center [426, 419] width 261 height 20
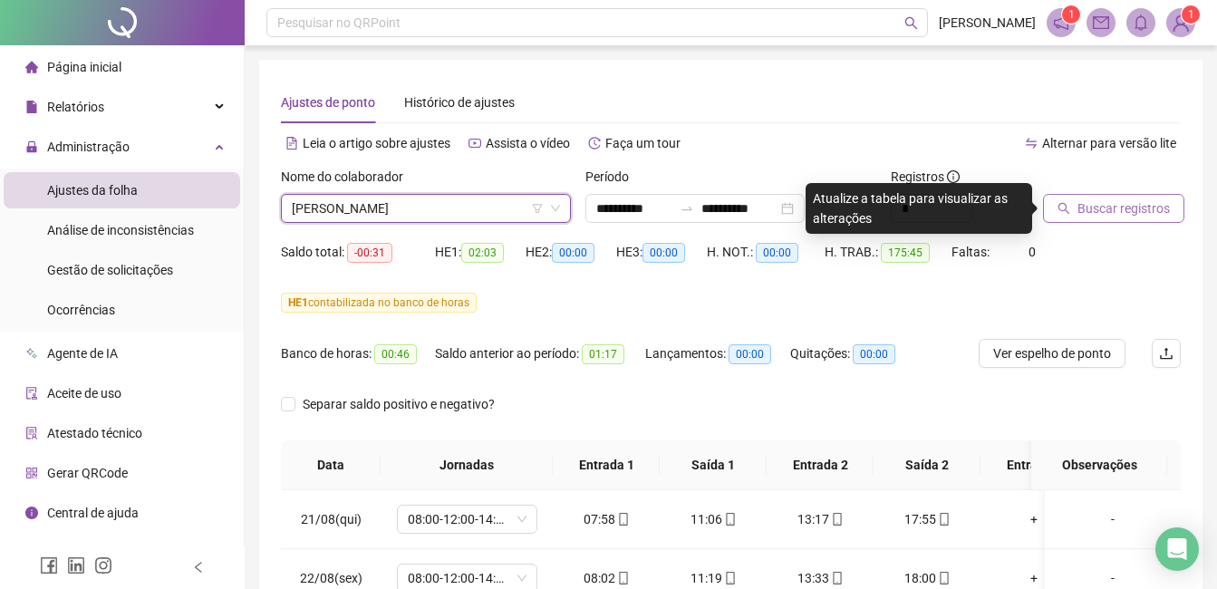
click at [1074, 213] on button "Buscar registros" at bounding box center [1113, 208] width 141 height 29
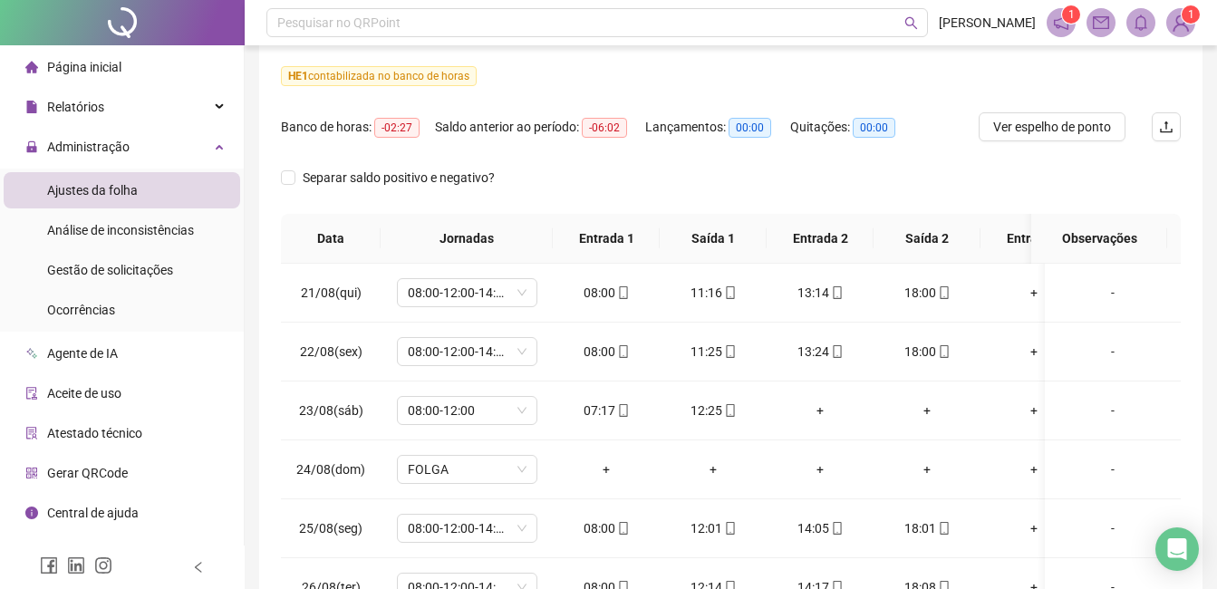
scroll to position [91, 0]
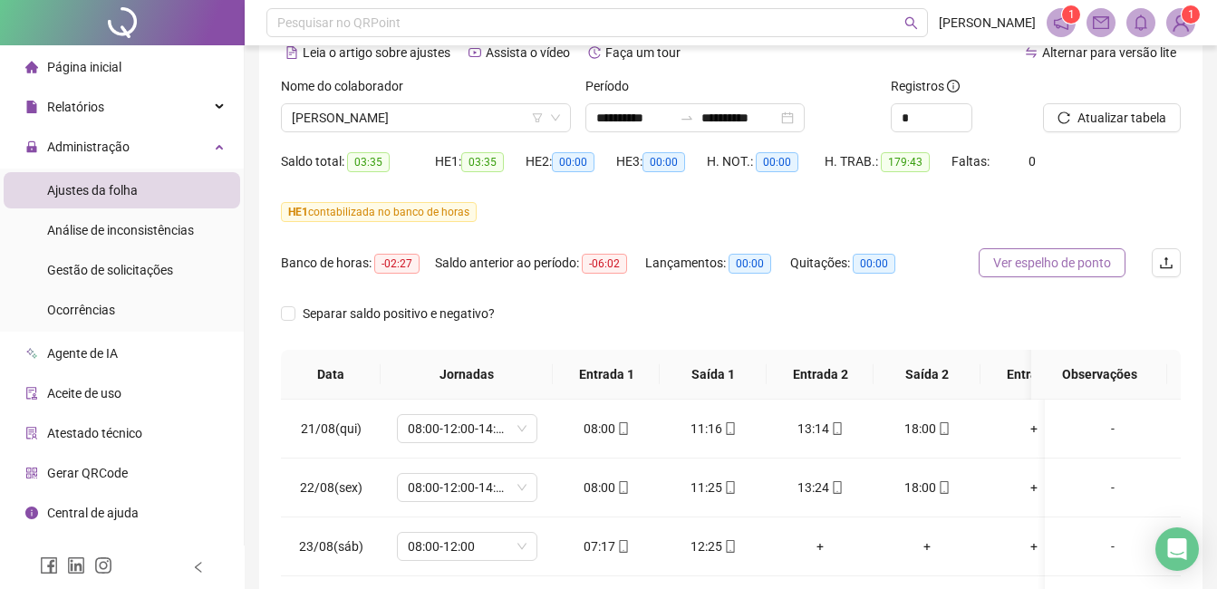
click at [1072, 256] on span "Ver espelho de ponto" at bounding box center [1053, 263] width 118 height 20
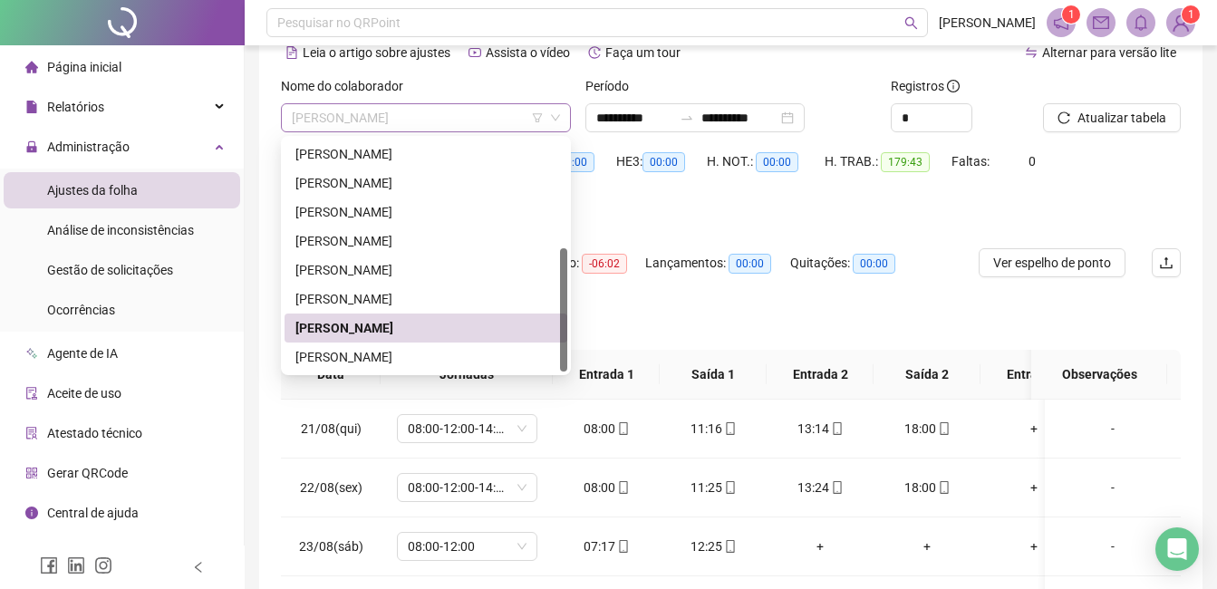
click at [514, 113] on span "[PERSON_NAME]" at bounding box center [426, 117] width 268 height 27
click at [430, 357] on div "[PERSON_NAME]" at bounding box center [426, 357] width 261 height 20
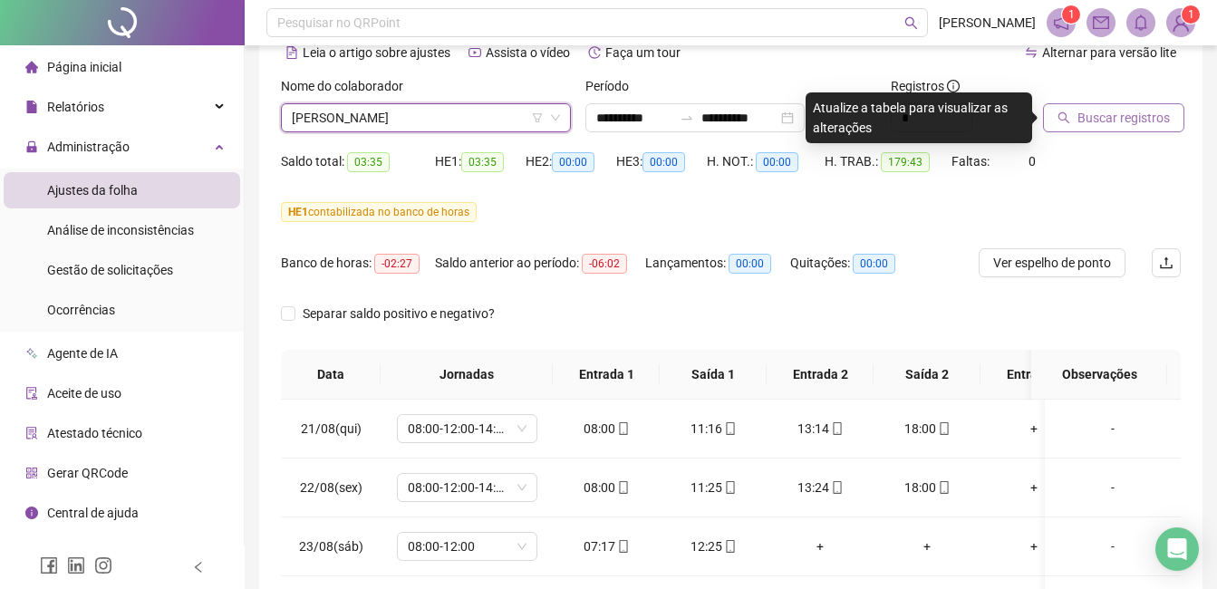
click at [1076, 120] on button "Buscar registros" at bounding box center [1113, 117] width 141 height 29
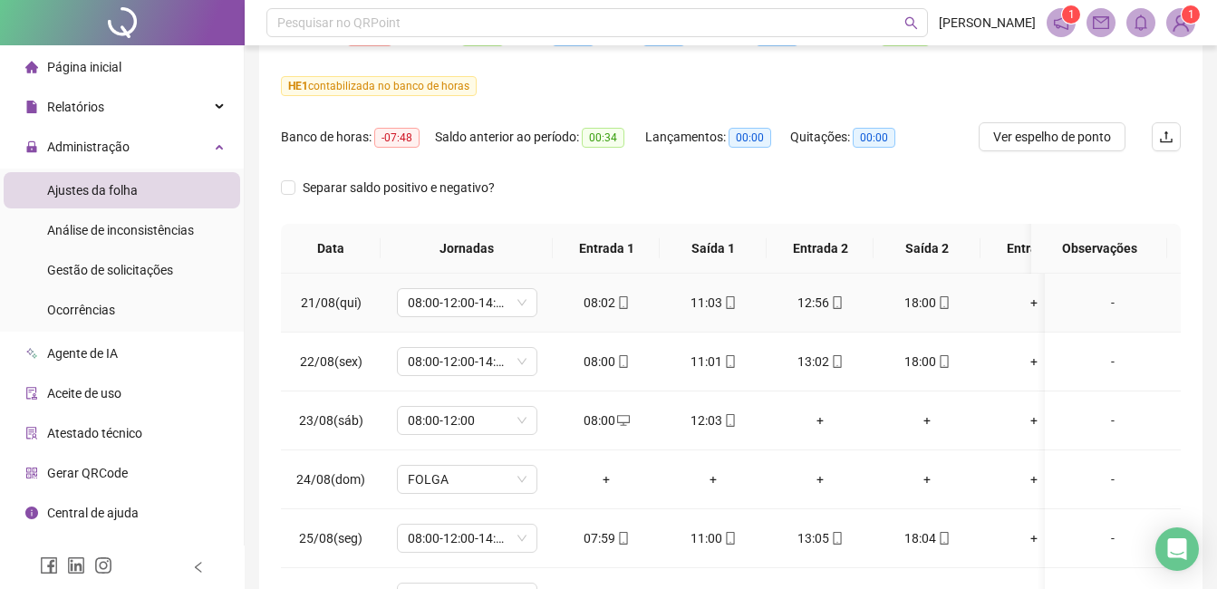
scroll to position [63, 0]
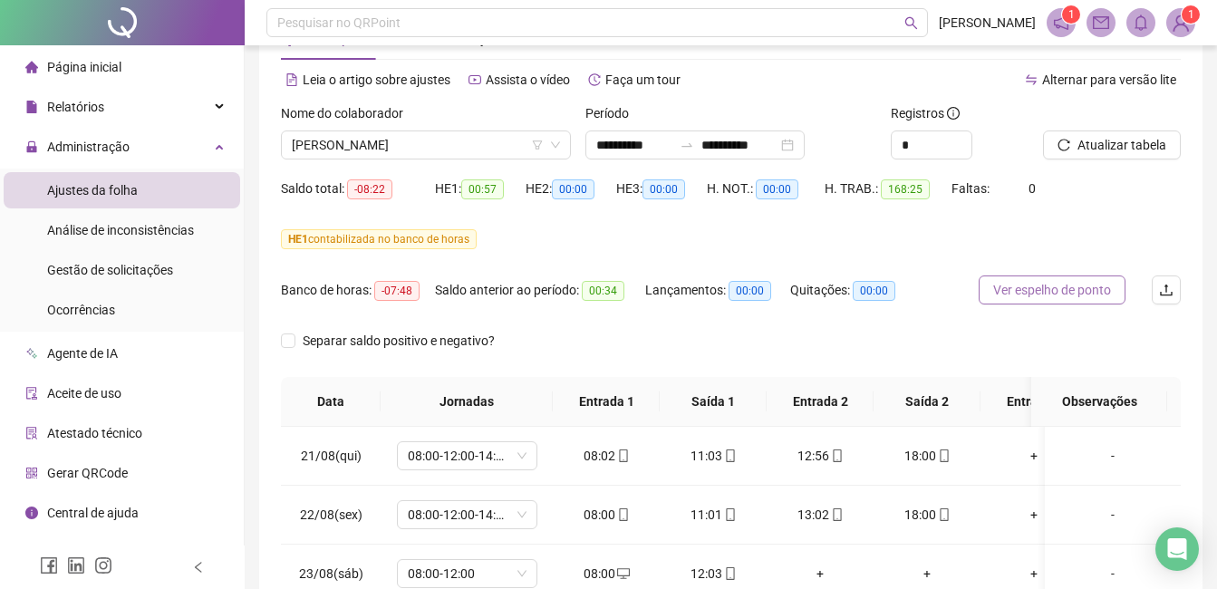
click at [1063, 286] on span "Ver espelho de ponto" at bounding box center [1053, 290] width 118 height 20
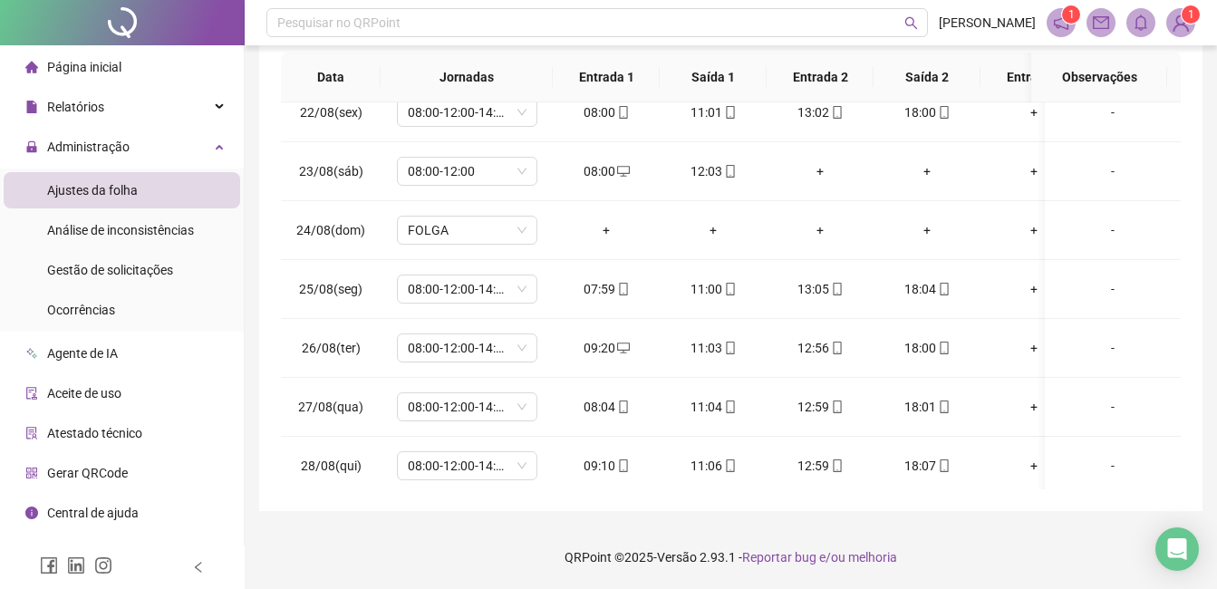
scroll to position [0, 0]
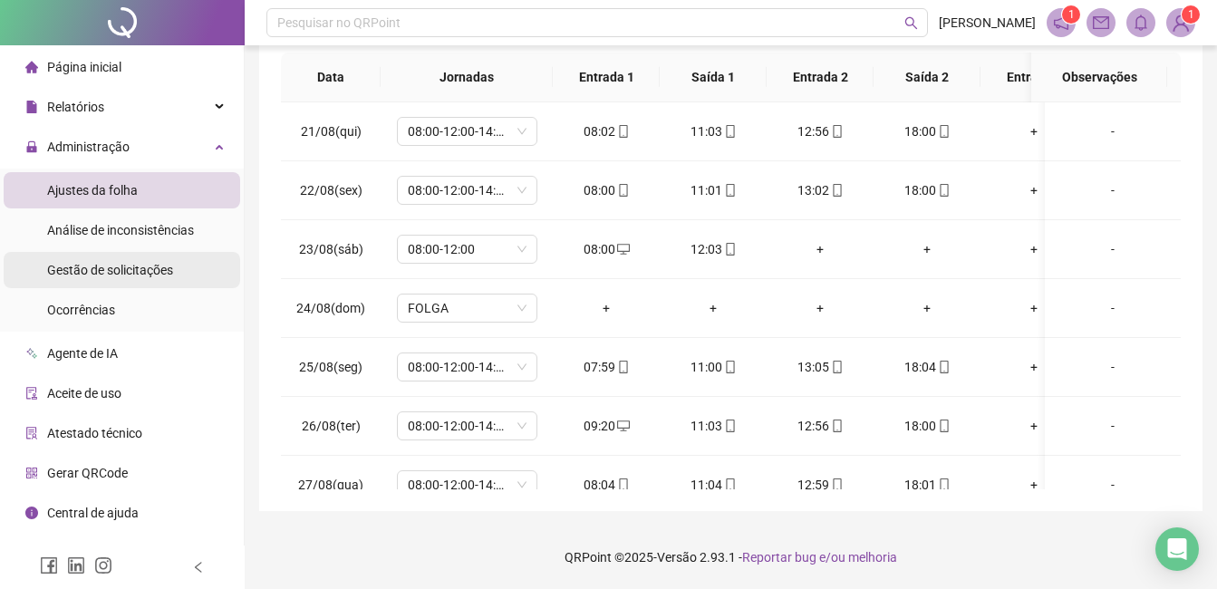
click at [141, 276] on span "Gestão de solicitações" at bounding box center [110, 270] width 126 height 15
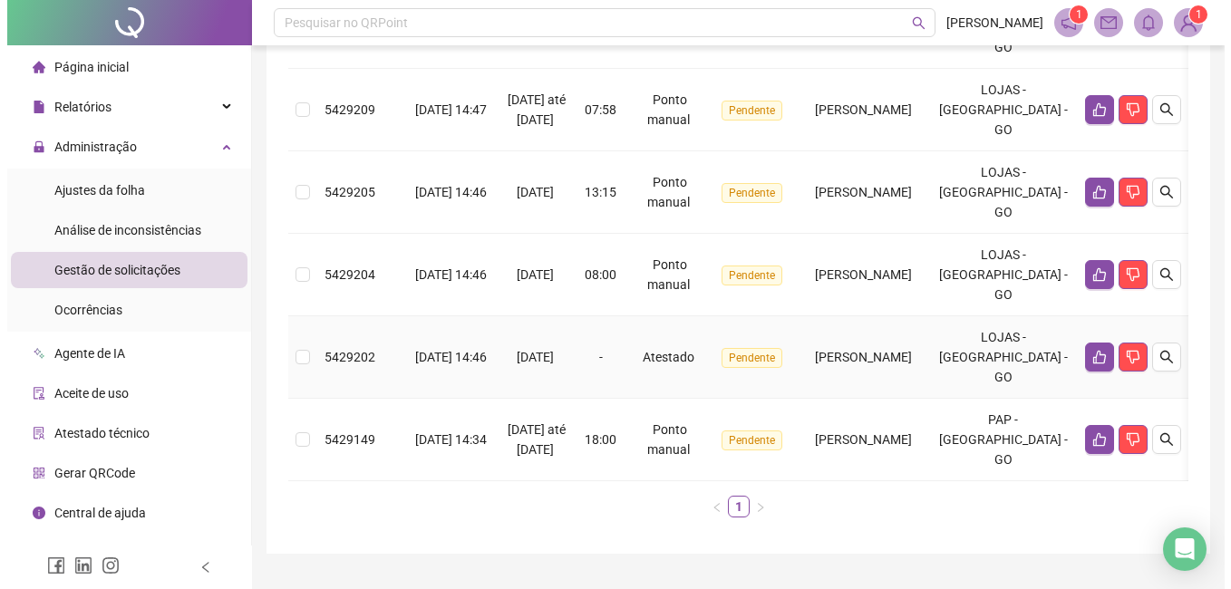
scroll to position [450, 0]
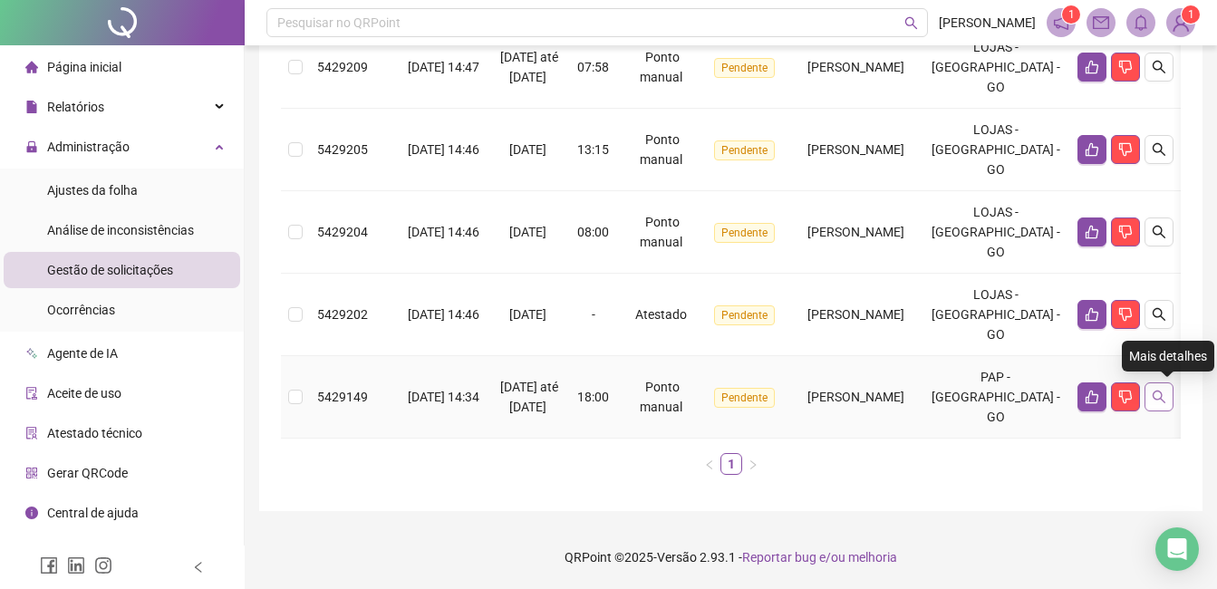
click at [1167, 398] on icon "search" at bounding box center [1159, 397] width 15 height 15
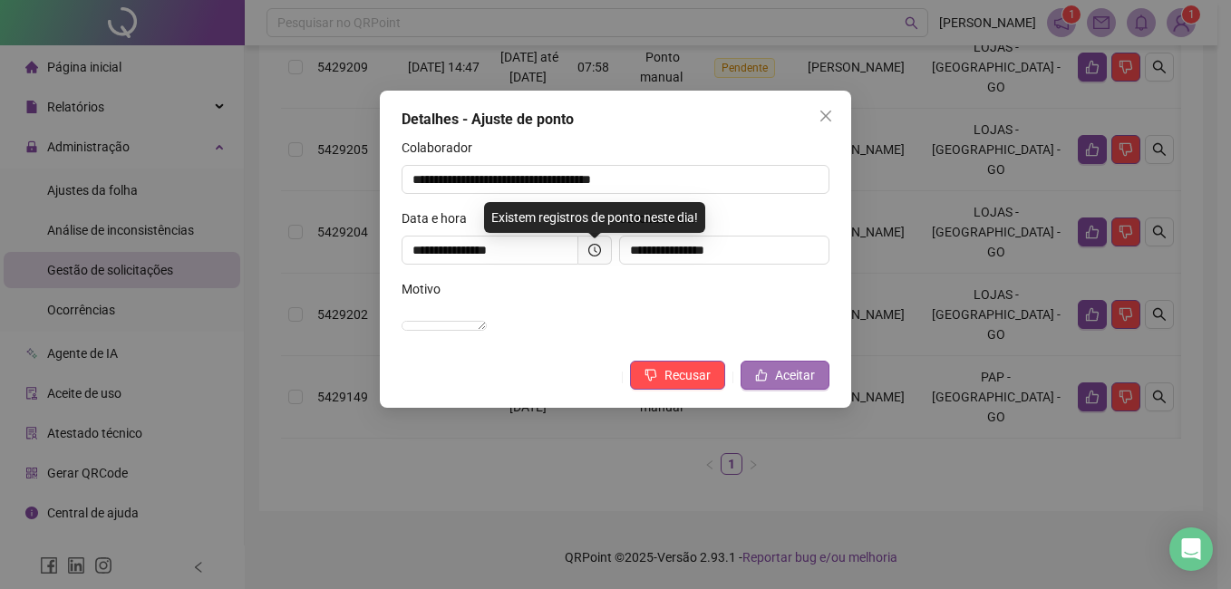
click at [780, 385] on span "Aceitar" at bounding box center [795, 375] width 40 height 20
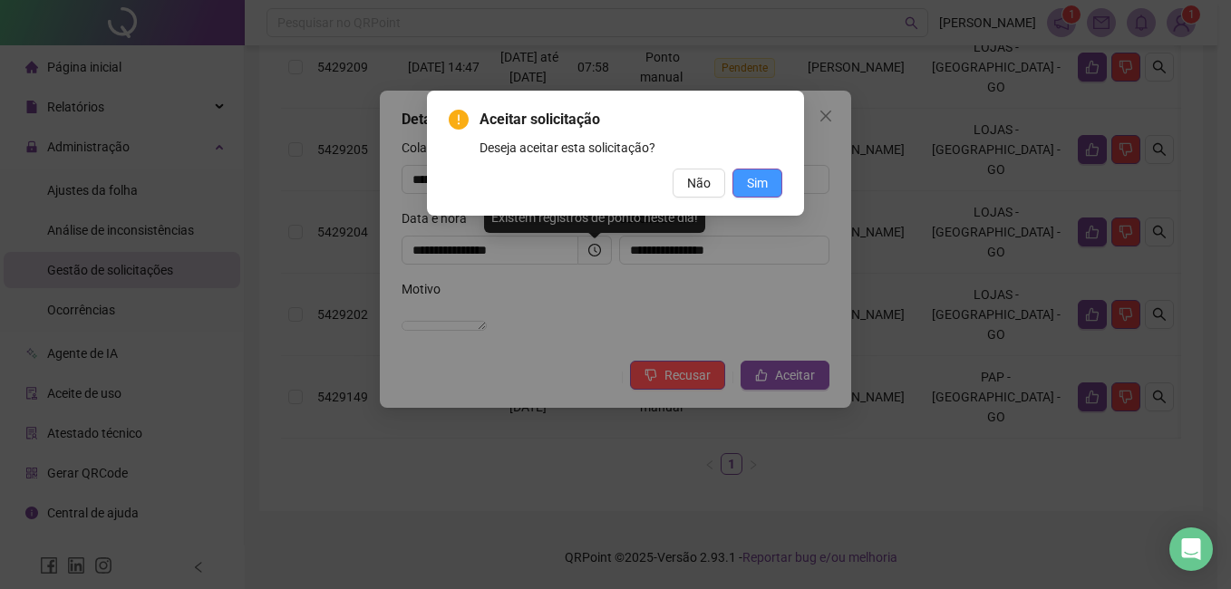
click at [761, 187] on span "Sim" at bounding box center [757, 183] width 21 height 20
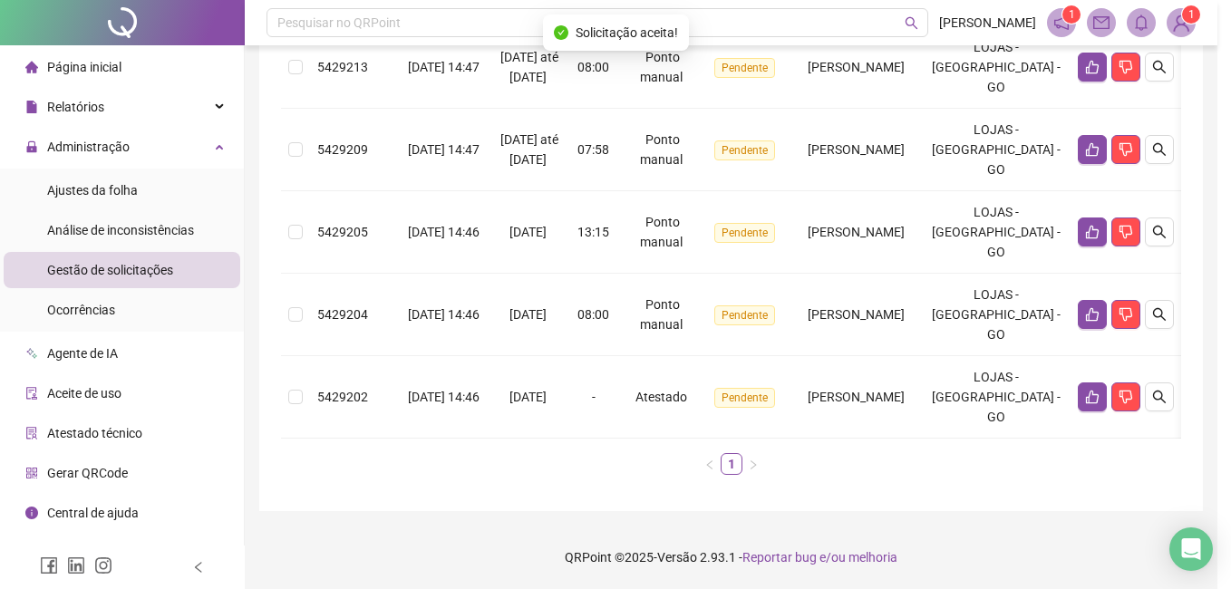
scroll to position [367, 0]
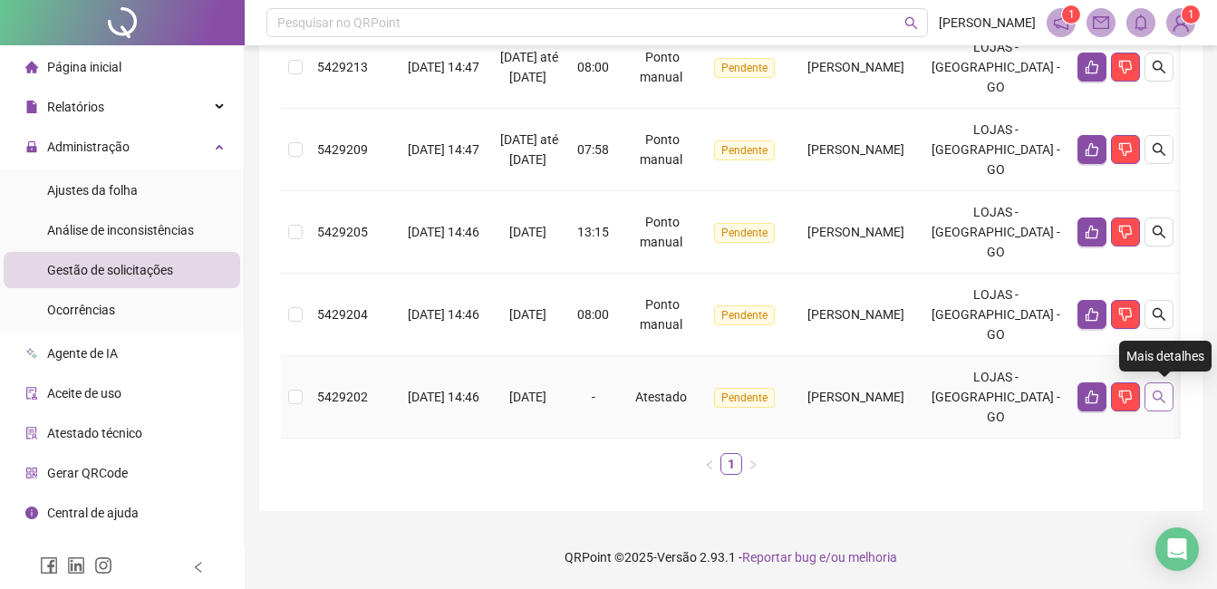
click at [1166, 398] on icon "search" at bounding box center [1159, 397] width 13 height 13
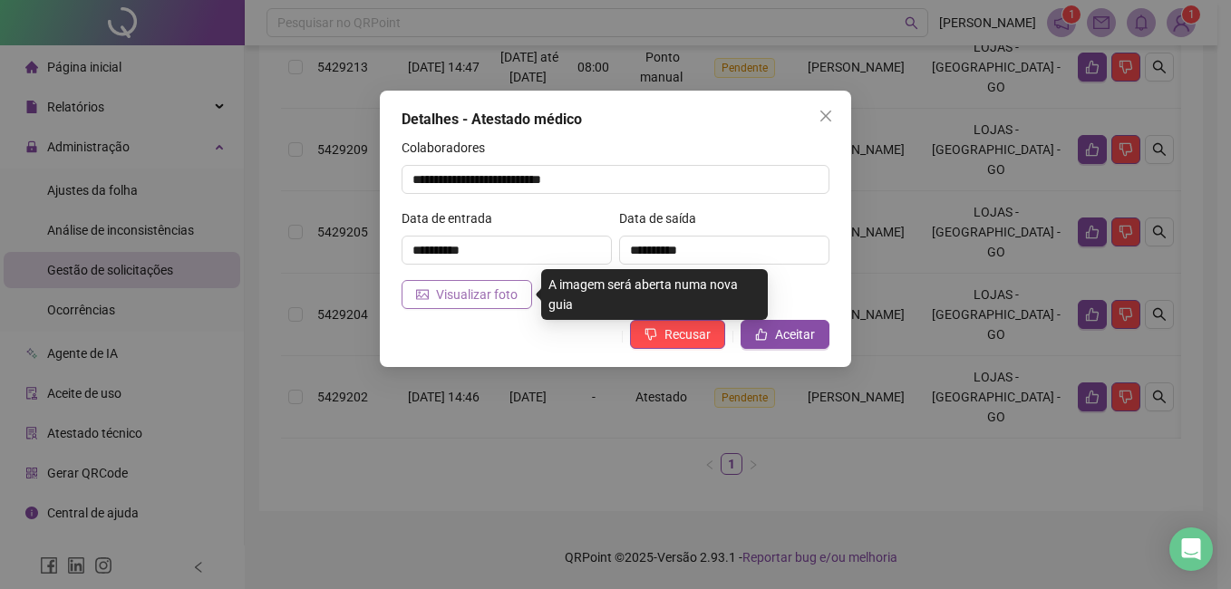
click at [464, 292] on span "Visualizar foto" at bounding box center [477, 295] width 82 height 20
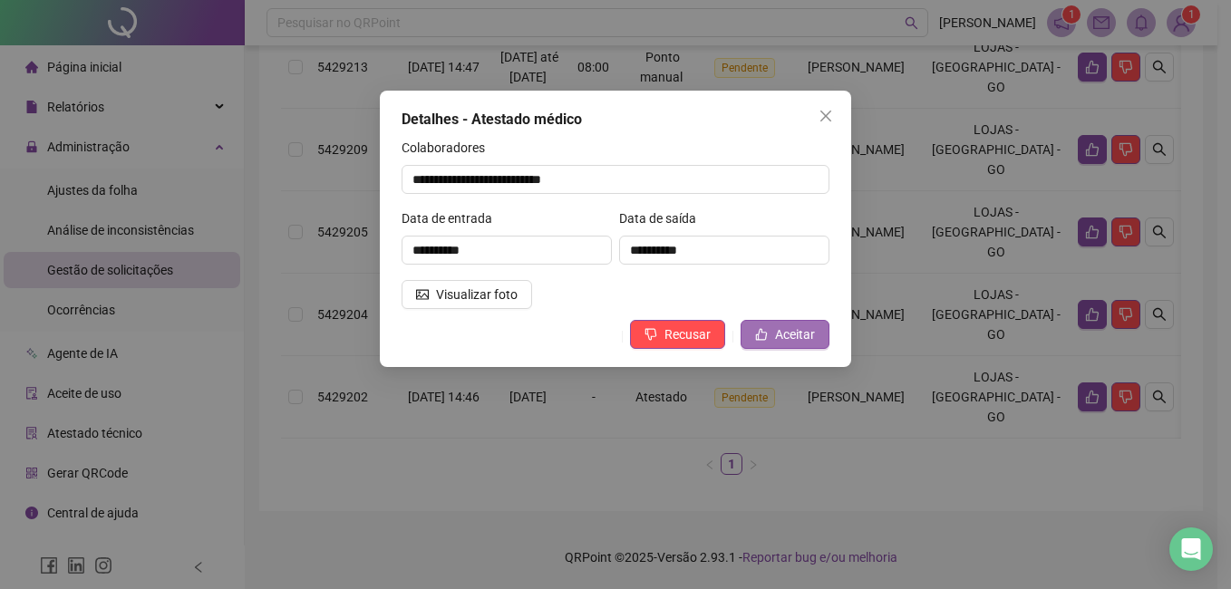
click at [774, 339] on button "Aceitar" at bounding box center [785, 334] width 89 height 29
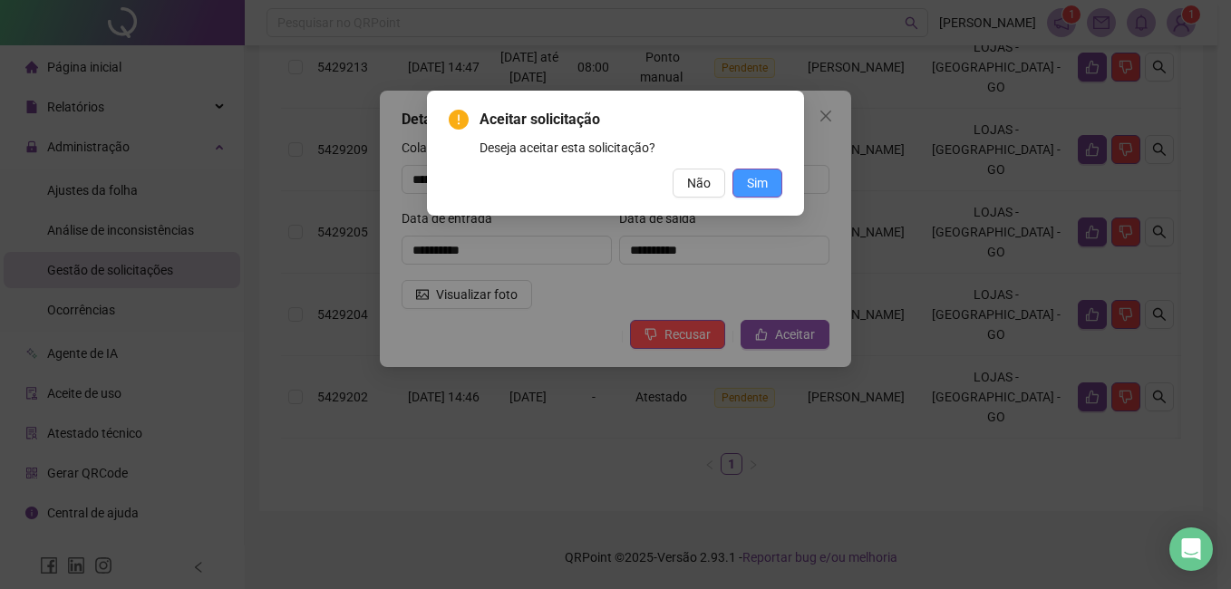
click at [764, 183] on span "Sim" at bounding box center [757, 183] width 21 height 20
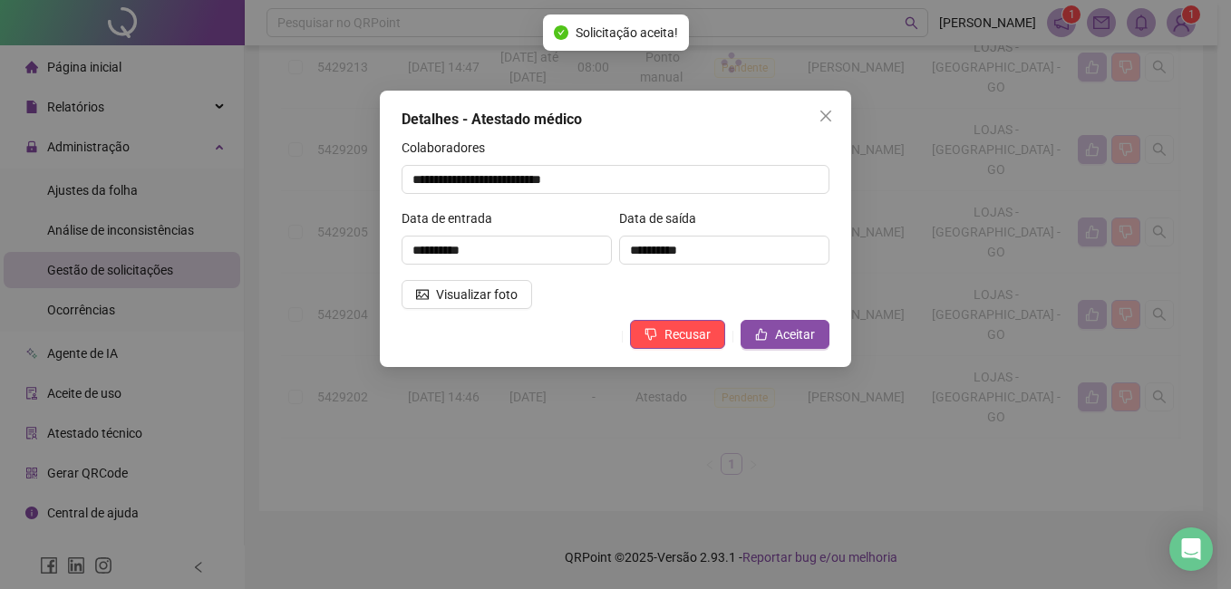
scroll to position [285, 0]
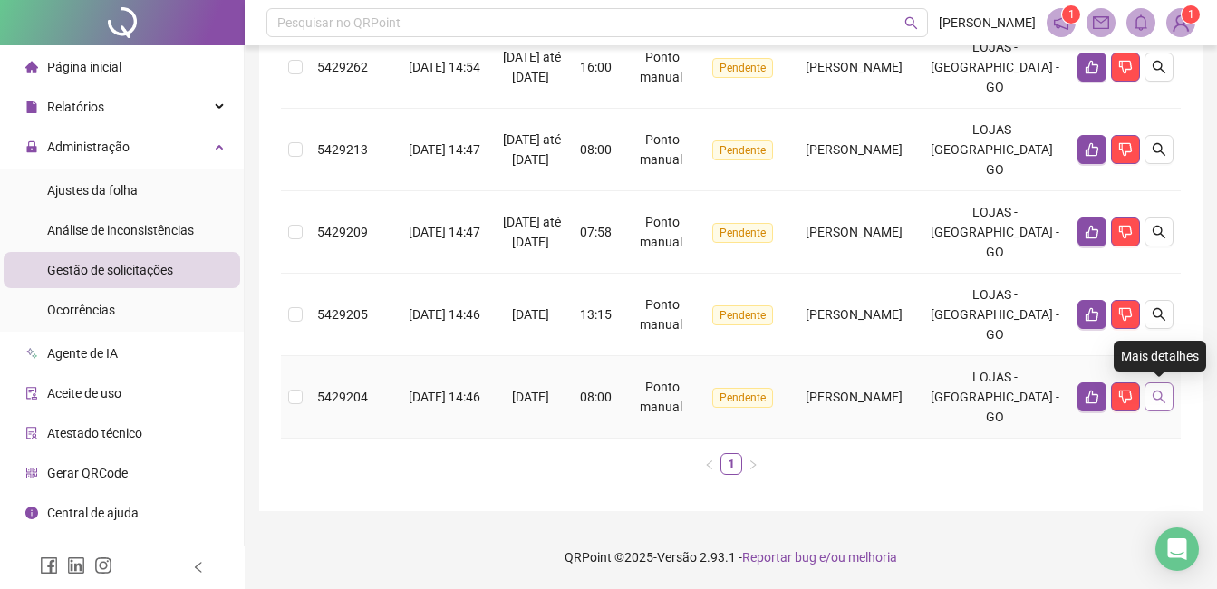
click at [1164, 396] on icon "search" at bounding box center [1159, 397] width 15 height 15
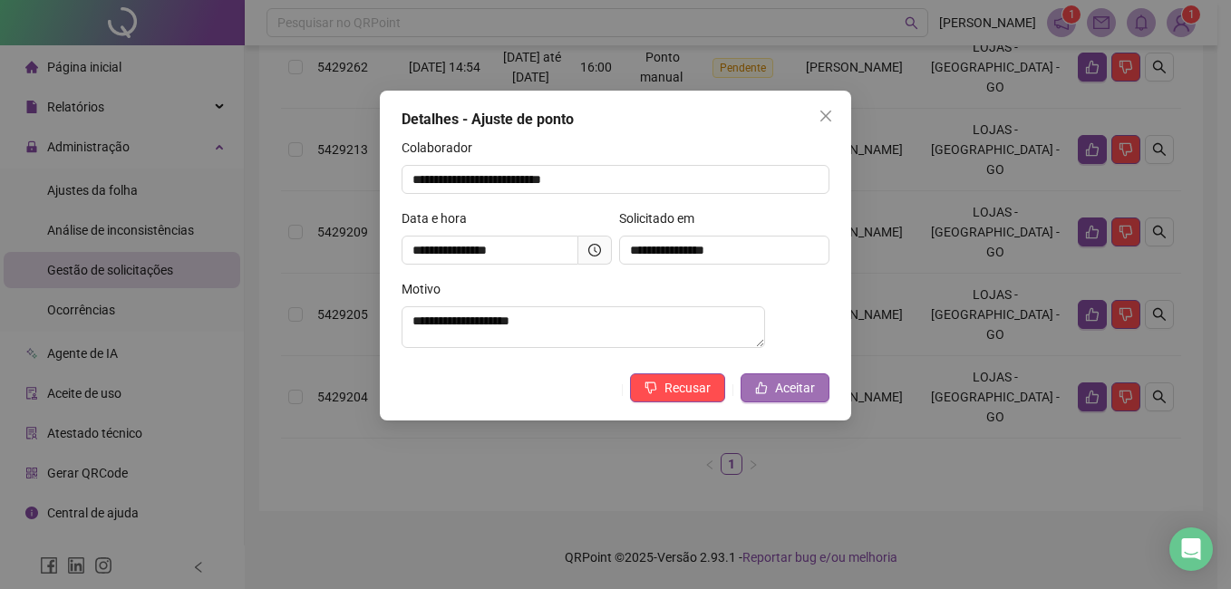
click at [785, 398] on span "Aceitar" at bounding box center [795, 388] width 40 height 20
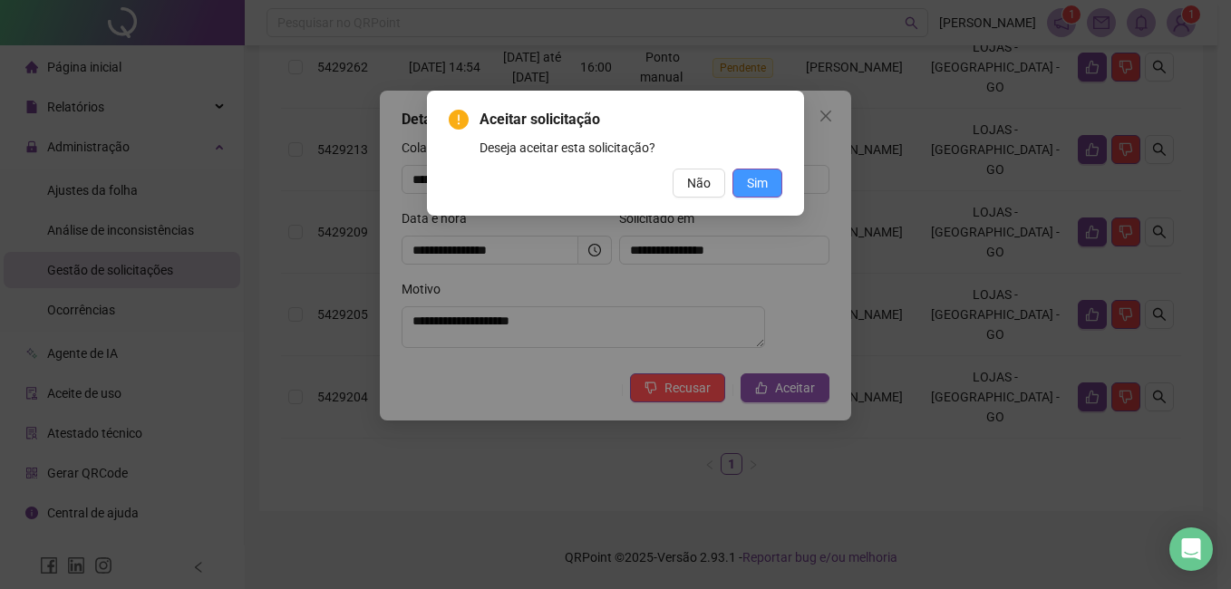
click at [758, 191] on span "Sim" at bounding box center [757, 183] width 21 height 20
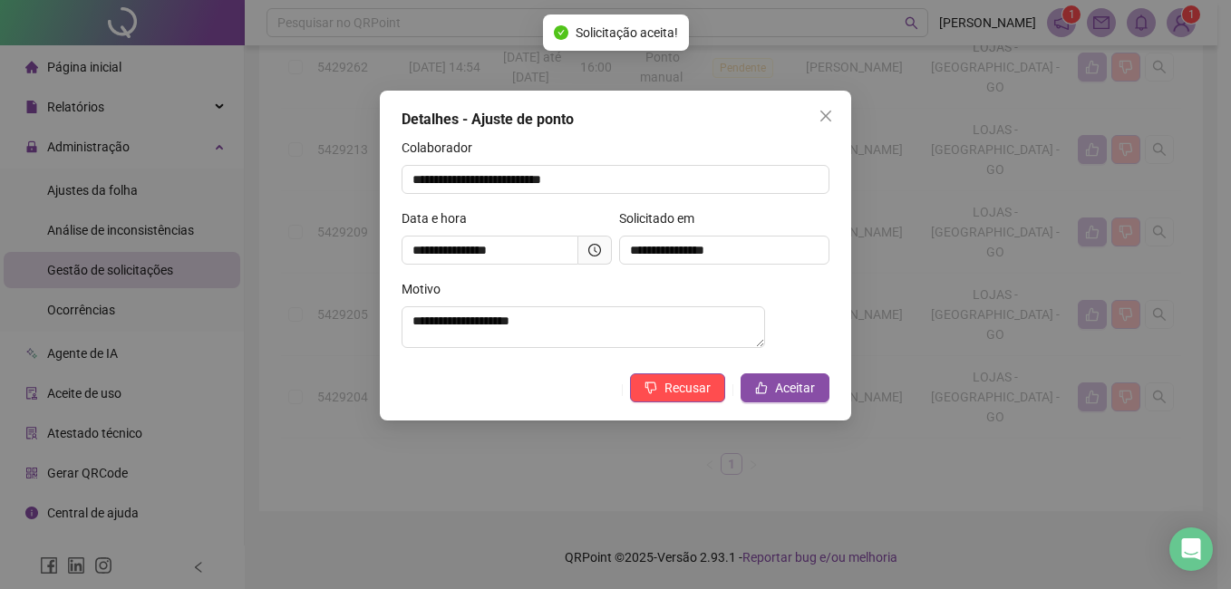
scroll to position [202, 0]
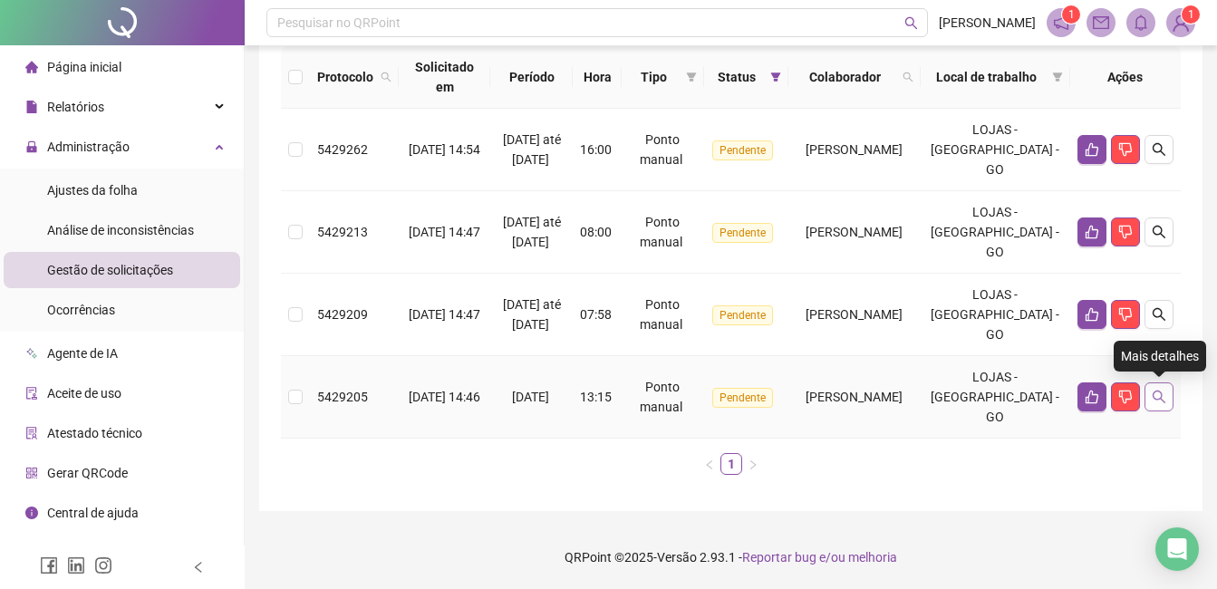
click at [1153, 401] on icon "search" at bounding box center [1159, 397] width 15 height 15
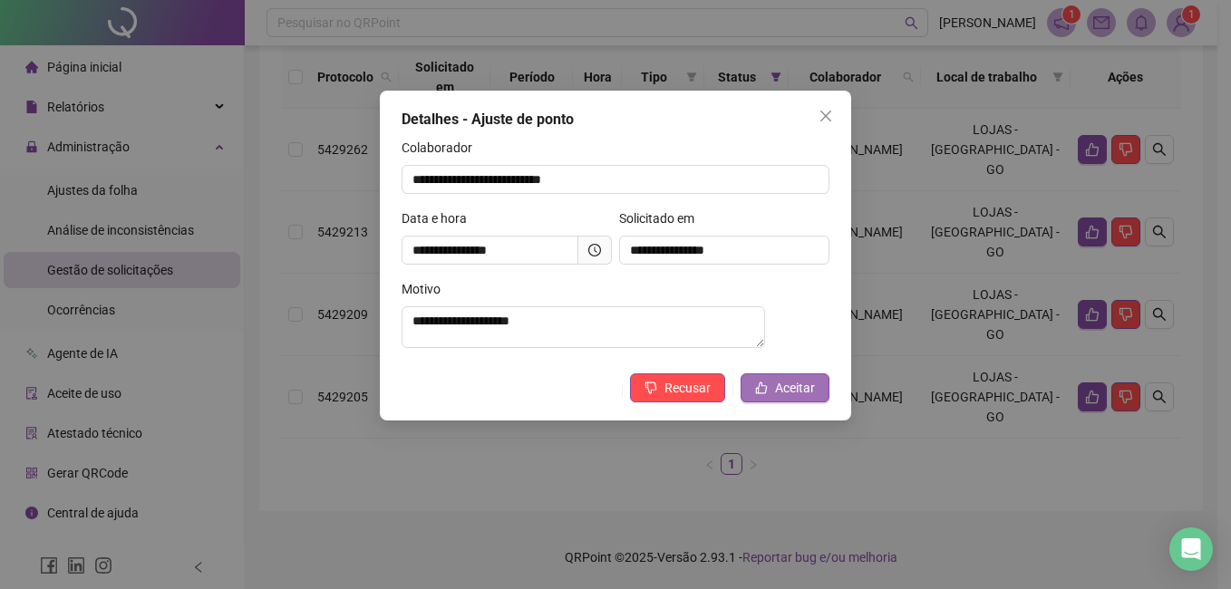
click at [777, 398] on span "Aceitar" at bounding box center [795, 388] width 40 height 20
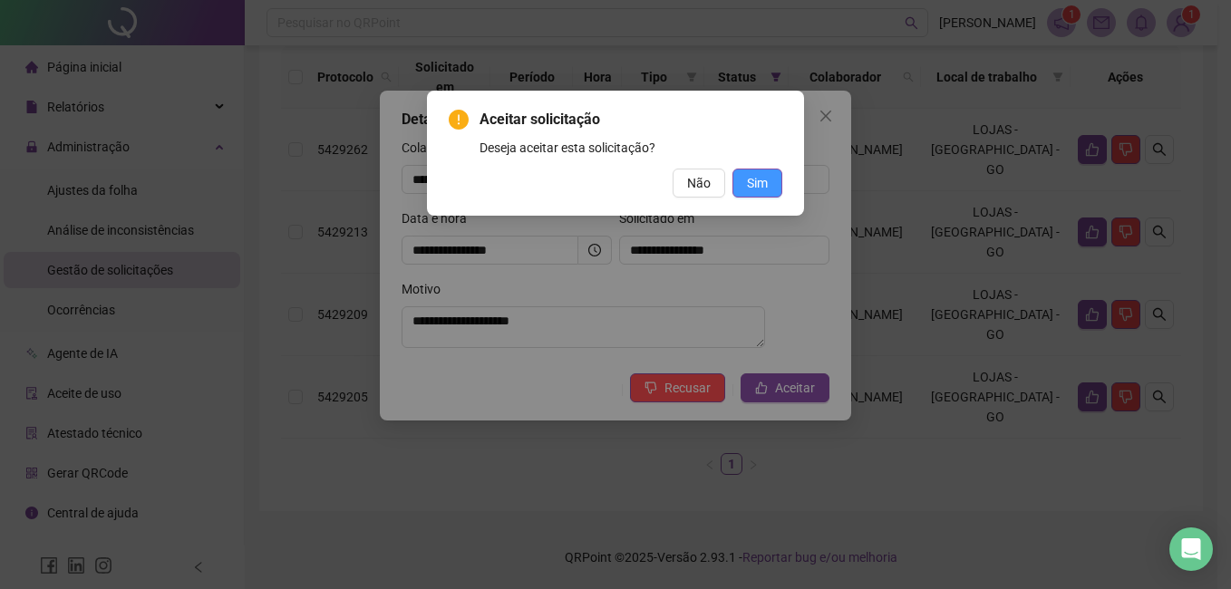
click at [768, 186] on button "Sim" at bounding box center [757, 183] width 50 height 29
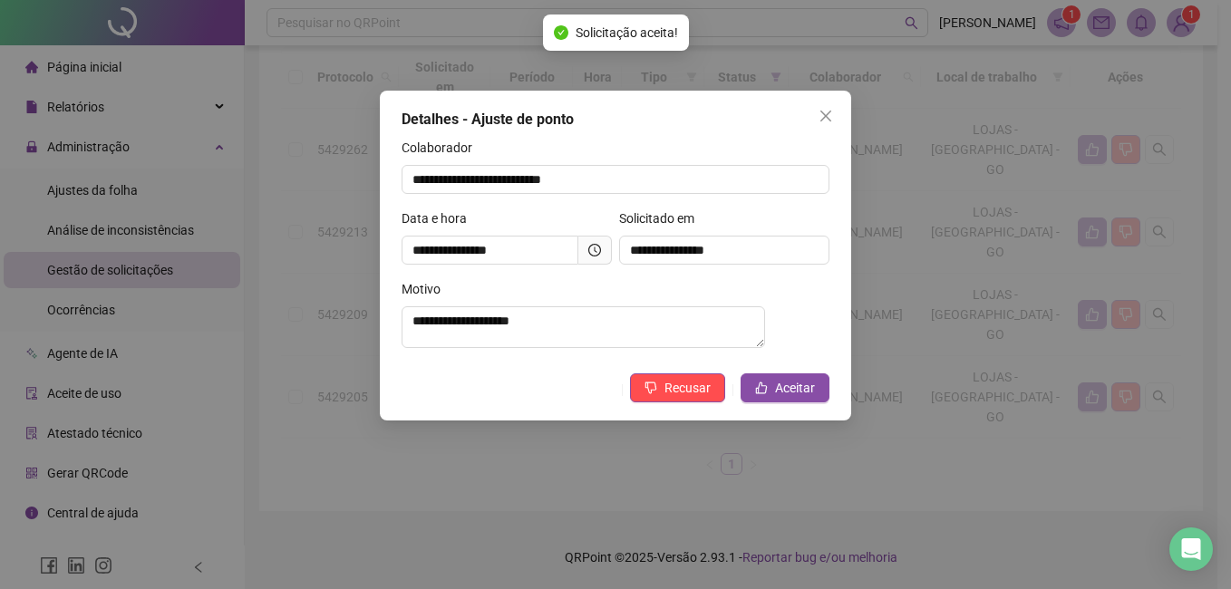
scroll to position [120, 0]
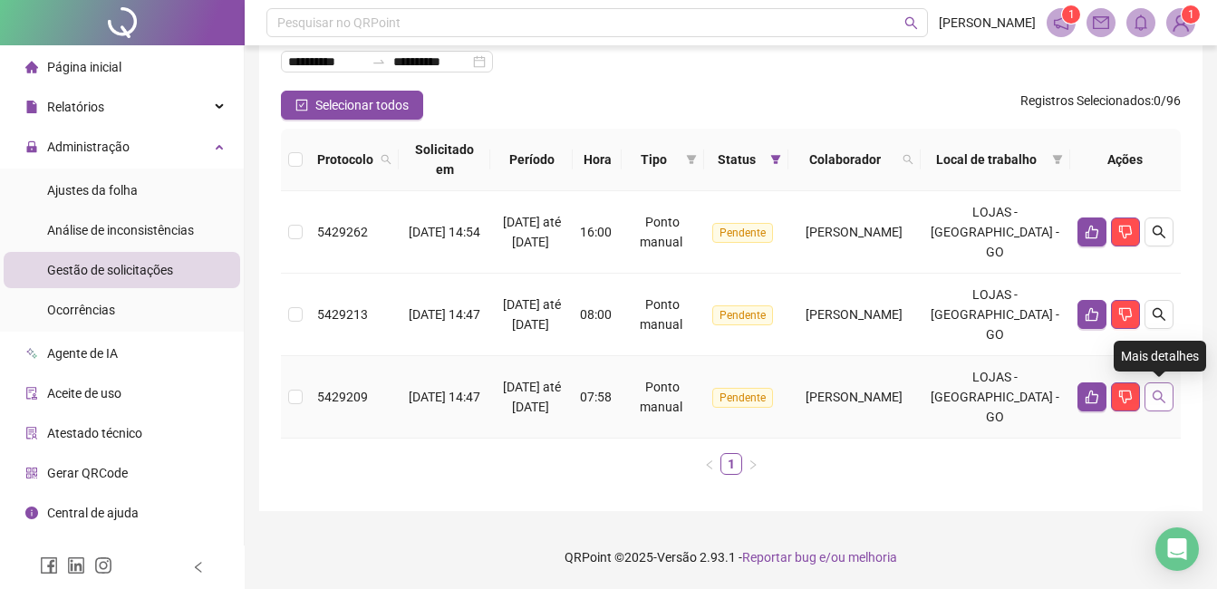
click at [1159, 404] on button "button" at bounding box center [1159, 397] width 29 height 29
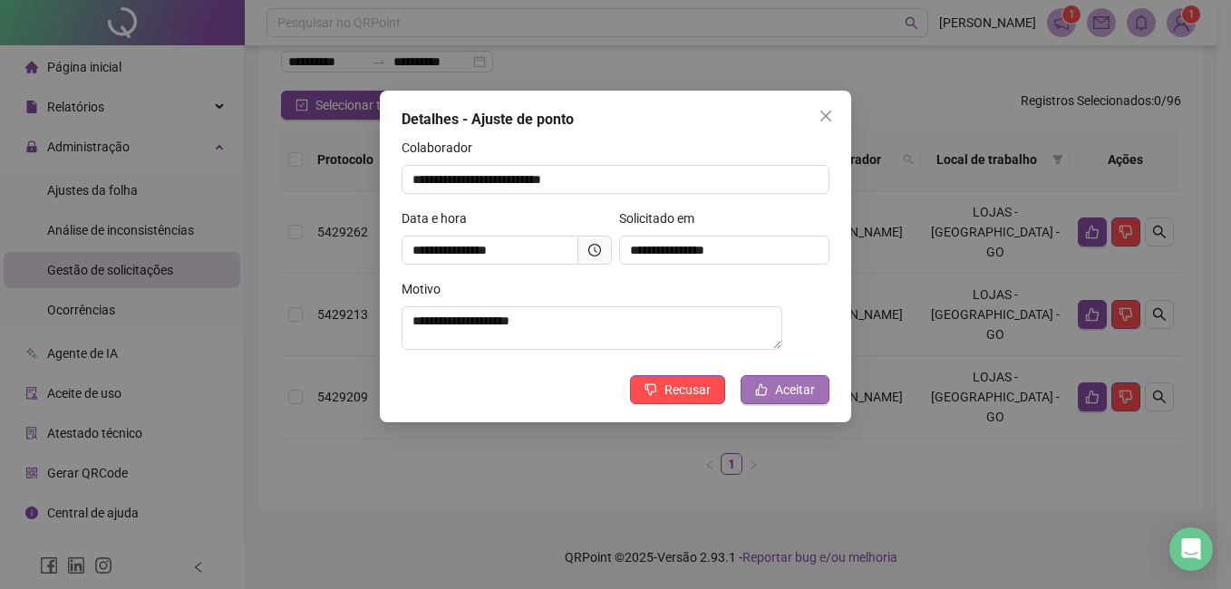
click at [800, 389] on span "Aceitar" at bounding box center [795, 390] width 40 height 20
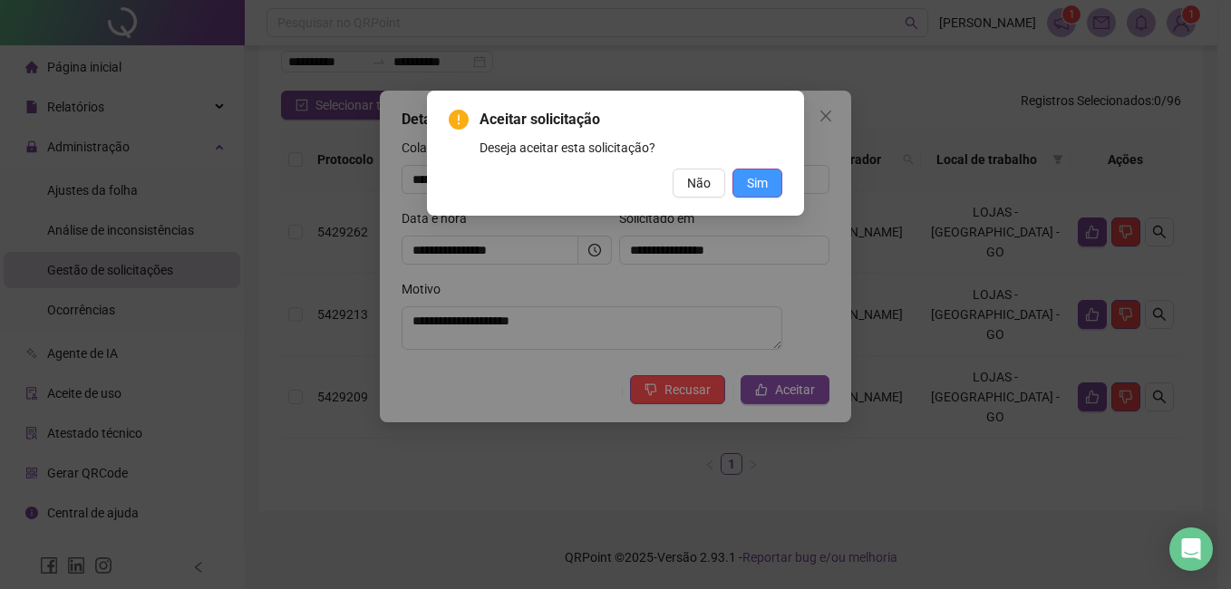
click at [759, 197] on button "Sim" at bounding box center [757, 183] width 50 height 29
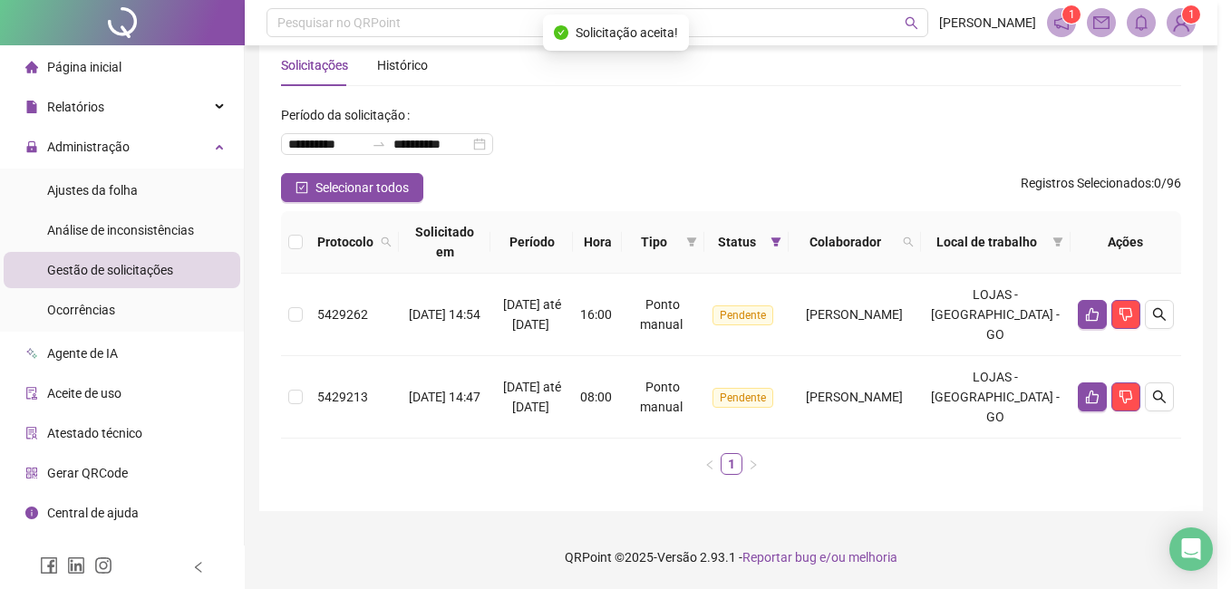
scroll to position [37, 0]
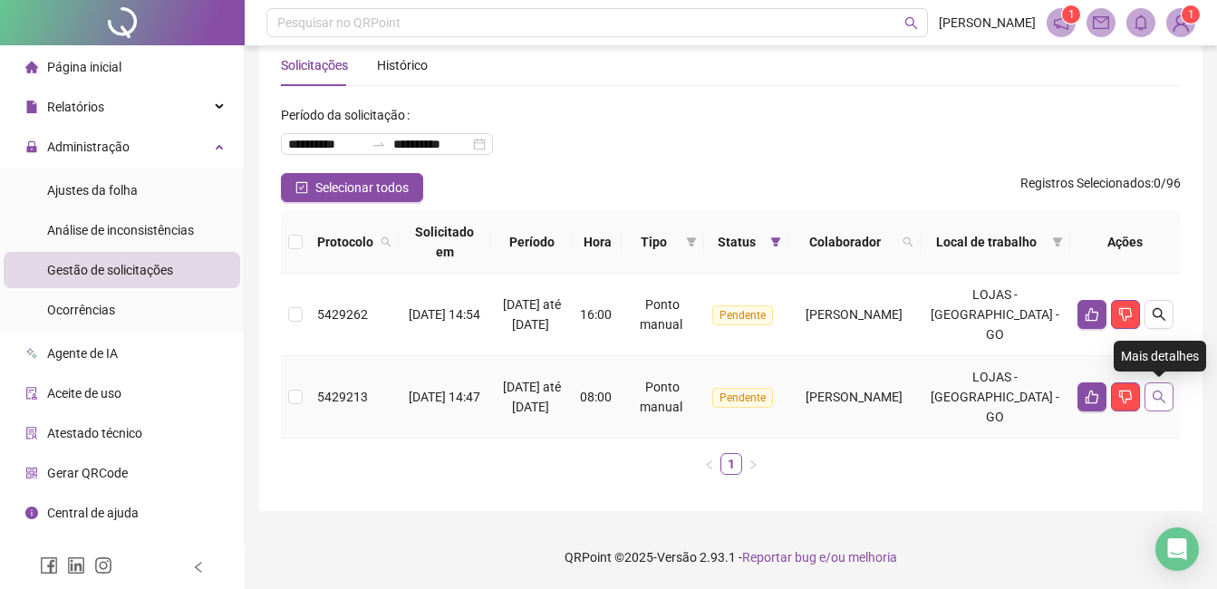
click at [1165, 395] on icon "search" at bounding box center [1159, 397] width 15 height 15
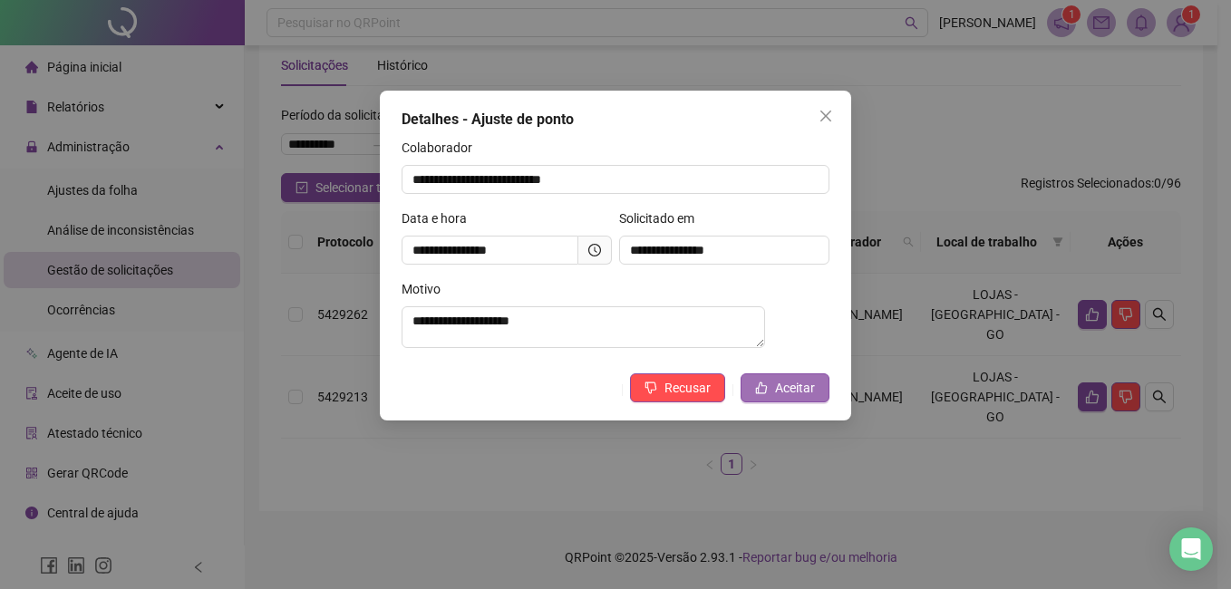
click at [792, 397] on span "Aceitar" at bounding box center [795, 388] width 40 height 20
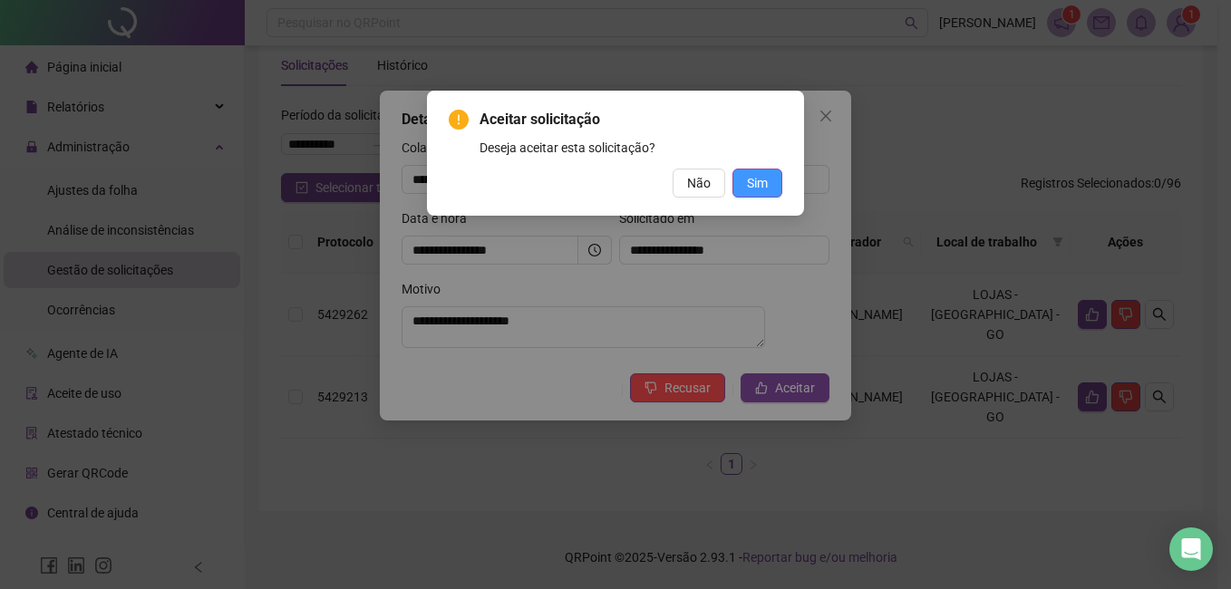
click at [750, 185] on span "Sim" at bounding box center [757, 183] width 21 height 20
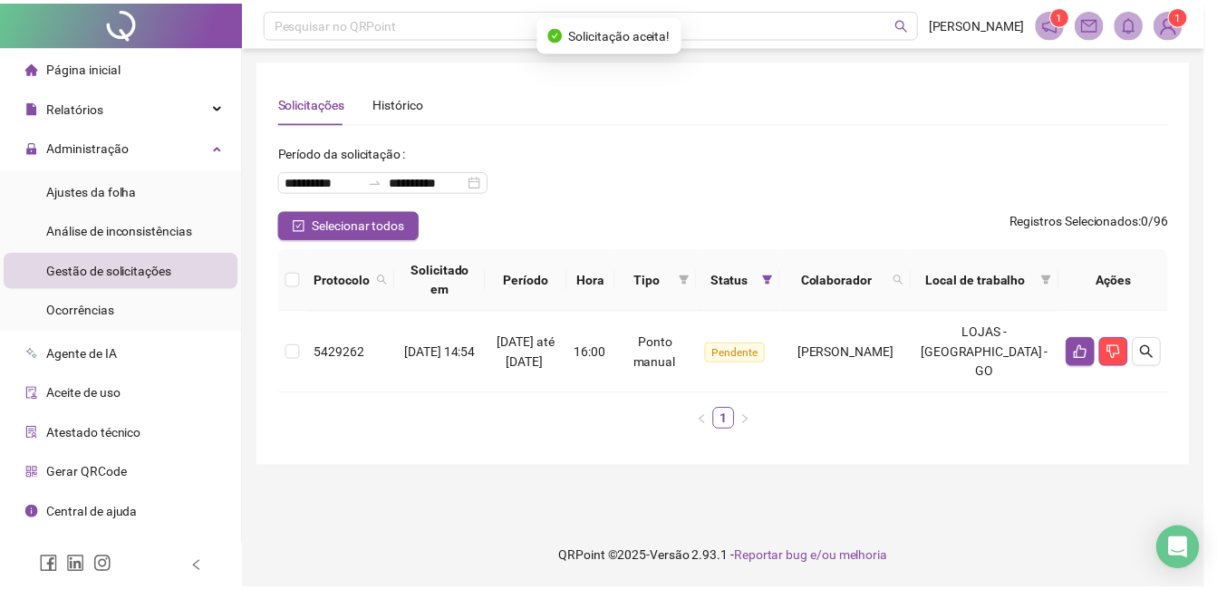
scroll to position [0, 0]
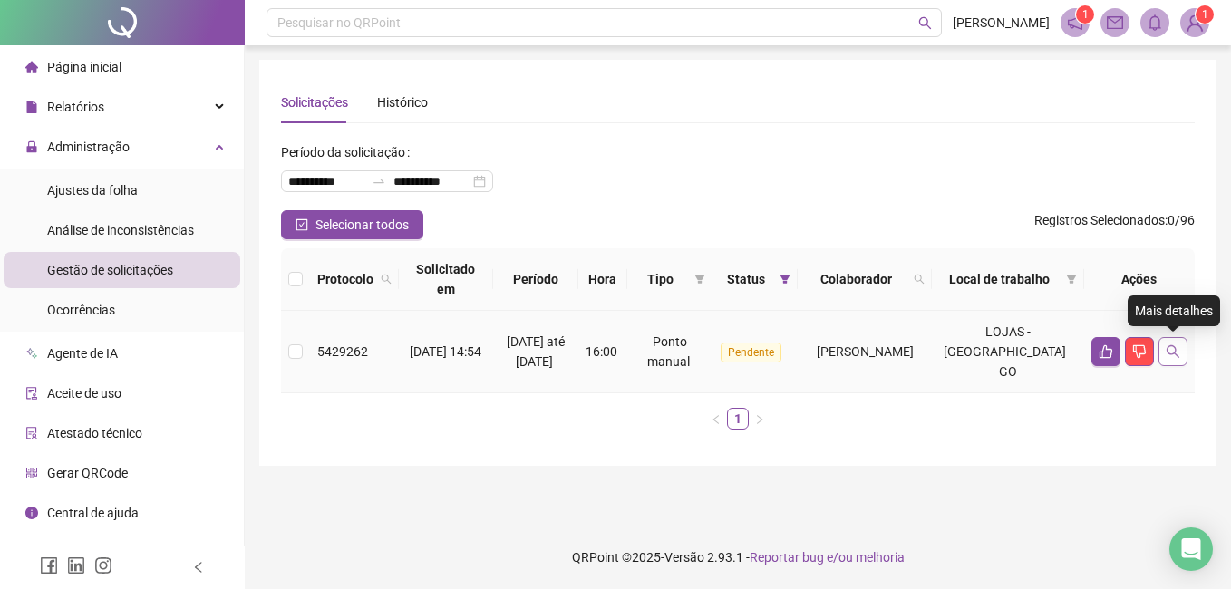
click at [1177, 350] on icon "search" at bounding box center [1173, 351] width 15 height 15
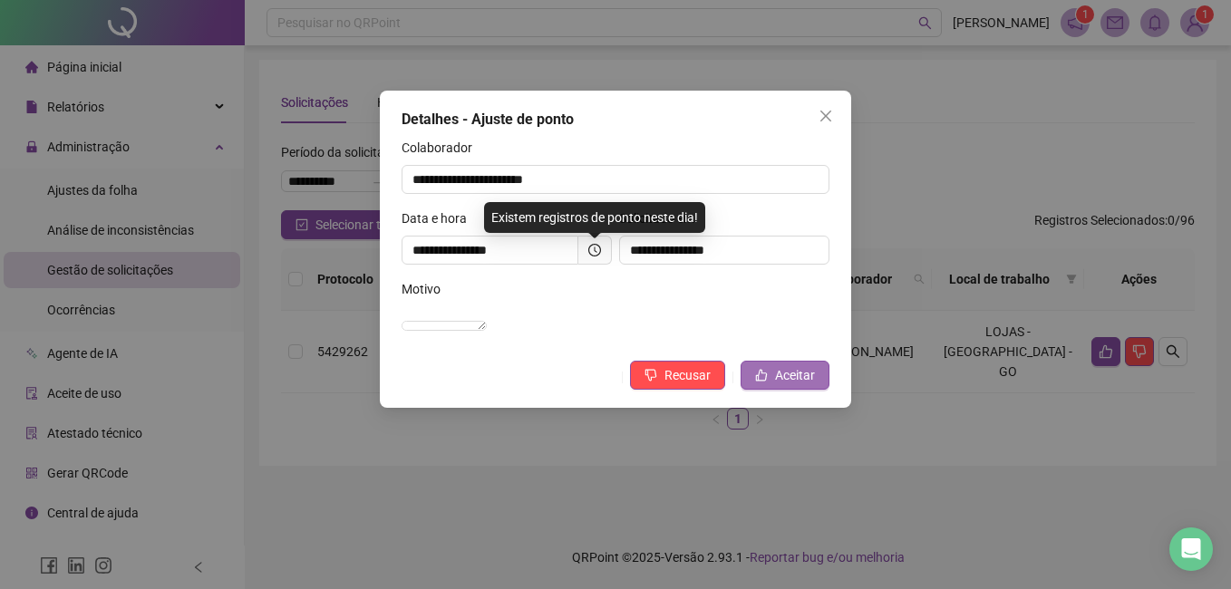
click at [805, 385] on span "Aceitar" at bounding box center [795, 375] width 40 height 20
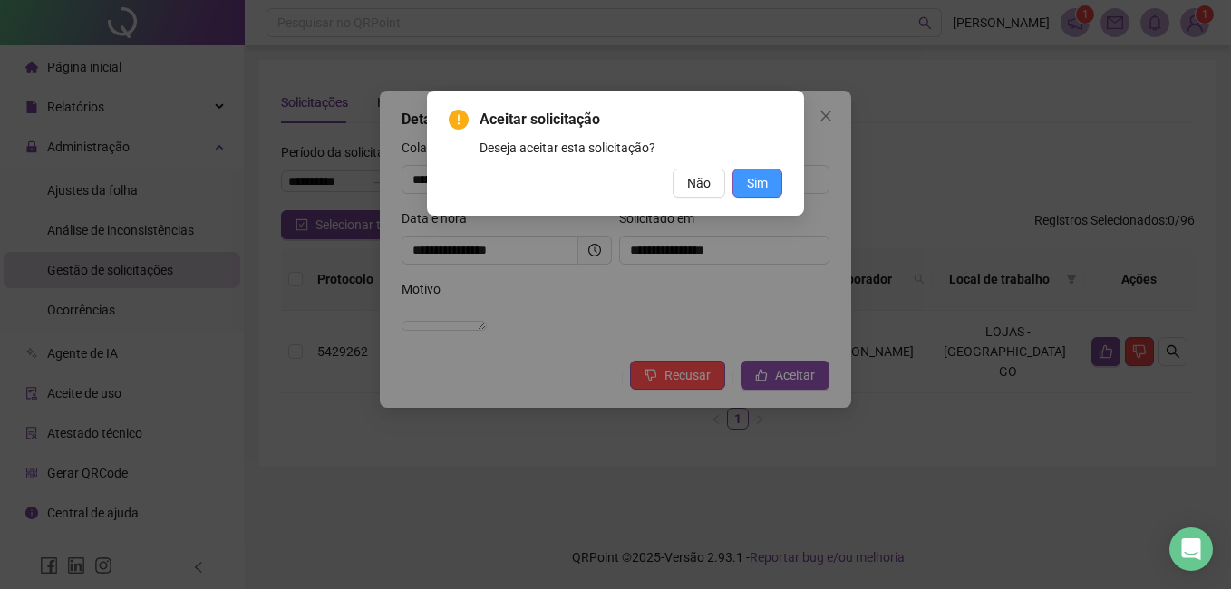
click at [756, 189] on span "Sim" at bounding box center [757, 183] width 21 height 20
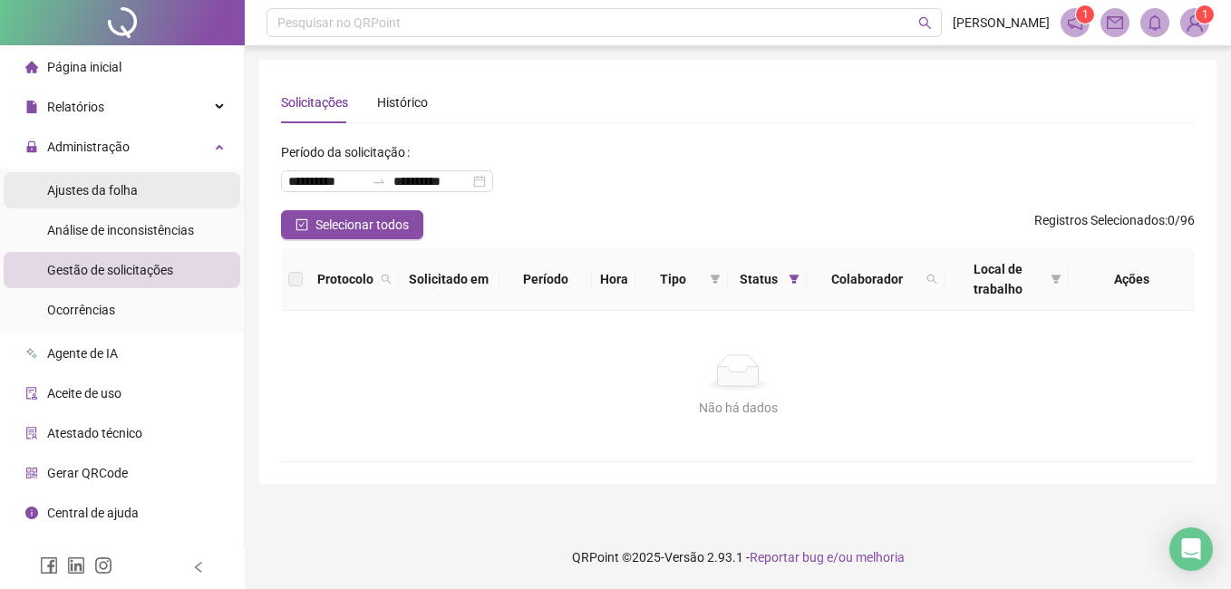
click at [99, 196] on span "Ajustes da folha" at bounding box center [92, 190] width 91 height 15
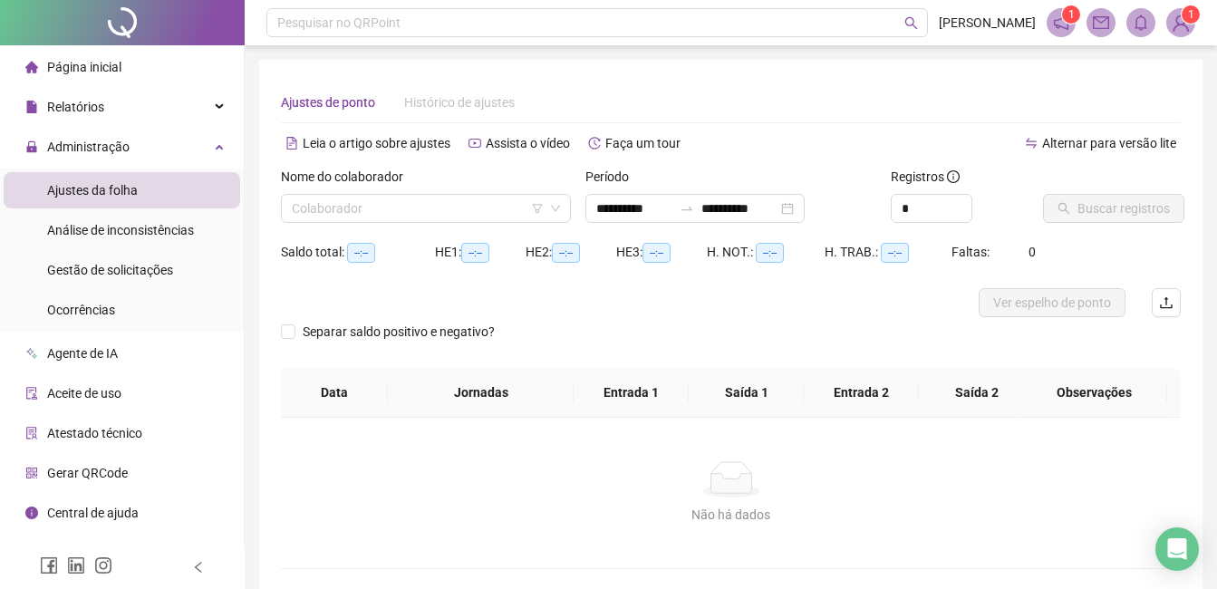
type input "**********"
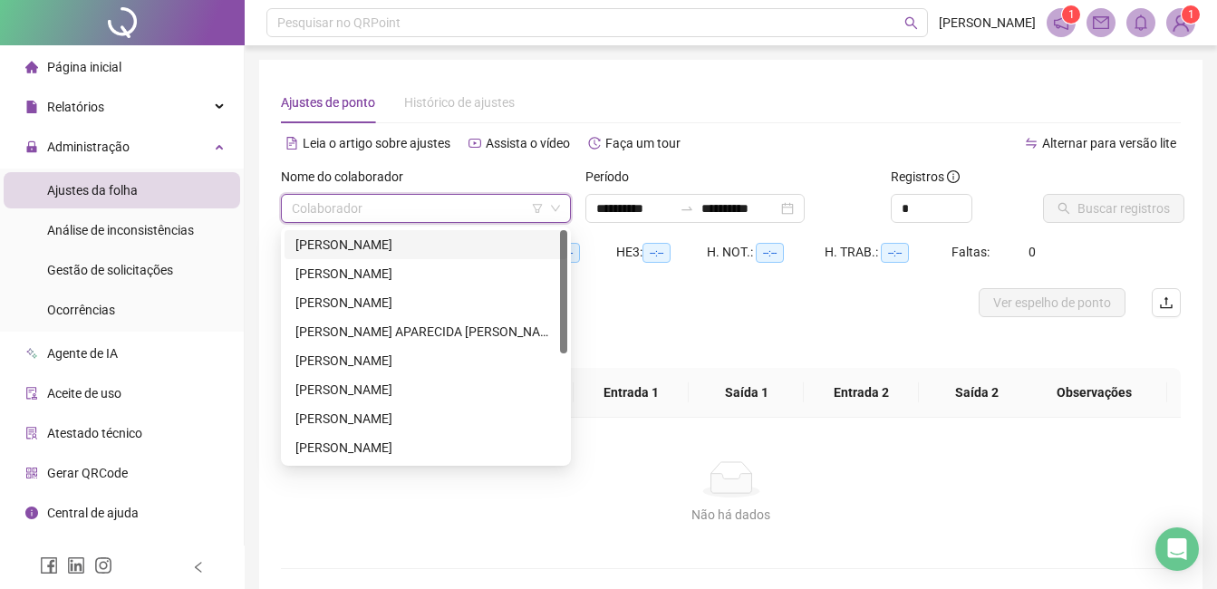
click at [395, 206] on input "search" at bounding box center [418, 208] width 252 height 27
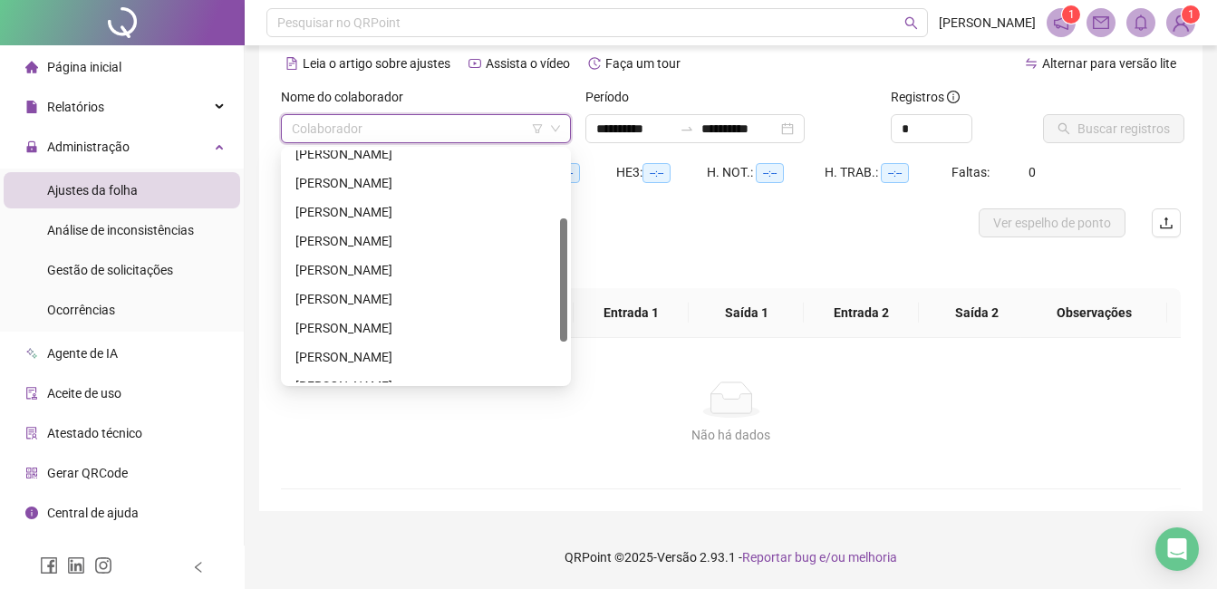
scroll to position [126, 0]
drag, startPoint x: 562, startPoint y: 199, endPoint x: 548, endPoint y: 267, distance: 68.4
click at [550, 267] on div "[PERSON_NAME] [PERSON_NAME] [PERSON_NAME] [PERSON_NAME]" at bounding box center [426, 266] width 283 height 232
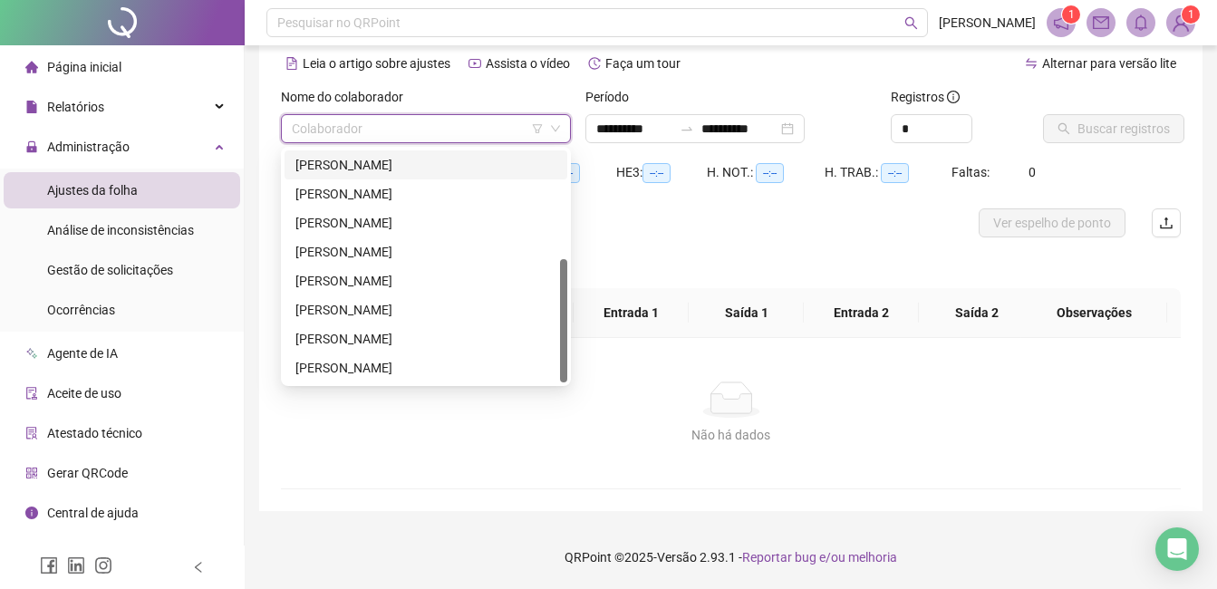
drag, startPoint x: 565, startPoint y: 250, endPoint x: 546, endPoint y: 347, distance: 98.9
click at [546, 347] on div "[PERSON_NAME]" at bounding box center [426, 266] width 283 height 232
click at [367, 362] on div "[PERSON_NAME]" at bounding box center [426, 368] width 261 height 20
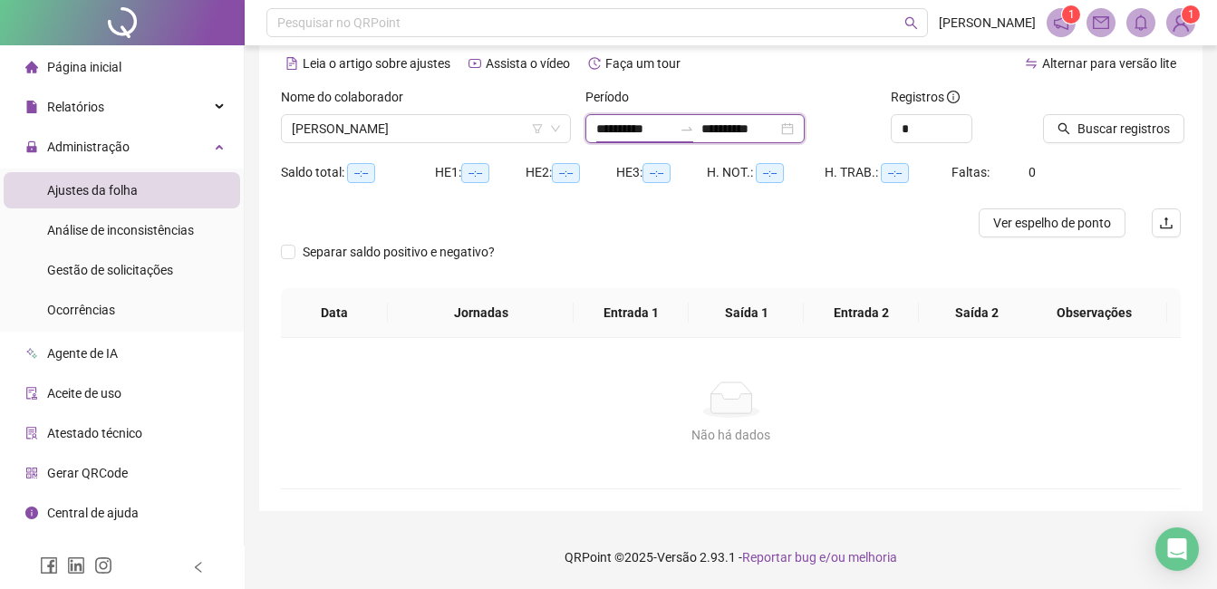
click at [606, 129] on input "**********" at bounding box center [635, 129] width 76 height 20
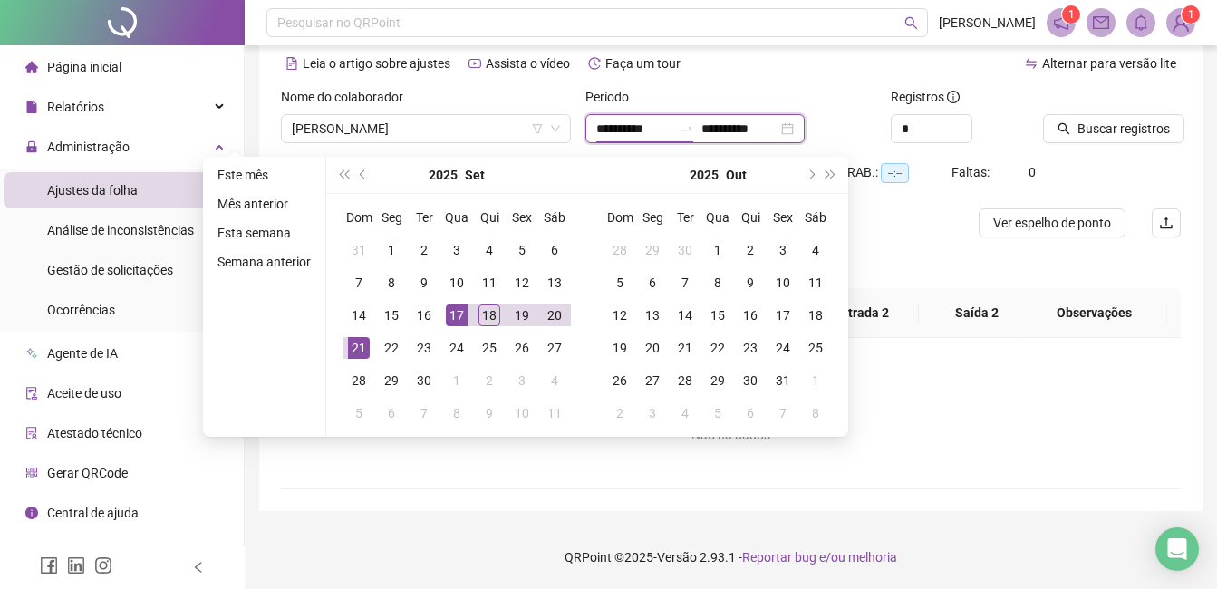
click at [628, 135] on input "**********" at bounding box center [635, 129] width 76 height 20
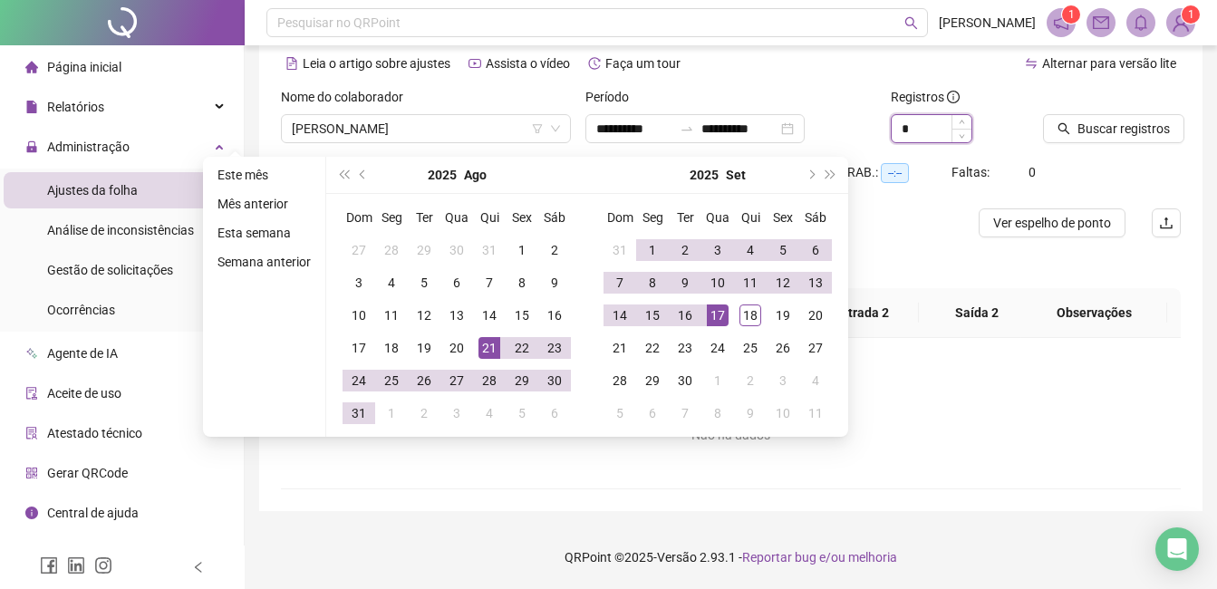
type input "**********"
click at [919, 133] on input "*" at bounding box center [932, 128] width 80 height 27
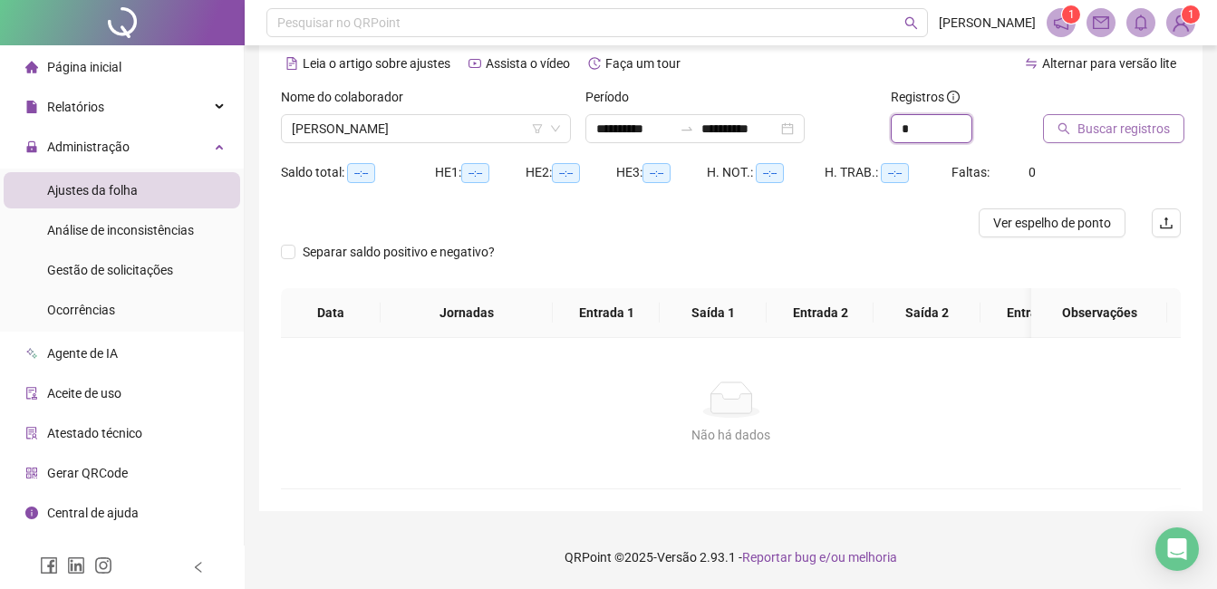
type input "*"
click at [1110, 121] on span "Buscar registros" at bounding box center [1124, 129] width 92 height 20
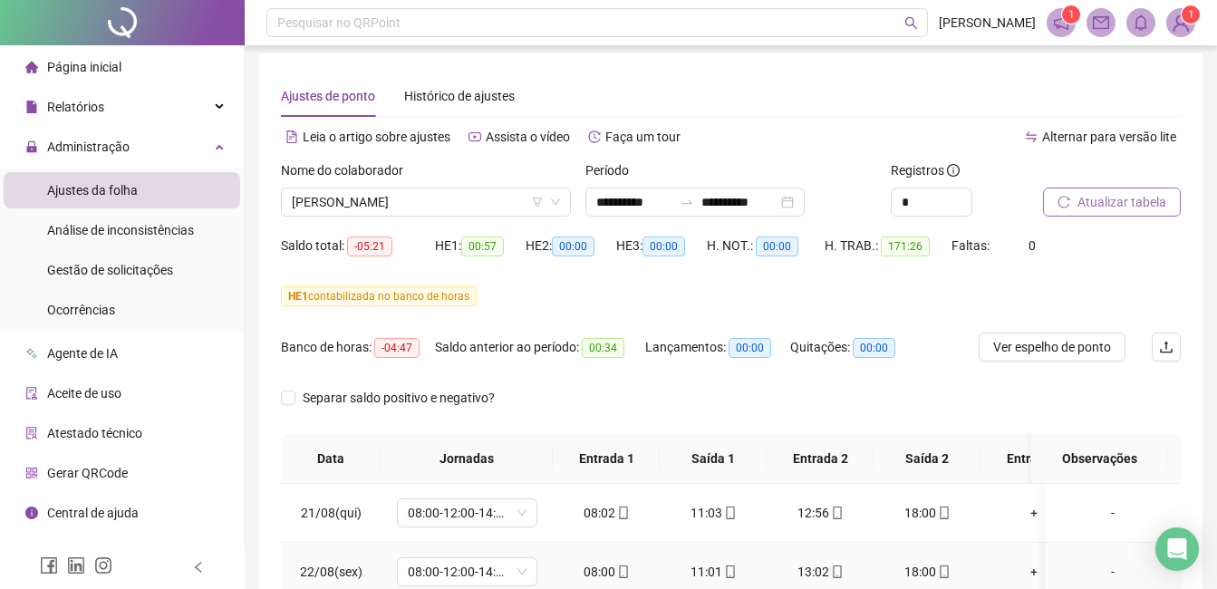
scroll to position [0, 0]
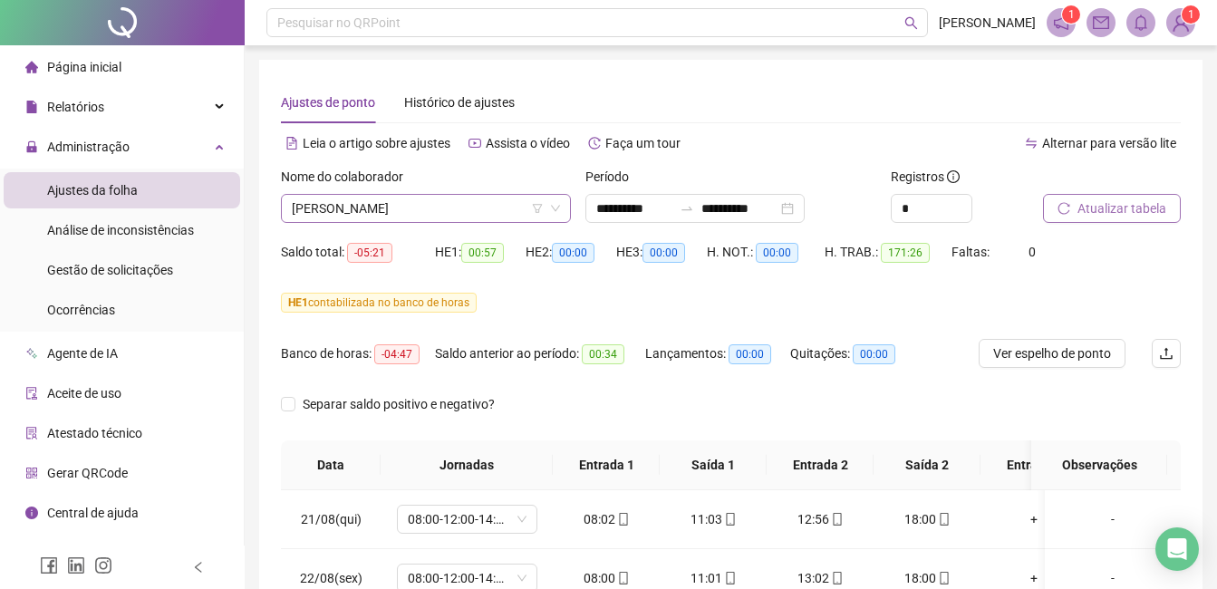
click at [501, 205] on span "[PERSON_NAME]" at bounding box center [426, 208] width 268 height 27
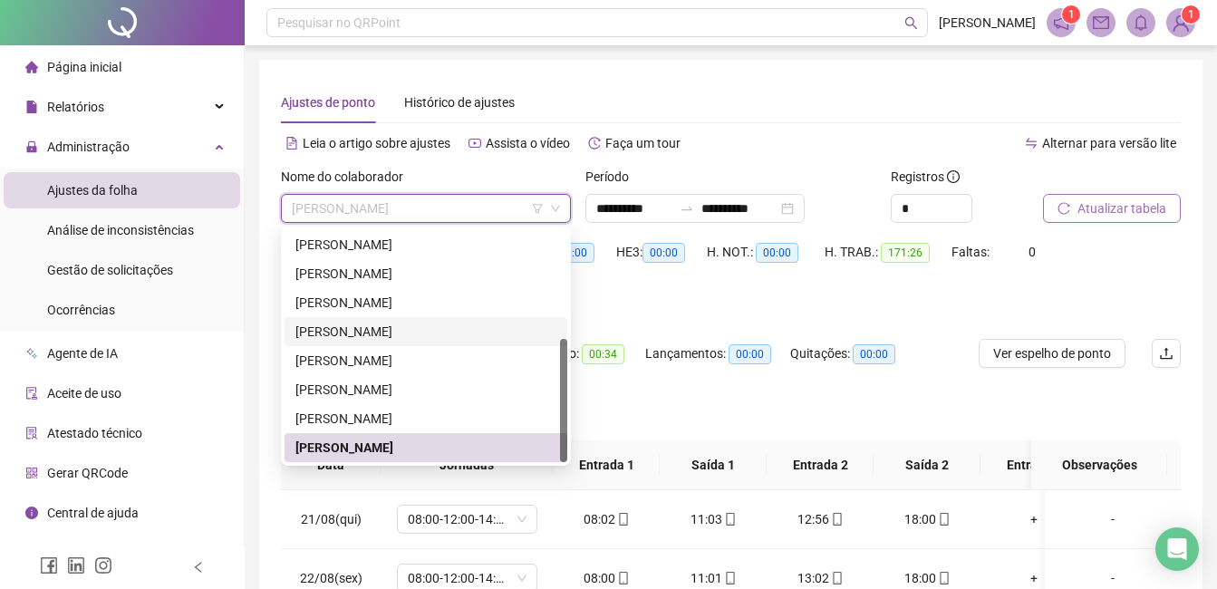
click at [379, 333] on div "[PERSON_NAME]" at bounding box center [426, 332] width 261 height 20
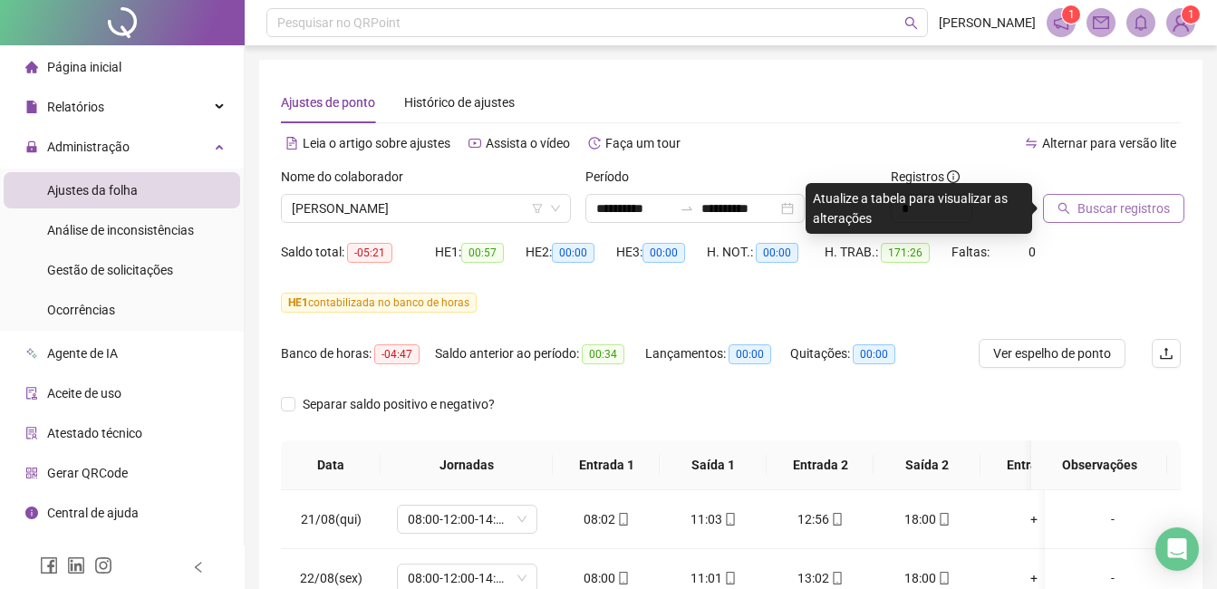
click at [1100, 213] on span "Buscar registros" at bounding box center [1124, 209] width 92 height 20
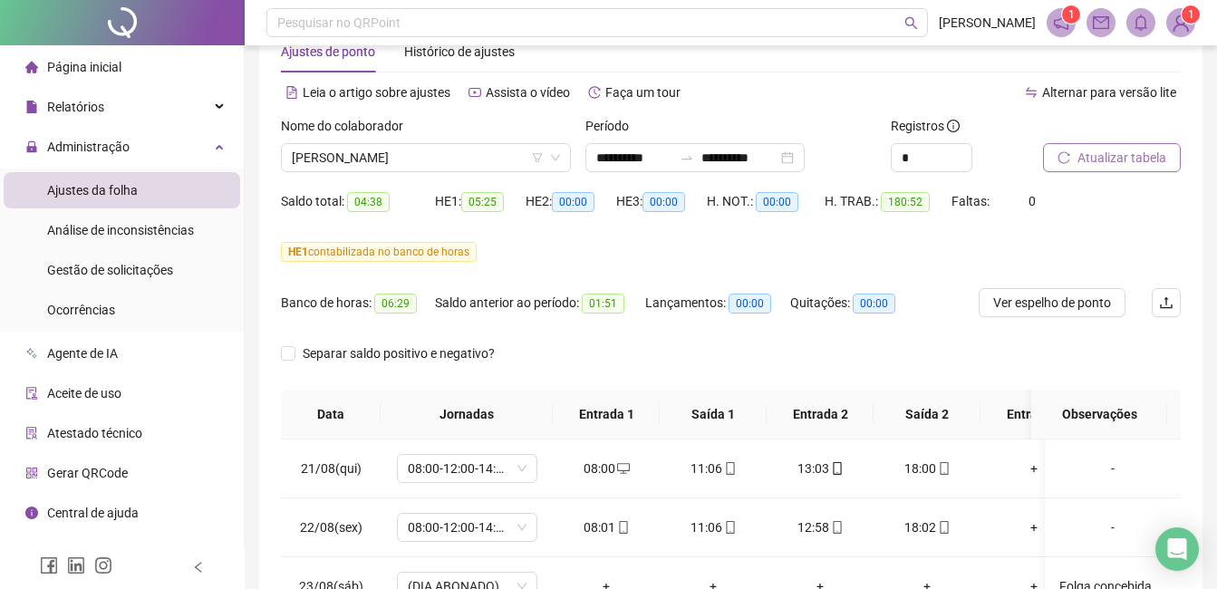
scroll to position [25, 0]
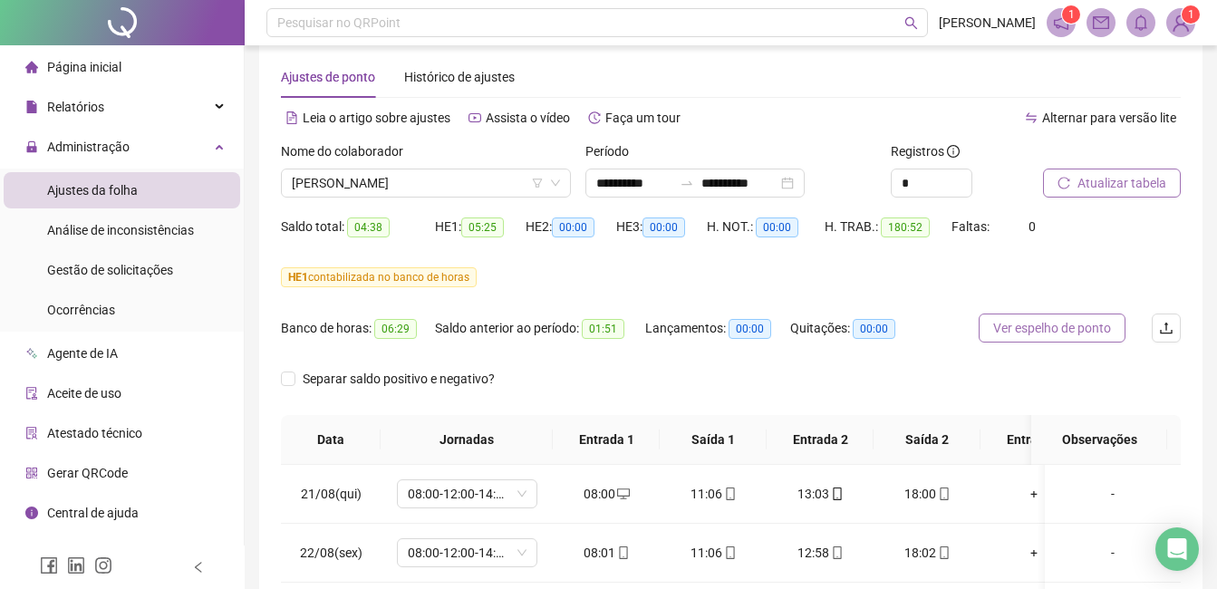
click at [1072, 335] on span "Ver espelho de ponto" at bounding box center [1053, 328] width 118 height 20
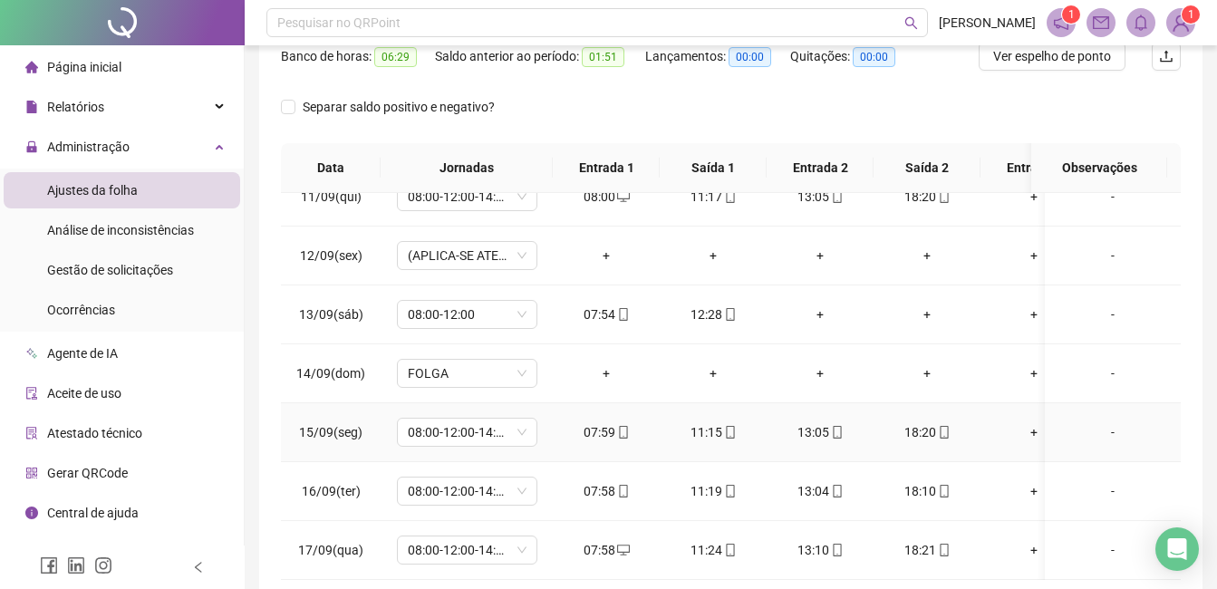
scroll to position [388, 0]
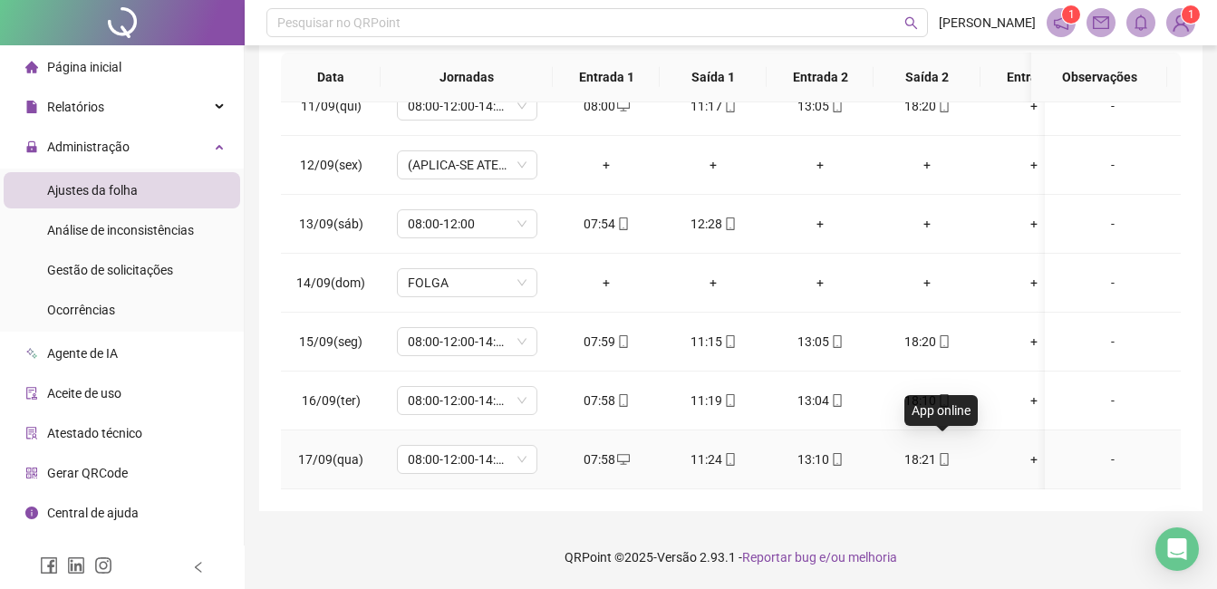
click at [940, 453] on icon "mobile" at bounding box center [944, 459] width 8 height 13
type input "**********"
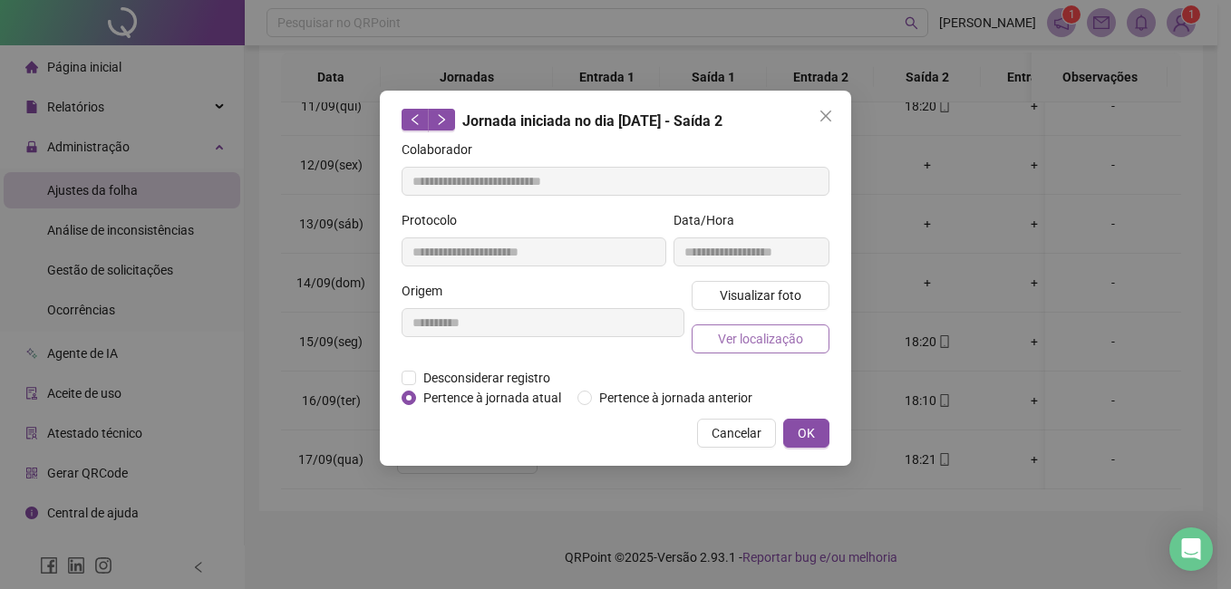
click at [790, 335] on span "Ver localização" at bounding box center [760, 339] width 85 height 20
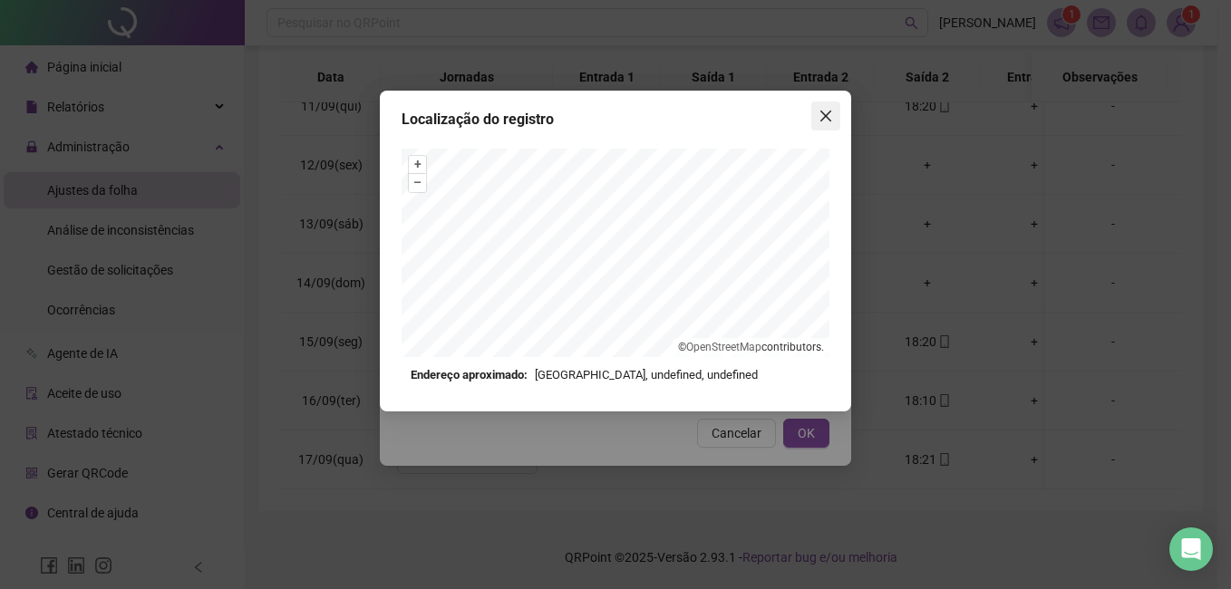
drag, startPoint x: 823, startPoint y: 121, endPoint x: 842, endPoint y: 159, distance: 42.6
click at [823, 121] on icon "close" at bounding box center [826, 116] width 15 height 15
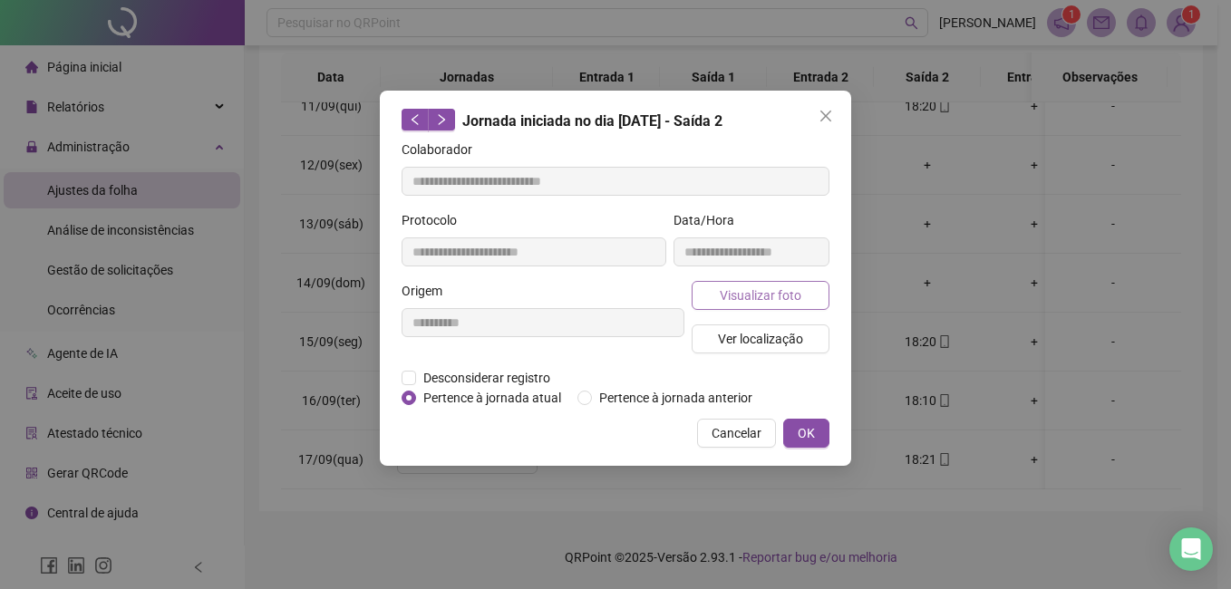
click at [797, 300] on span "Visualizar foto" at bounding box center [761, 296] width 82 height 20
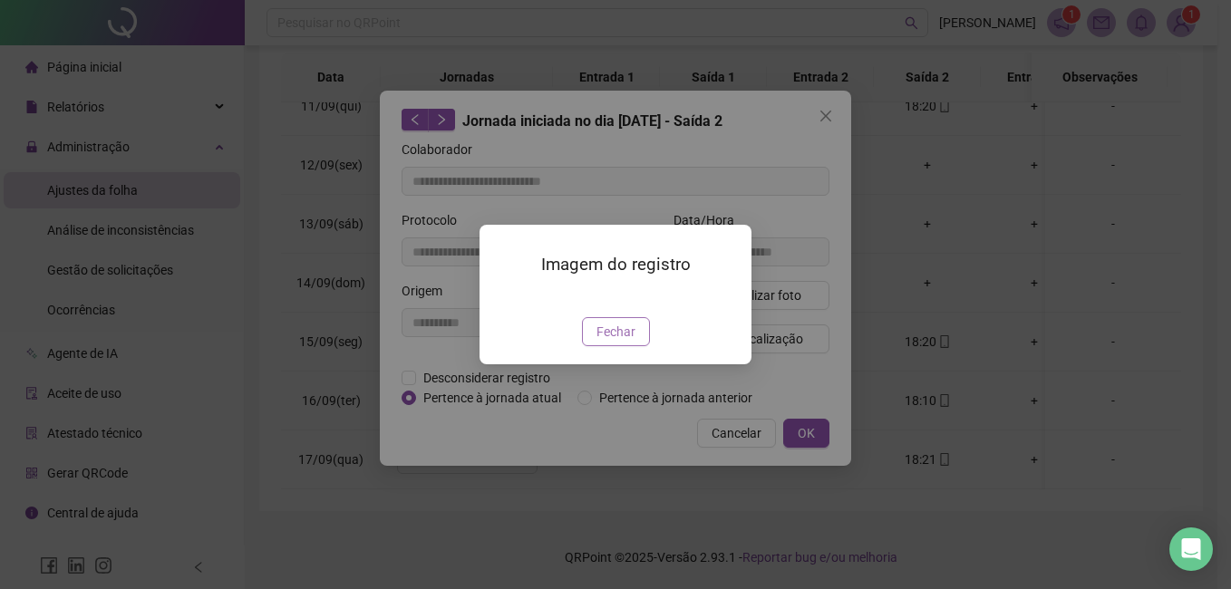
click at [641, 346] on button "Fechar" at bounding box center [616, 331] width 68 height 29
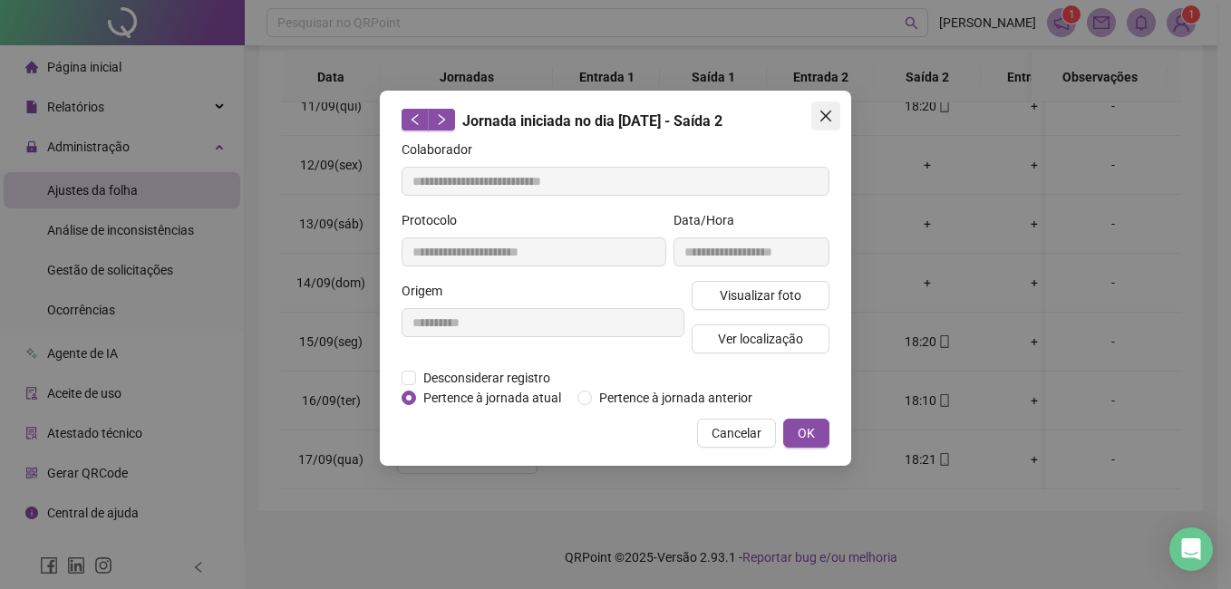
click at [824, 120] on icon "close" at bounding box center [826, 116] width 15 height 15
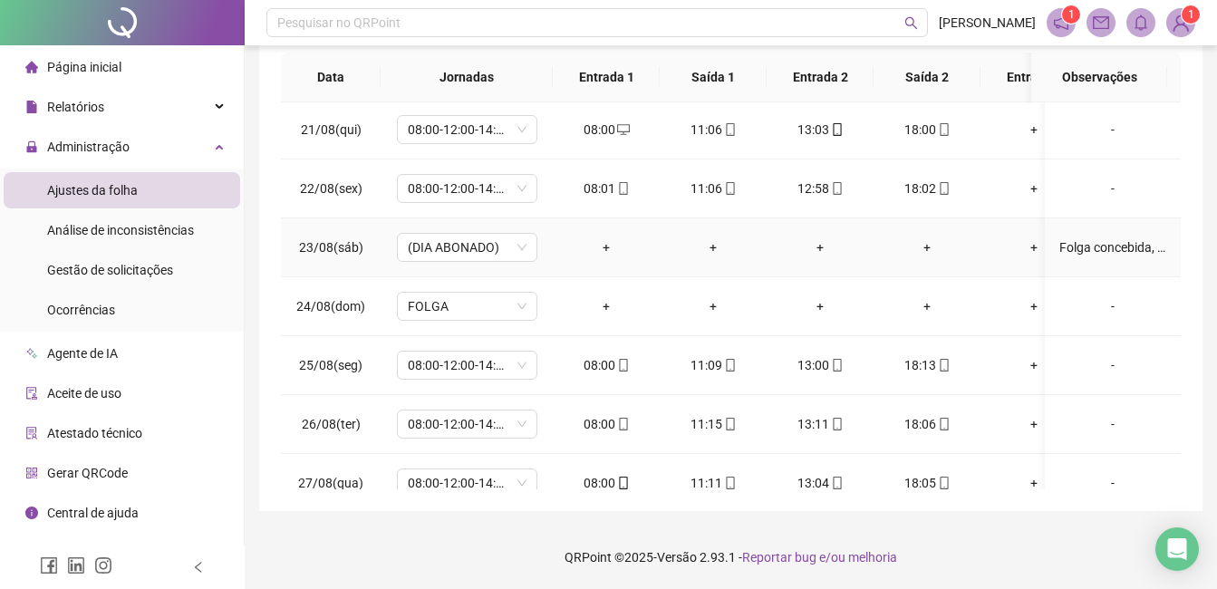
scroll to position [0, 0]
